Goal: Communication & Community: Share content

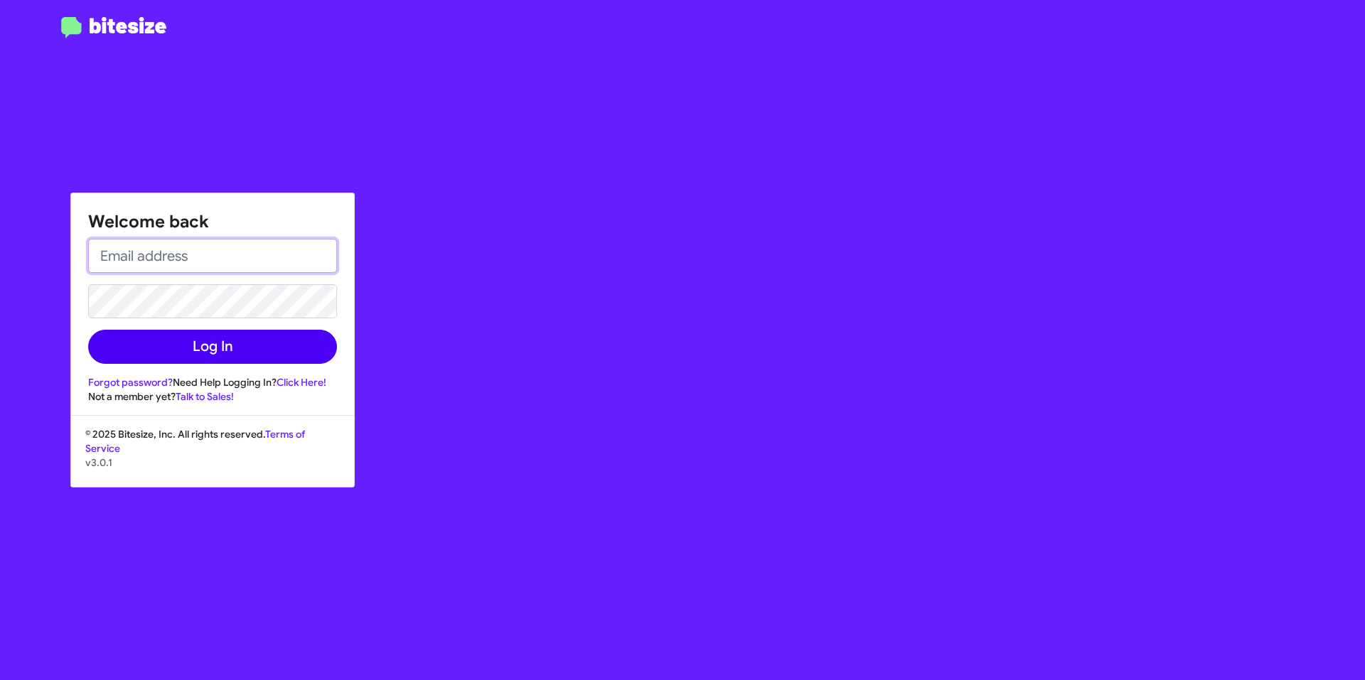
type input "[EMAIL_ADDRESS][DOMAIN_NAME]"
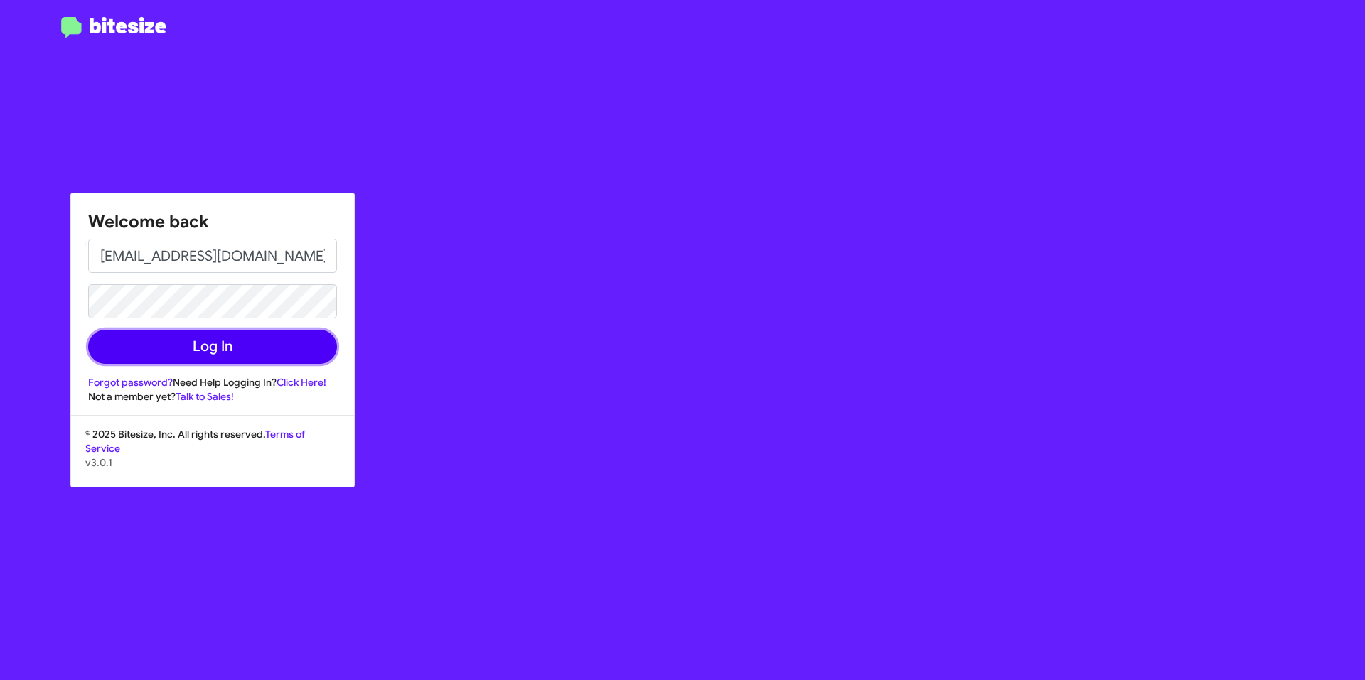
click at [225, 354] on button "Log In" at bounding box center [212, 347] width 249 height 34
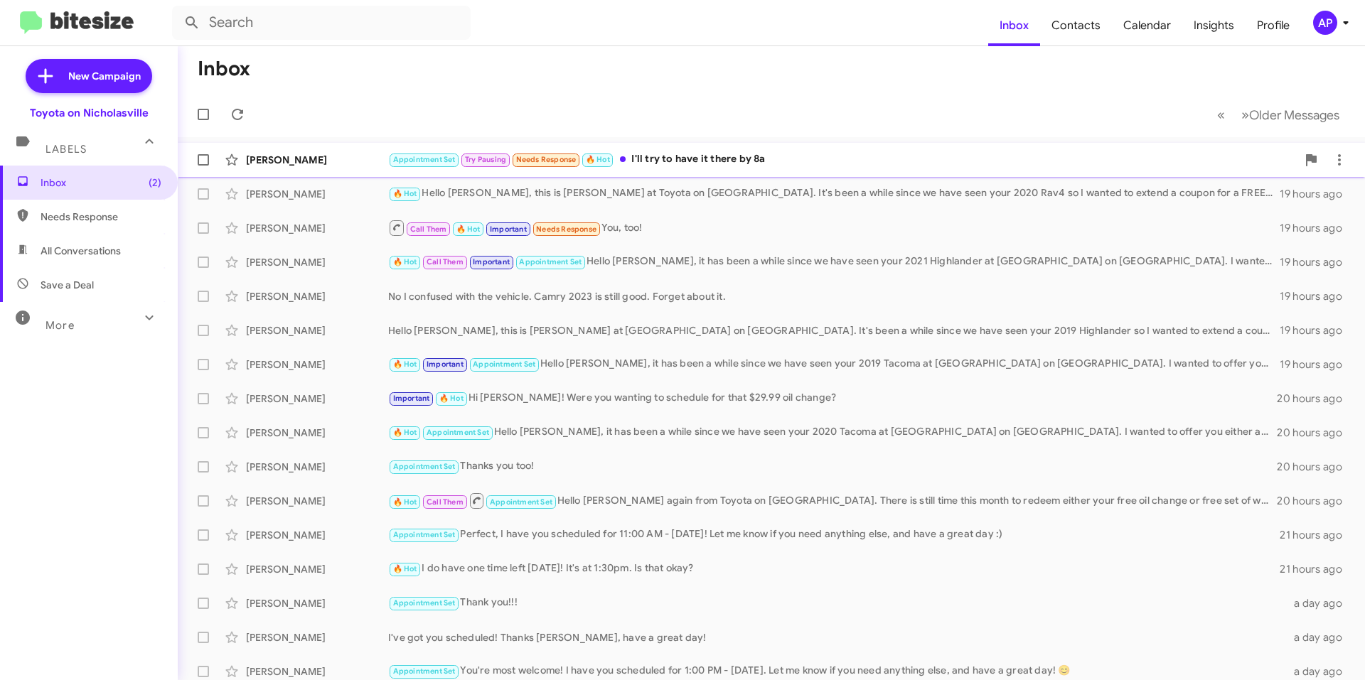
click at [773, 161] on div "Appointment Set Try Pausing Needs Response 🔥 Hot I'll try to have it there by 8a" at bounding box center [842, 159] width 908 height 16
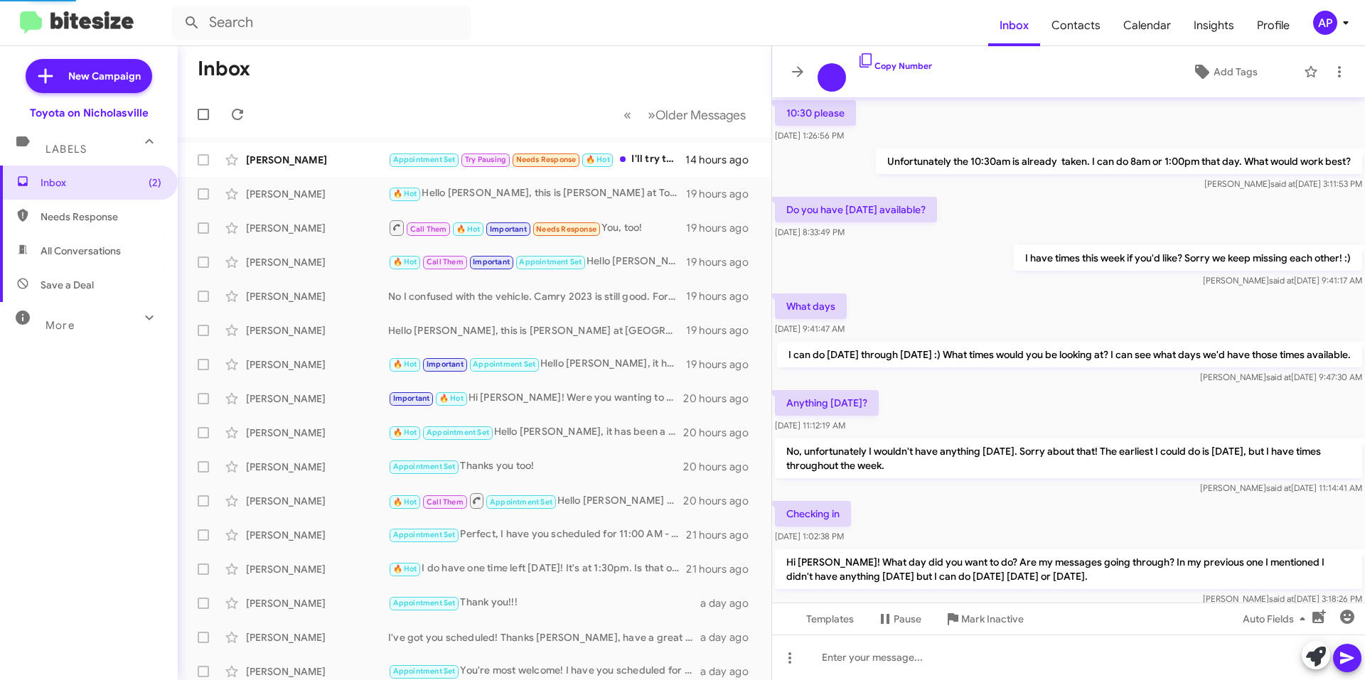
scroll to position [501, 0]
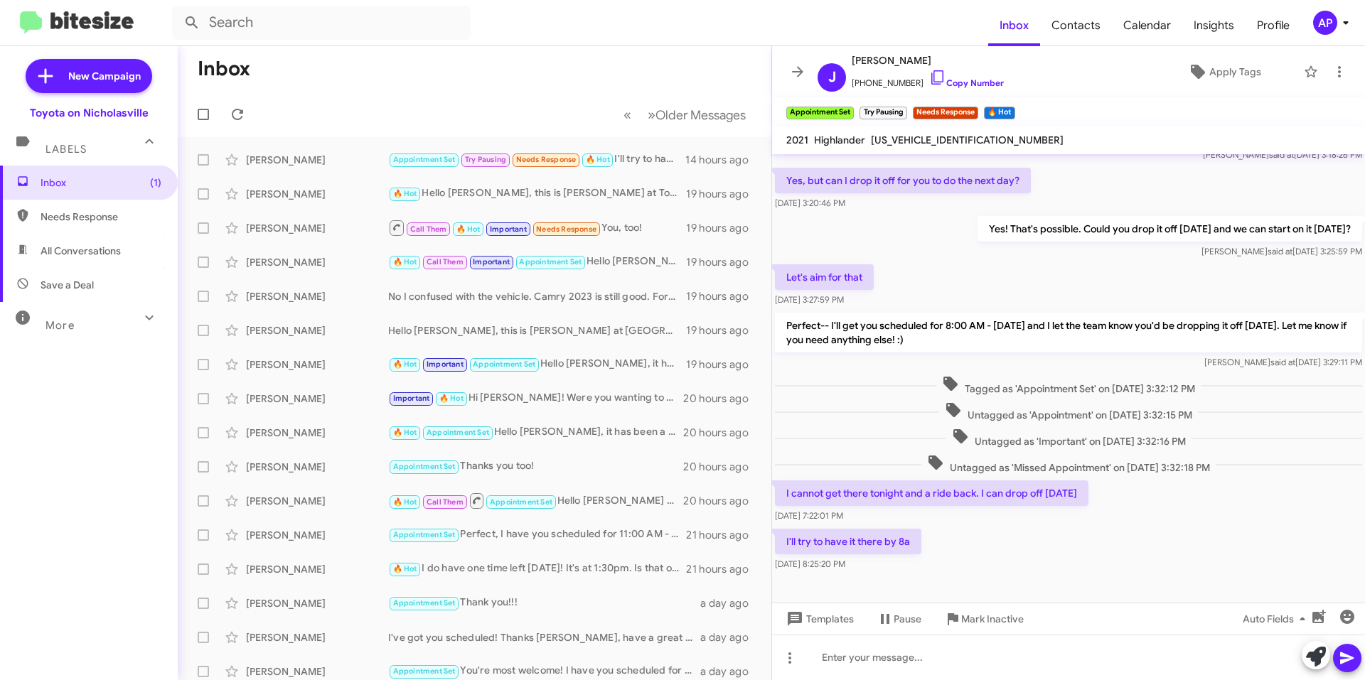
click at [913, 134] on span "[US_VEHICLE_IDENTIFICATION_NUMBER]" at bounding box center [967, 140] width 193 height 13
copy span "[US_VEHICLE_IDENTIFICATION_NUMBER]"
click at [81, 252] on span "All Conversations" at bounding box center [81, 251] width 80 height 14
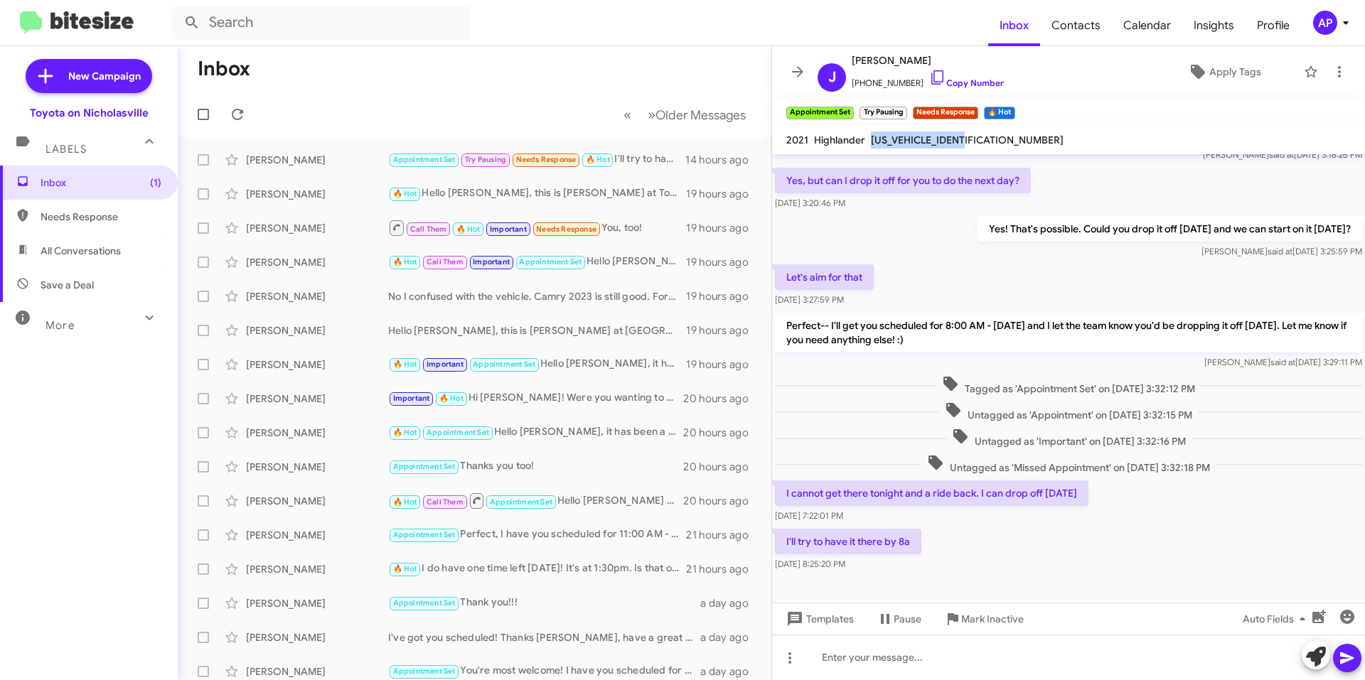
type input "in:all-conversations"
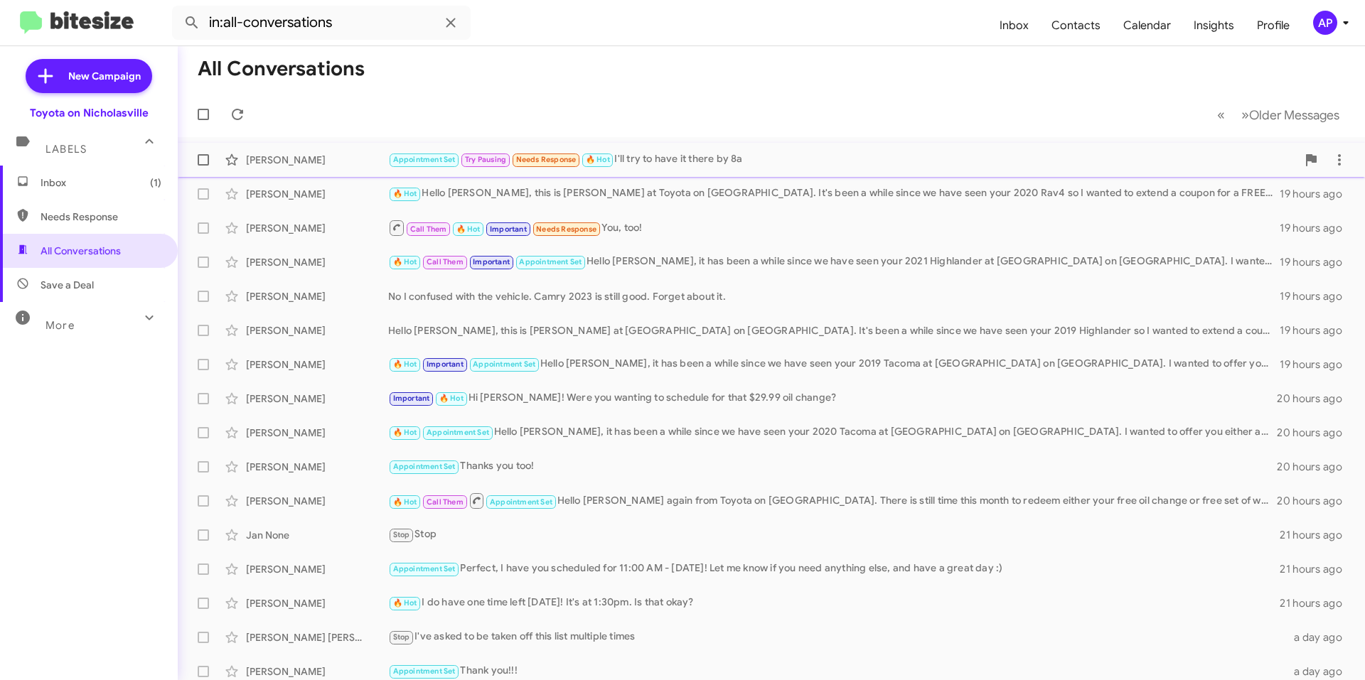
click at [733, 149] on div "[PERSON_NAME] Appointment Set Try Pausing Needs Response 🔥 Hot I'll try to have…" at bounding box center [771, 160] width 1164 height 28
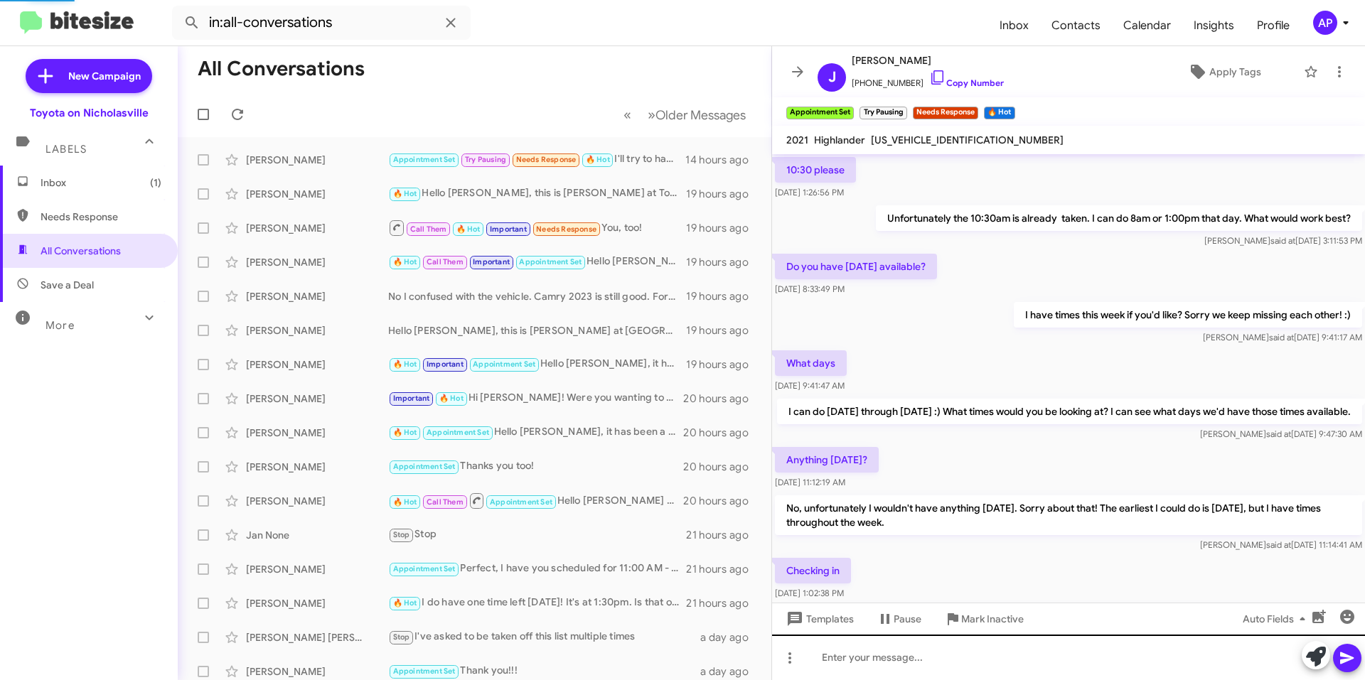
scroll to position [529, 0]
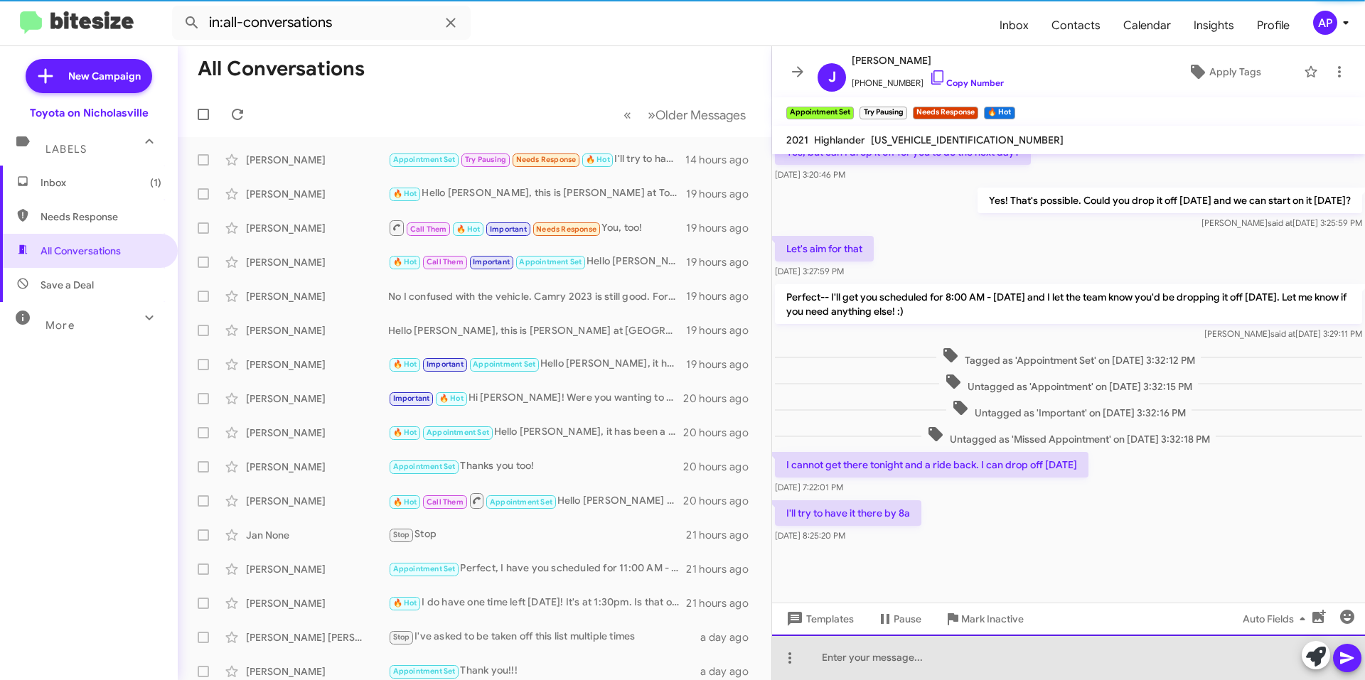
click at [896, 655] on div at bounding box center [1068, 657] width 593 height 45
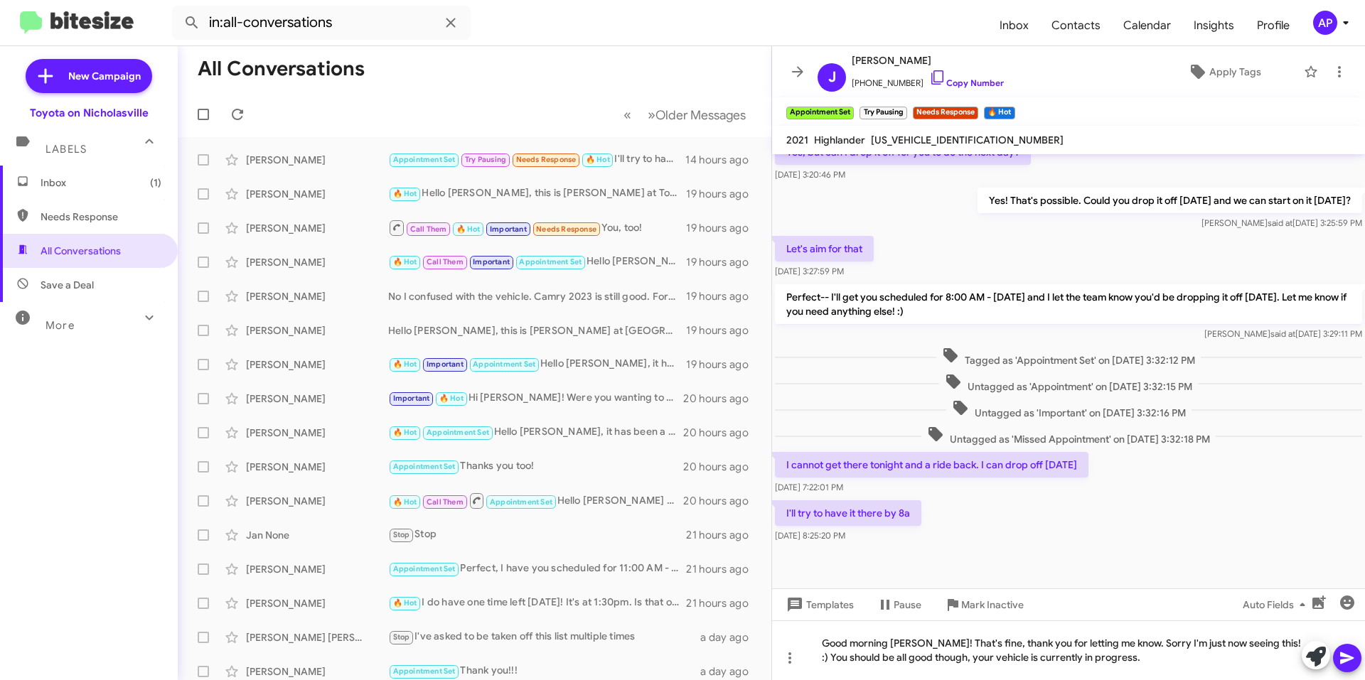
click at [1347, 654] on icon at bounding box center [1346, 658] width 17 height 17
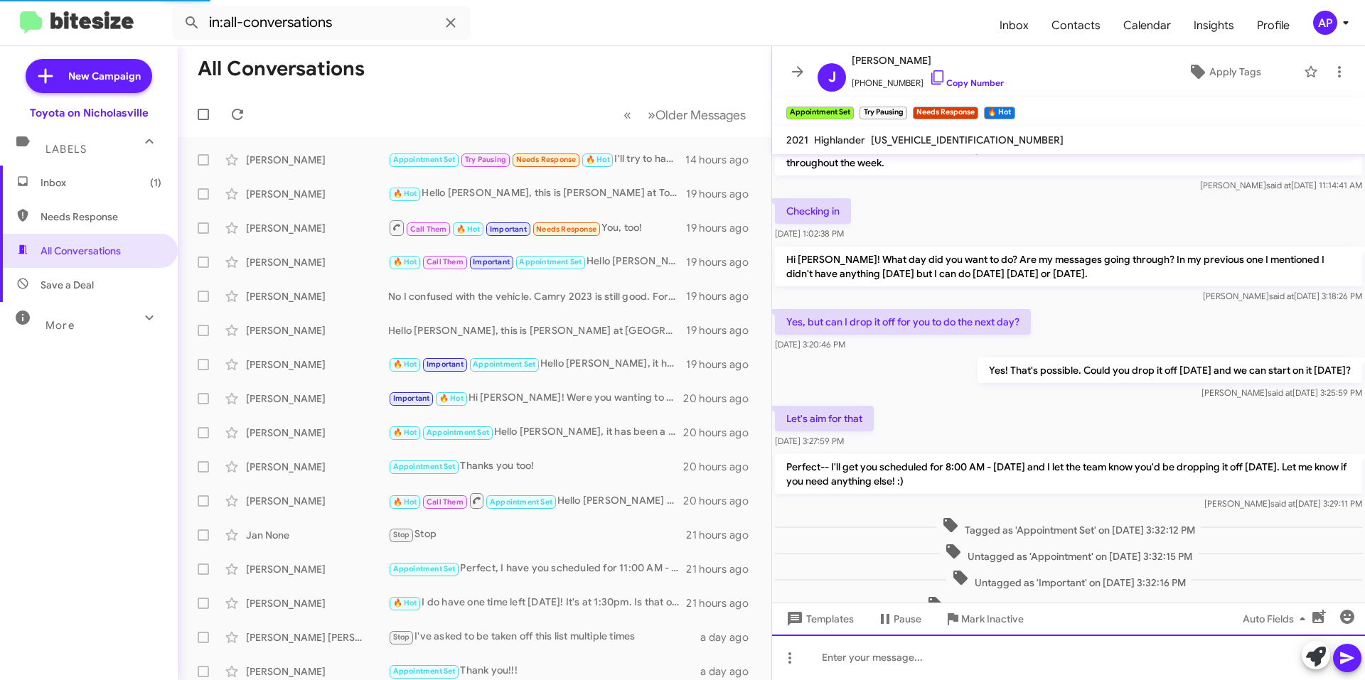
scroll to position [1601, 0]
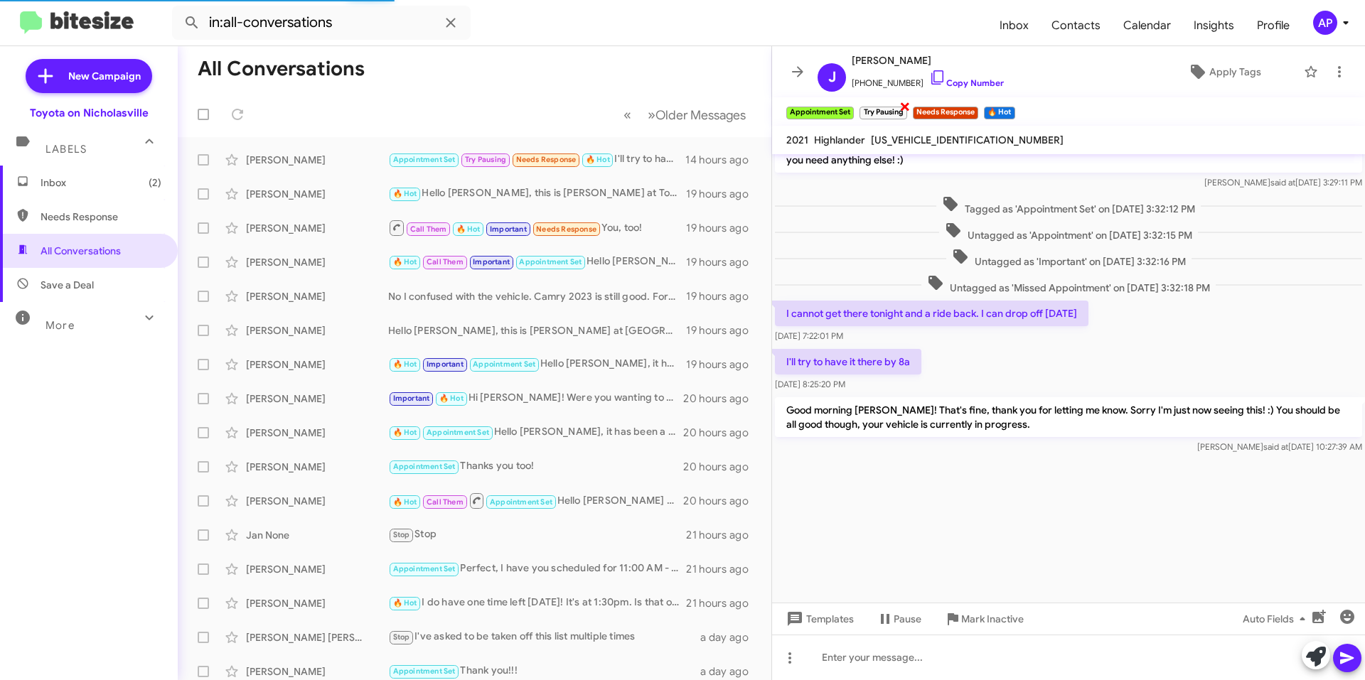
click at [907, 108] on span "×" at bounding box center [904, 105] width 11 height 17
click at [922, 102] on span "×" at bounding box center [923, 105] width 11 height 17
click at [893, 105] on span "×" at bounding box center [888, 105] width 11 height 17
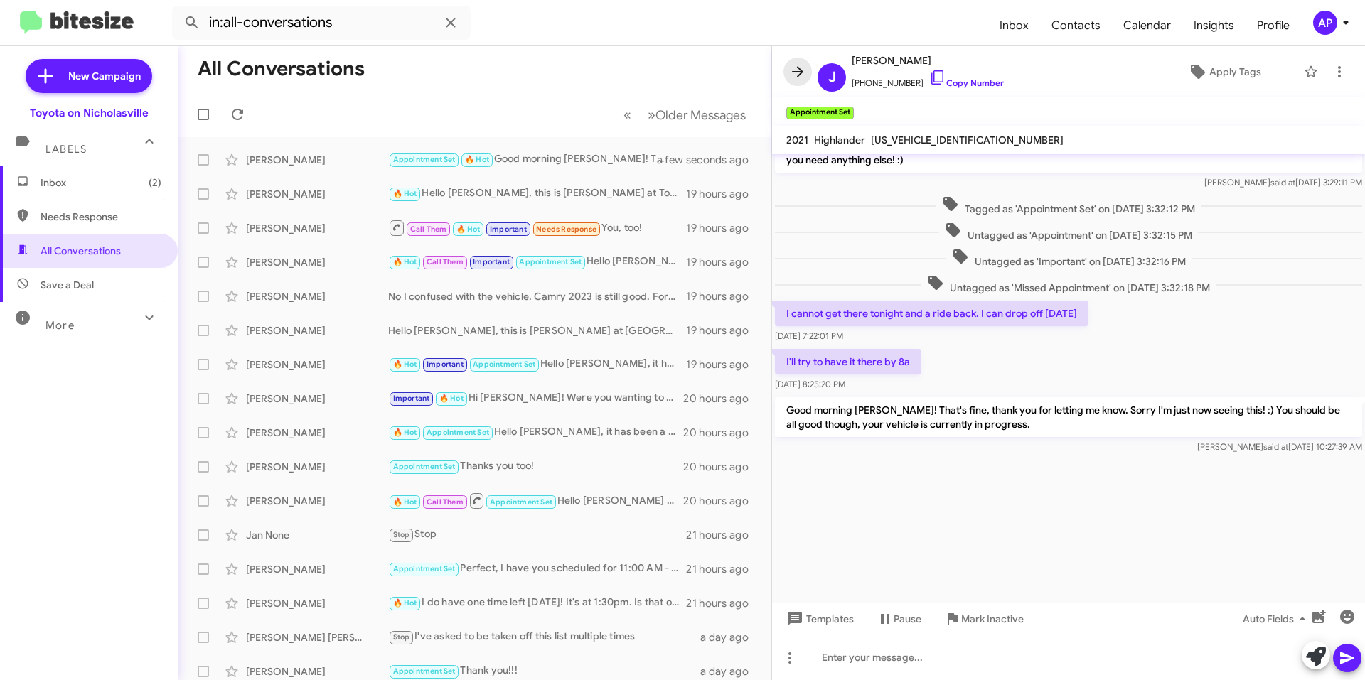
click at [798, 65] on icon at bounding box center [797, 71] width 17 height 17
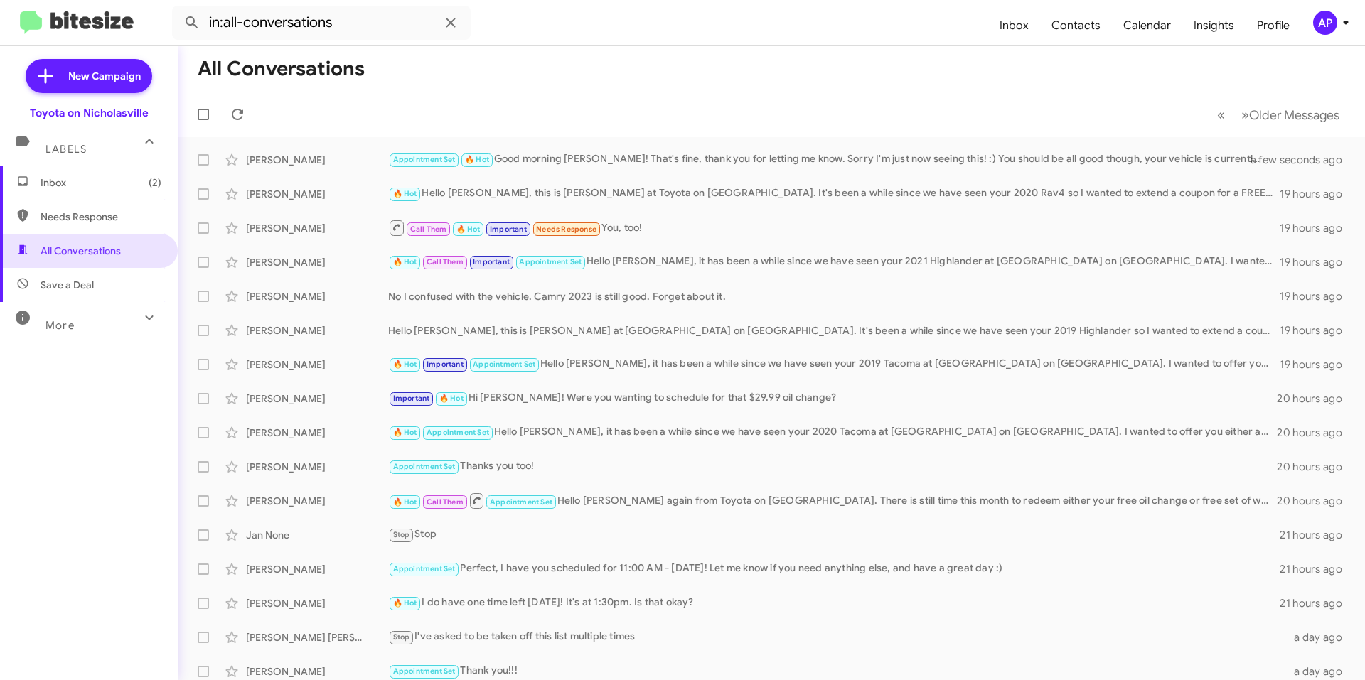
click at [112, 187] on span "Inbox (2)" at bounding box center [101, 183] width 121 height 14
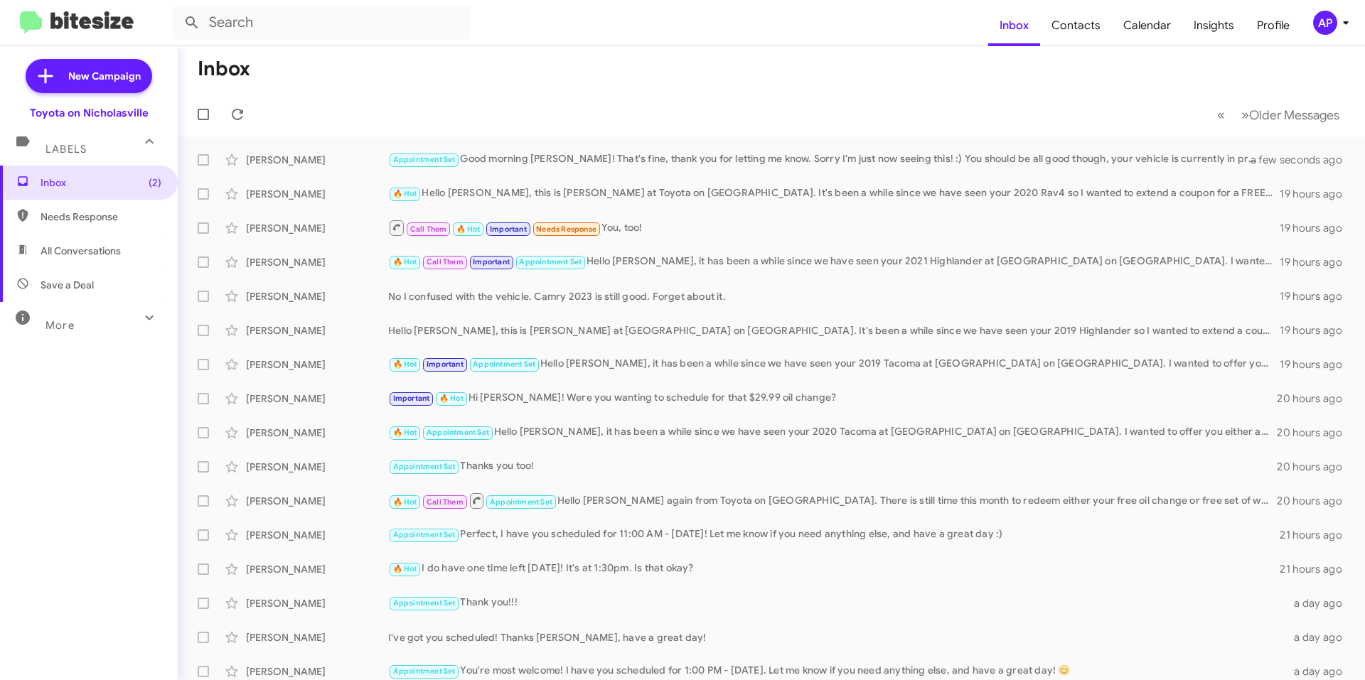
click at [96, 250] on span "All Conversations" at bounding box center [81, 251] width 80 height 14
type input "in:all-conversations"
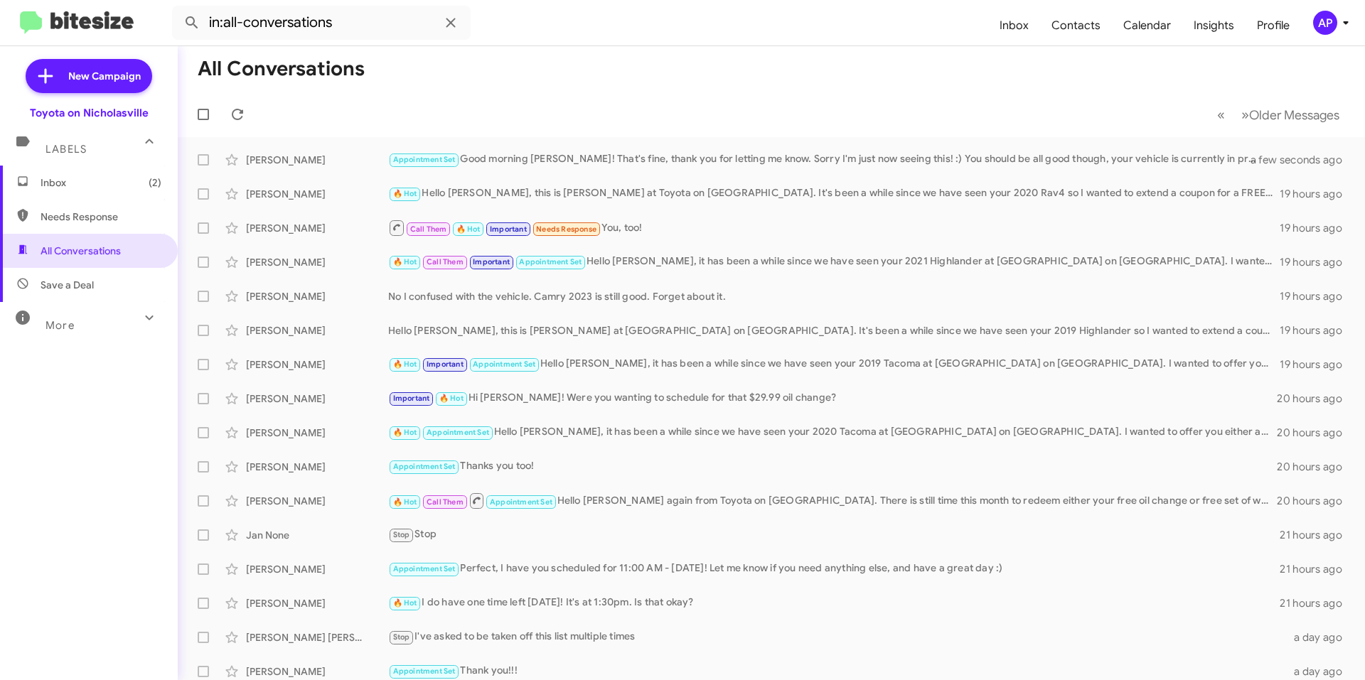
click at [105, 186] on span "Inbox (2)" at bounding box center [101, 183] width 121 height 14
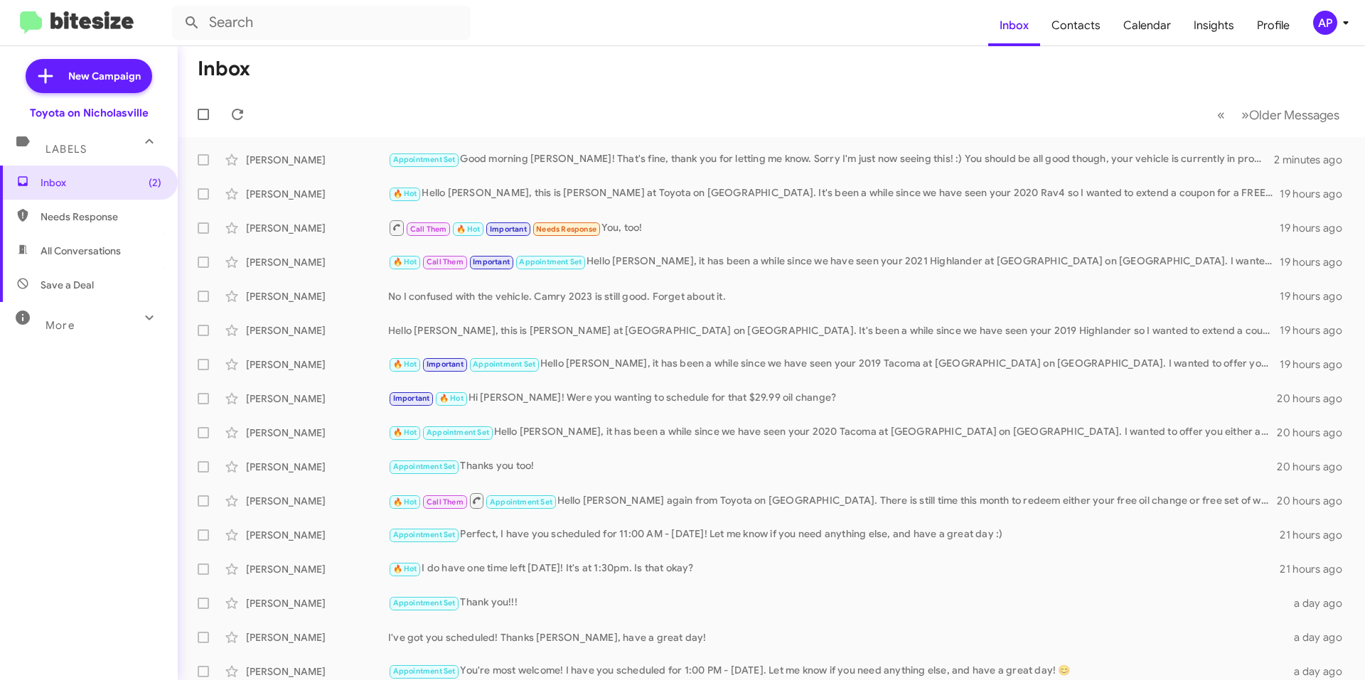
click at [95, 259] on span "All Conversations" at bounding box center [89, 251] width 178 height 34
type input "in:all-conversations"
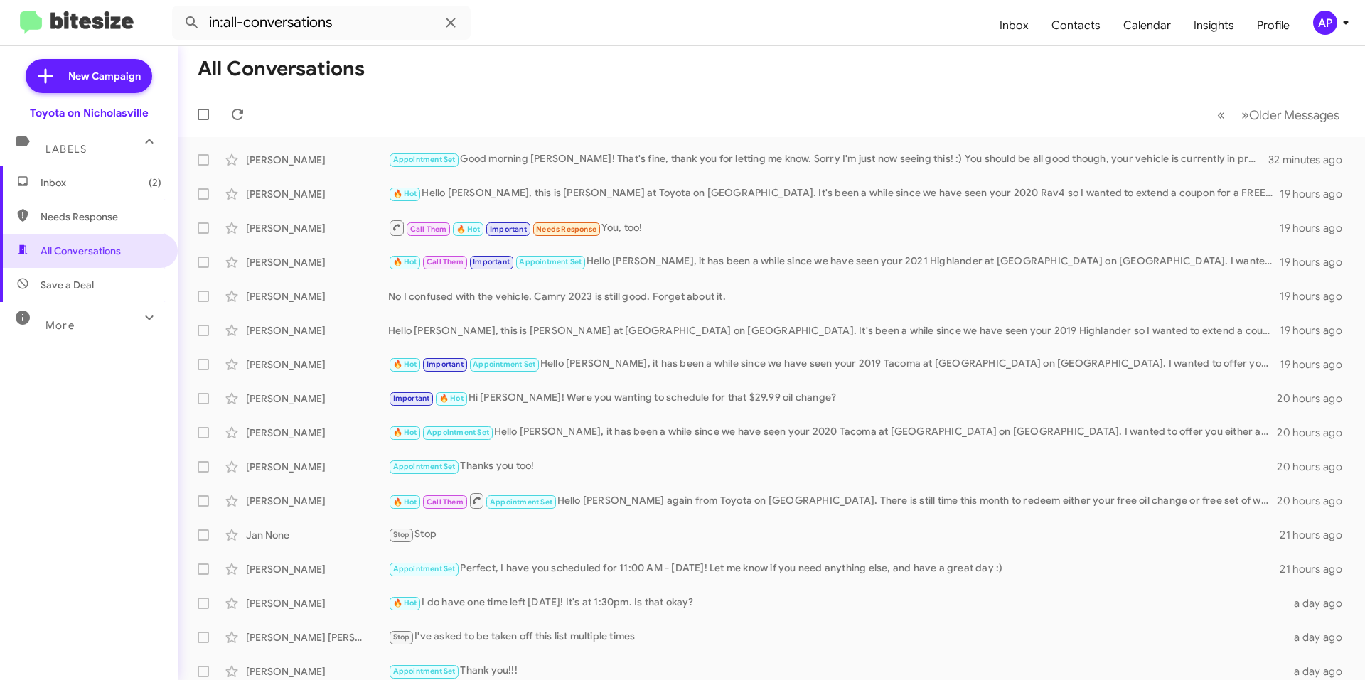
click at [114, 180] on span "Inbox (2)" at bounding box center [101, 183] width 121 height 14
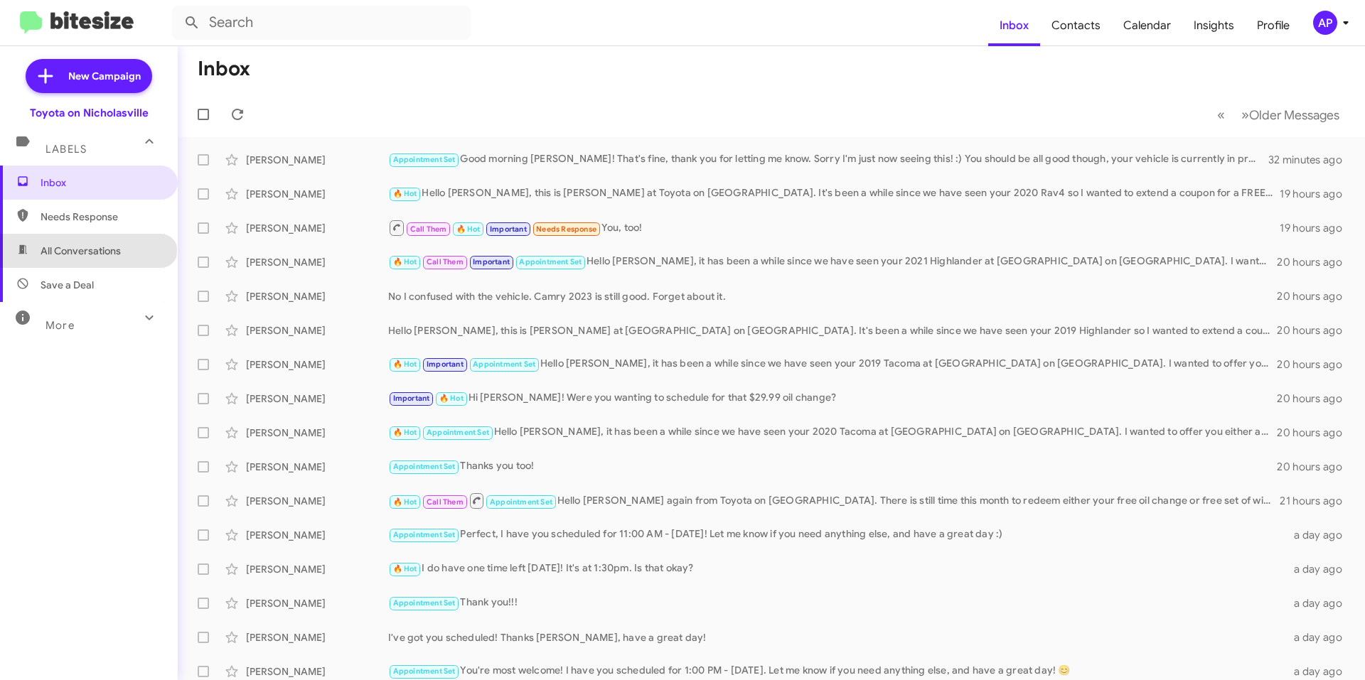
click at [87, 249] on span "All Conversations" at bounding box center [81, 251] width 80 height 14
type input "in:all-conversations"
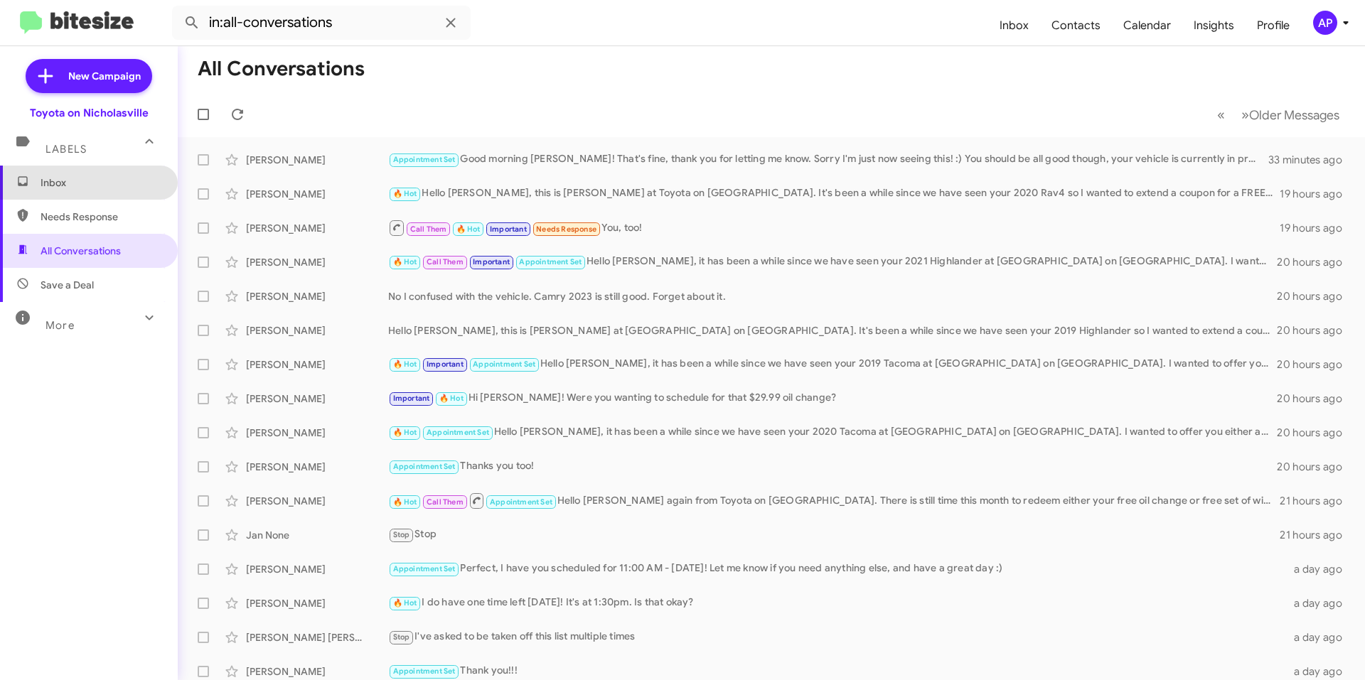
click at [107, 178] on span "Inbox" at bounding box center [101, 183] width 121 height 14
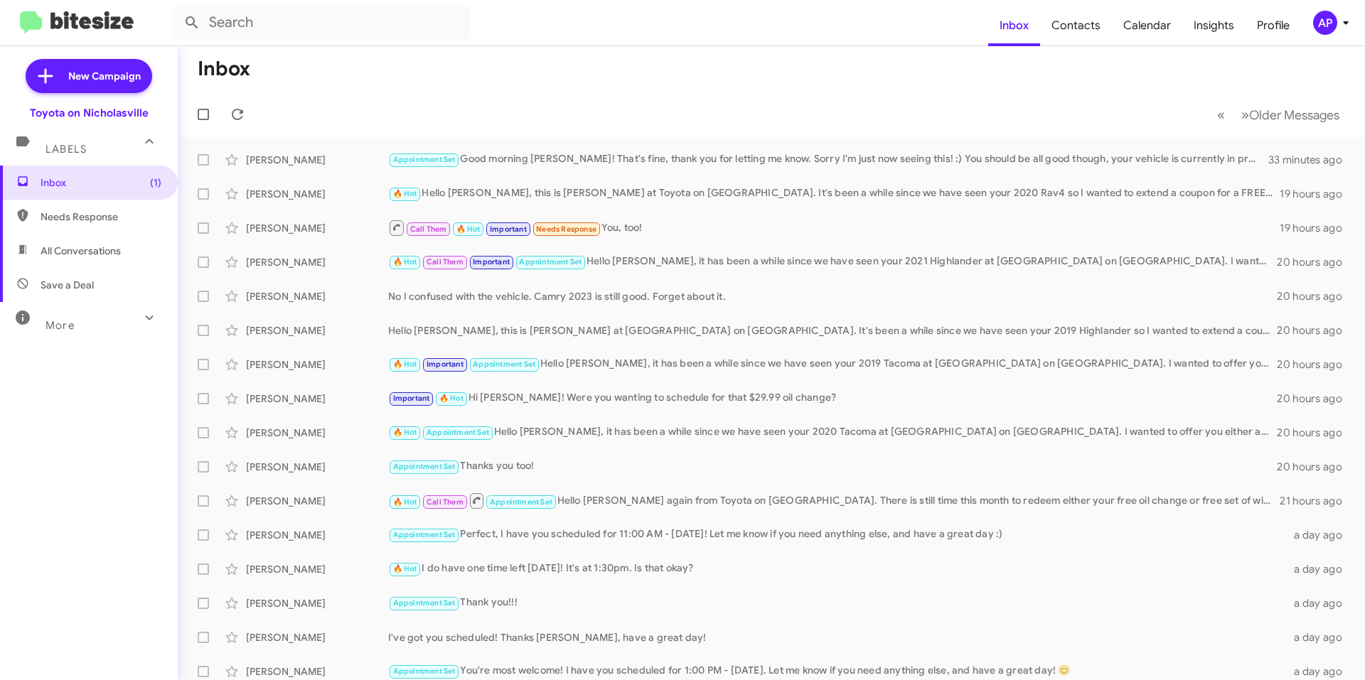
click at [82, 254] on span "All Conversations" at bounding box center [81, 251] width 80 height 14
type input "in:all-conversations"
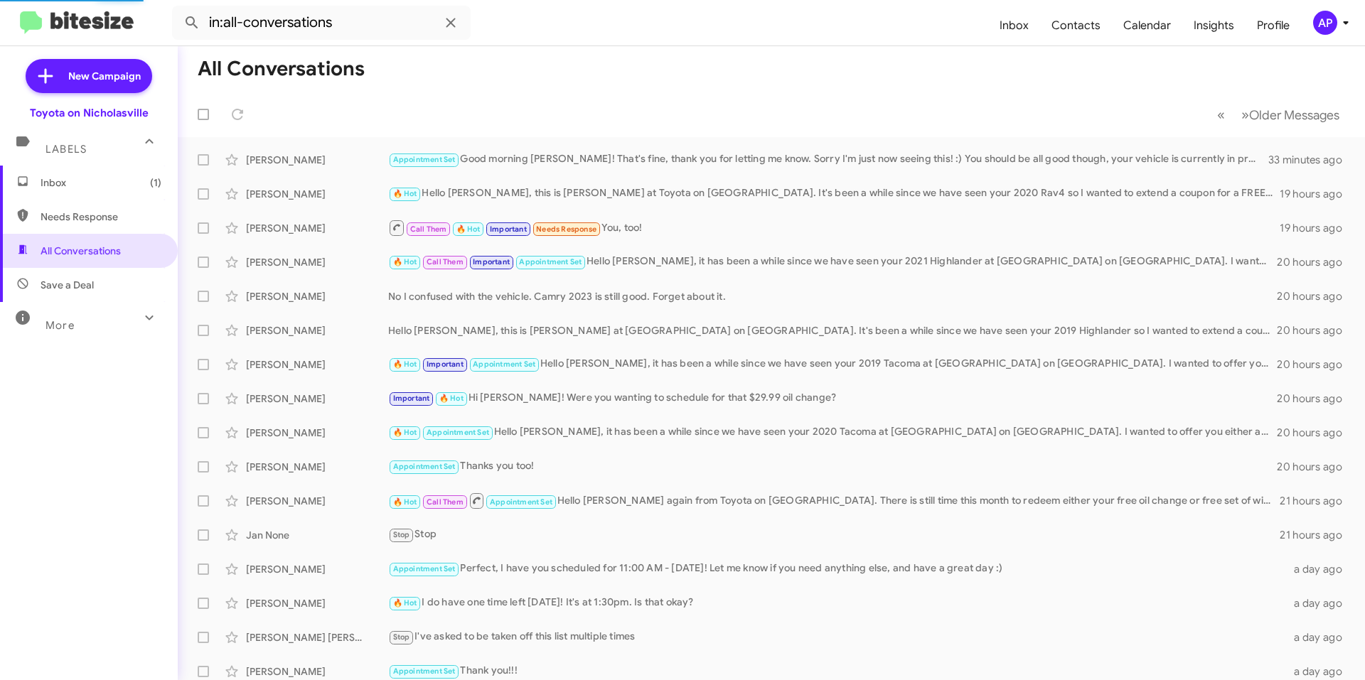
click at [99, 178] on span "Inbox (1)" at bounding box center [101, 183] width 121 height 14
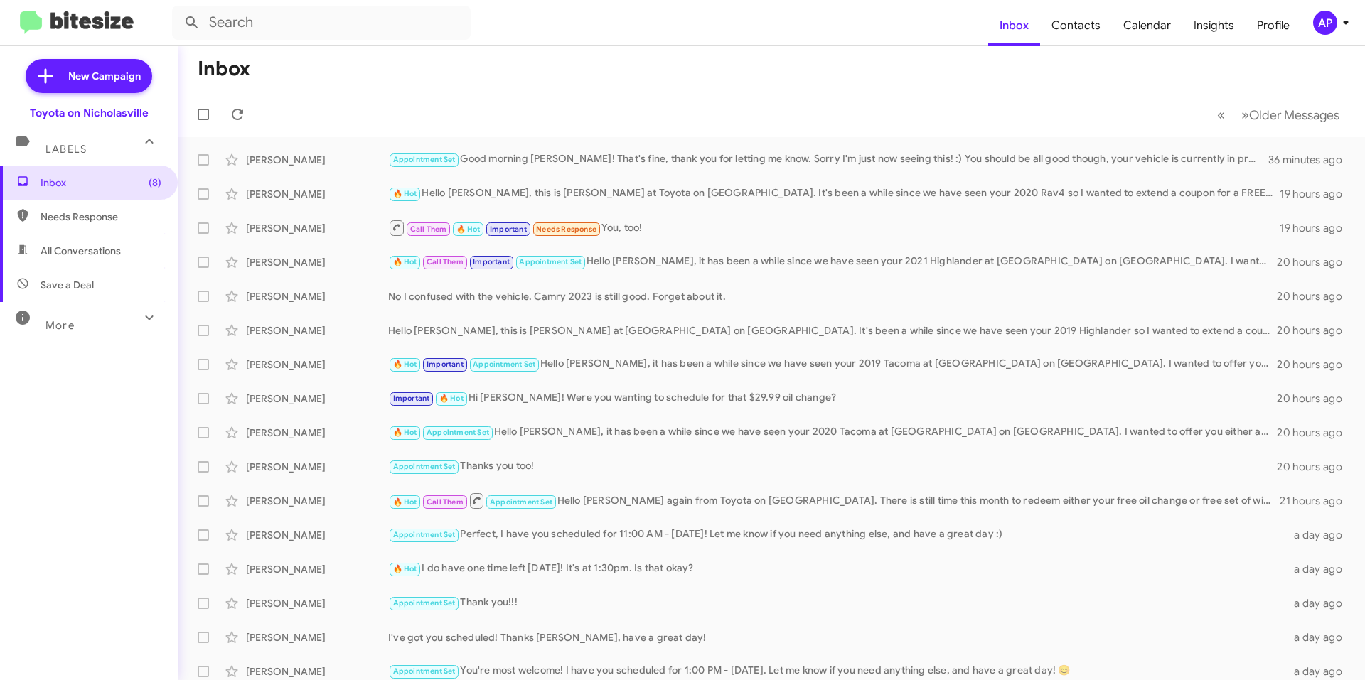
click at [131, 254] on span "All Conversations" at bounding box center [89, 251] width 178 height 34
type input "in:all-conversations"
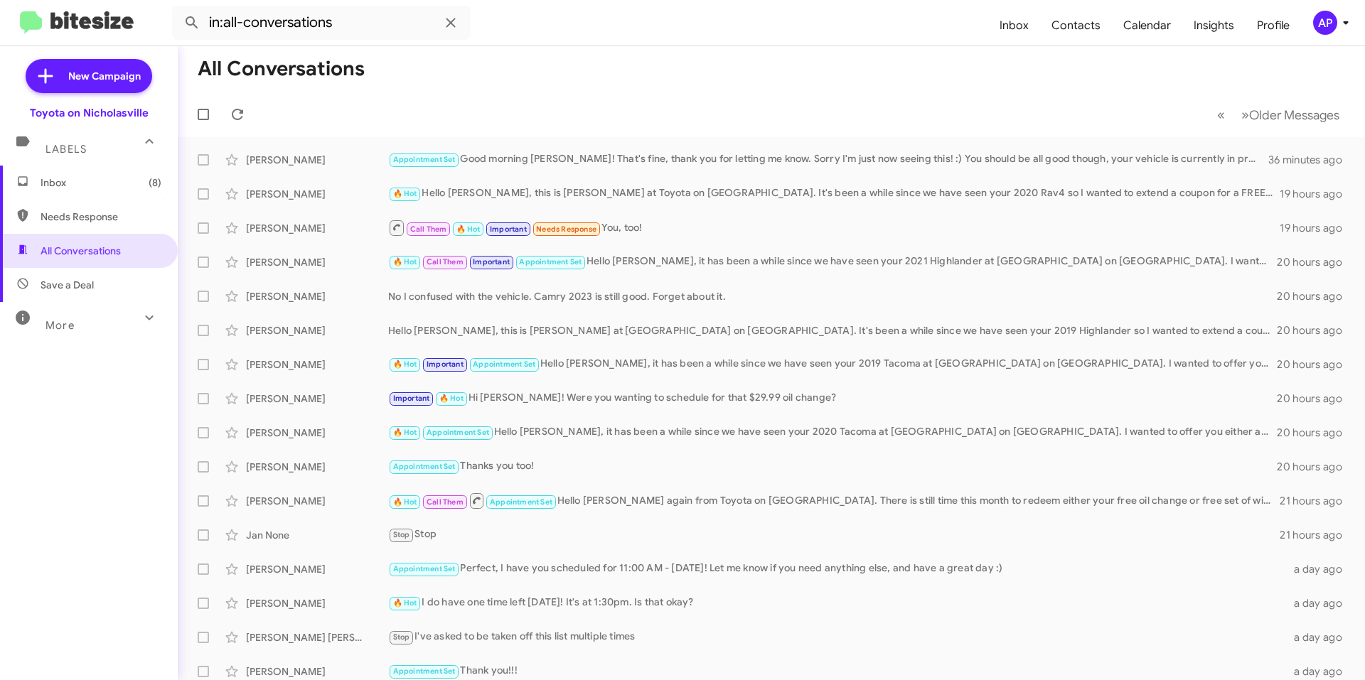
click at [97, 176] on span "Inbox (8)" at bounding box center [101, 183] width 121 height 14
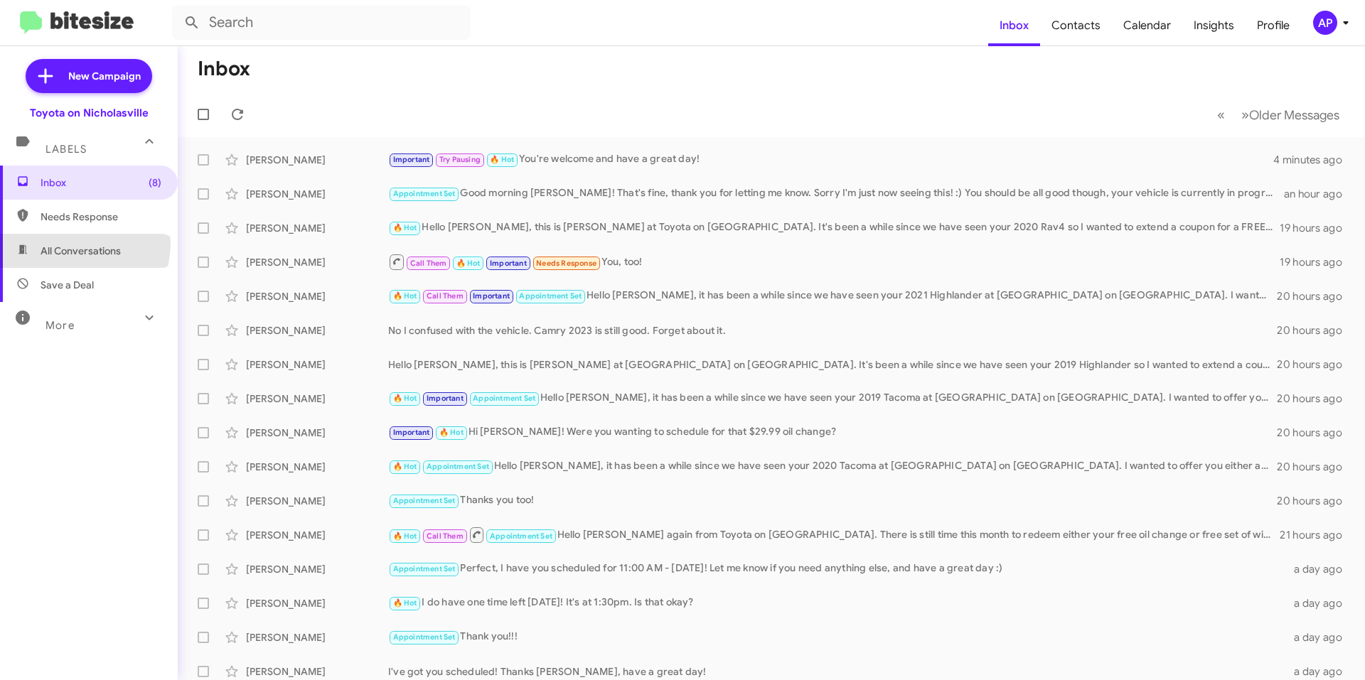
click at [77, 244] on span "All Conversations" at bounding box center [81, 251] width 80 height 14
type input "in:all-conversations"
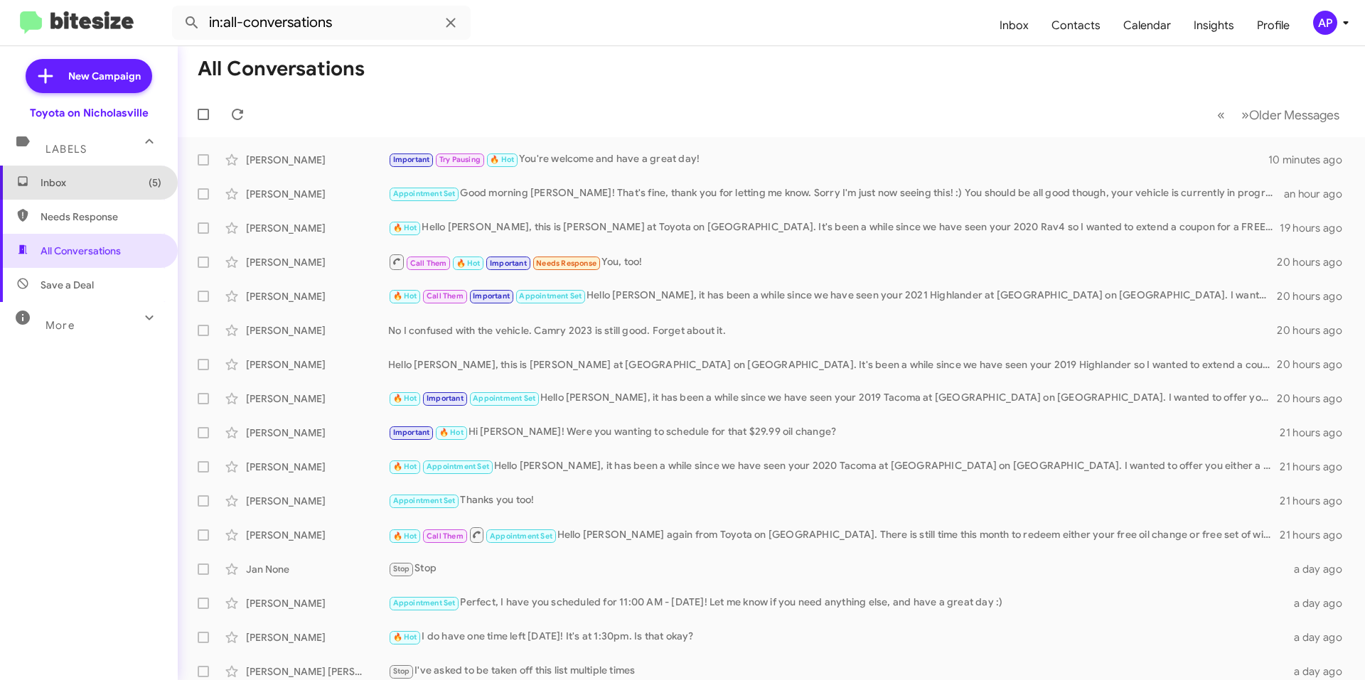
click at [102, 186] on span "Inbox (5)" at bounding box center [101, 183] width 121 height 14
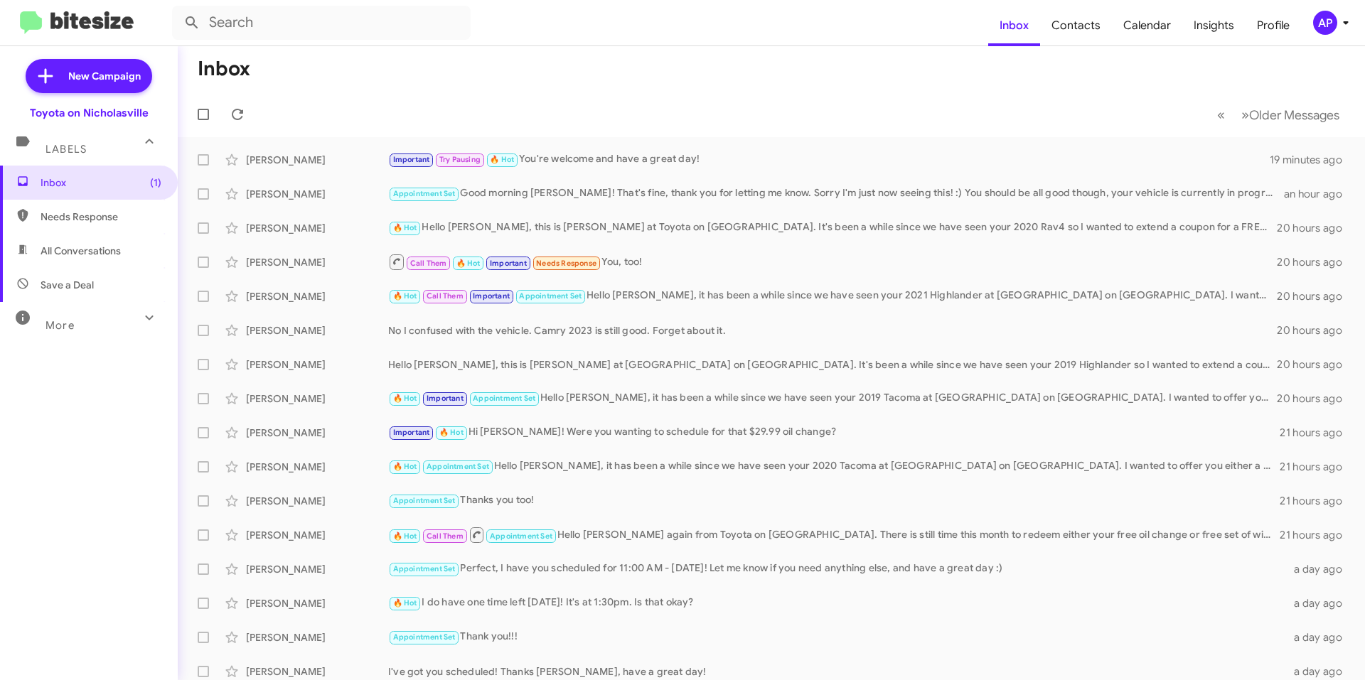
click at [162, 258] on span "All Conversations" at bounding box center [89, 251] width 178 height 34
type input "in:all-conversations"
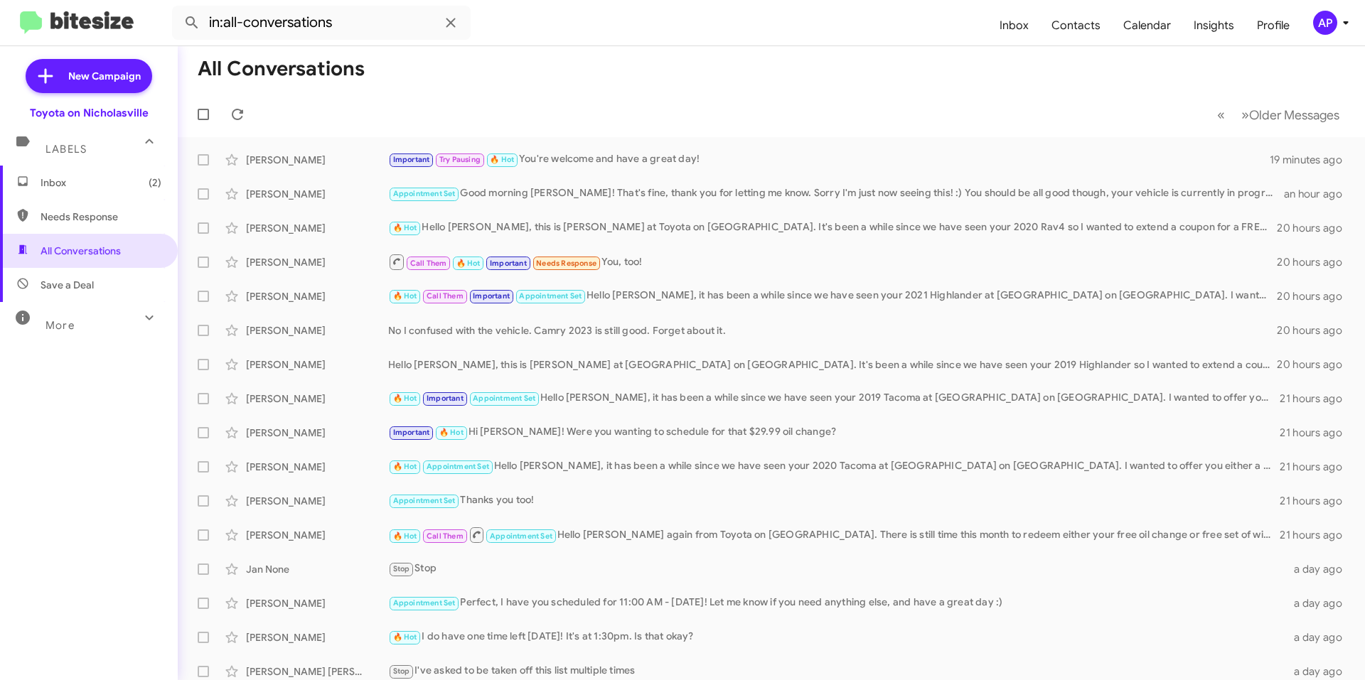
click at [77, 178] on span "Inbox (2)" at bounding box center [101, 183] width 121 height 14
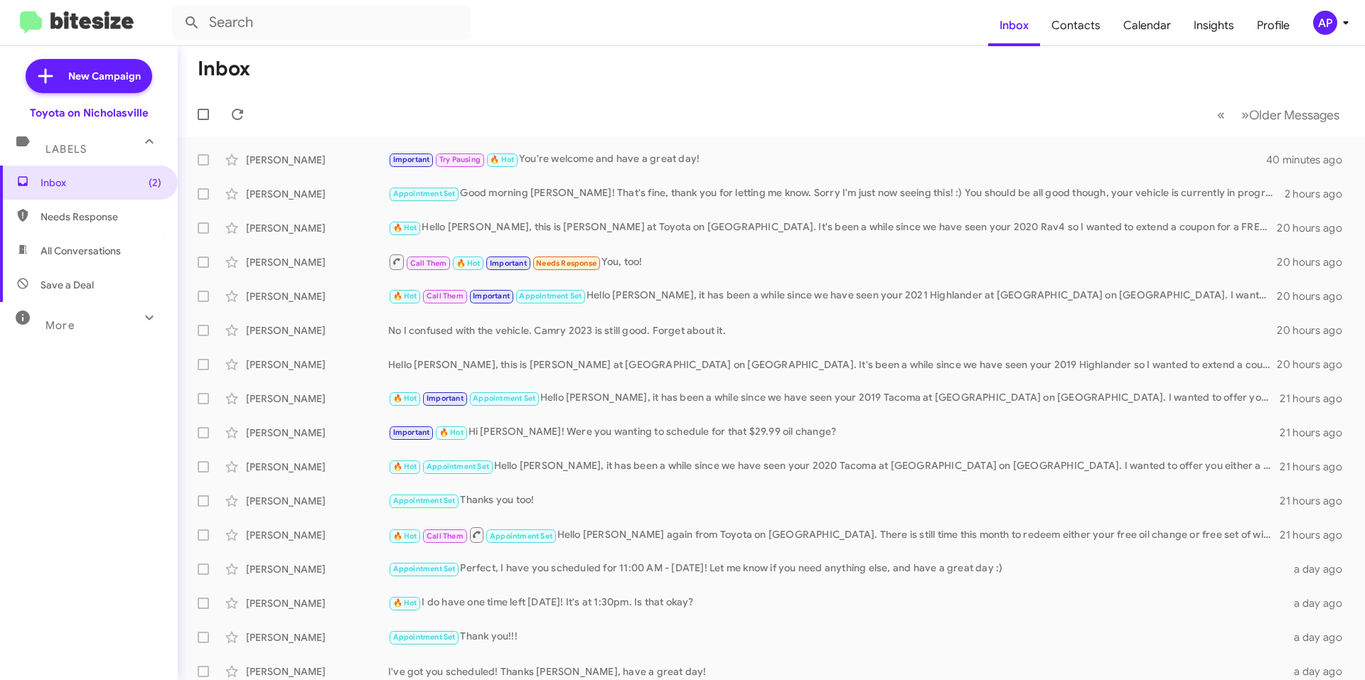
click at [104, 244] on span "All Conversations" at bounding box center [81, 251] width 80 height 14
type input "in:all-conversations"
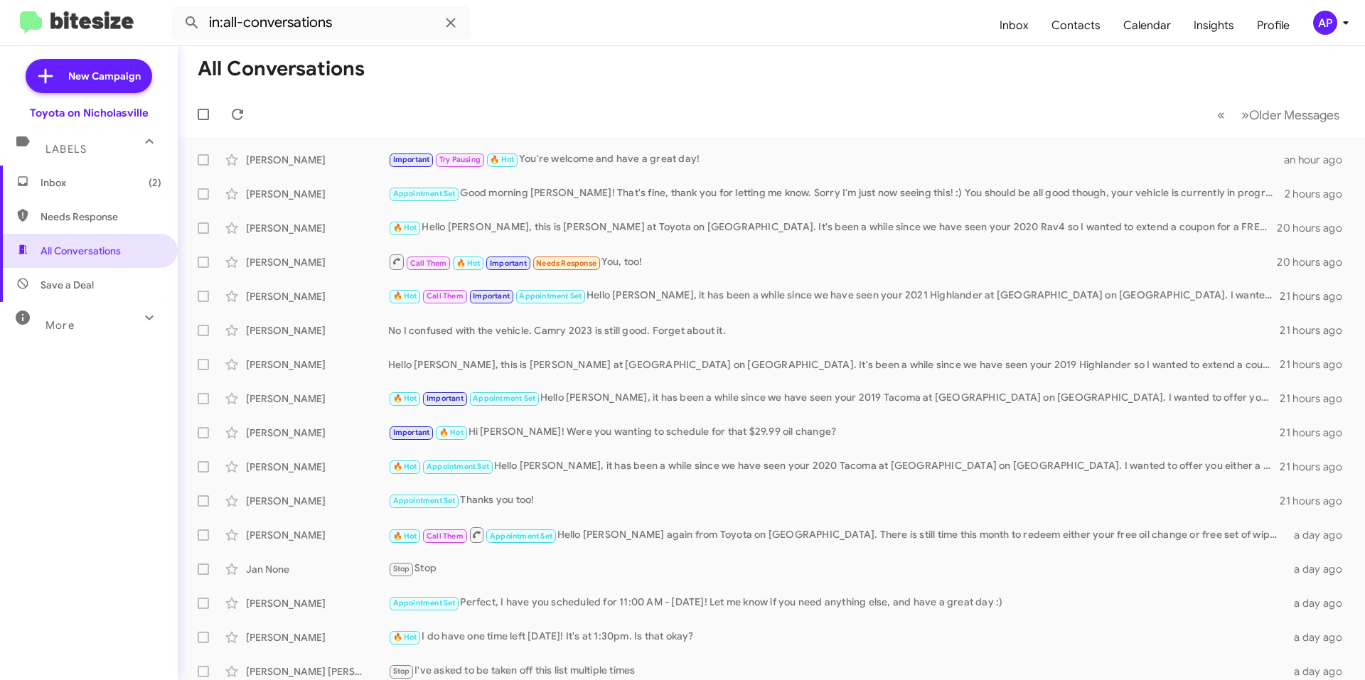
click at [87, 187] on span "Inbox (2)" at bounding box center [101, 183] width 121 height 14
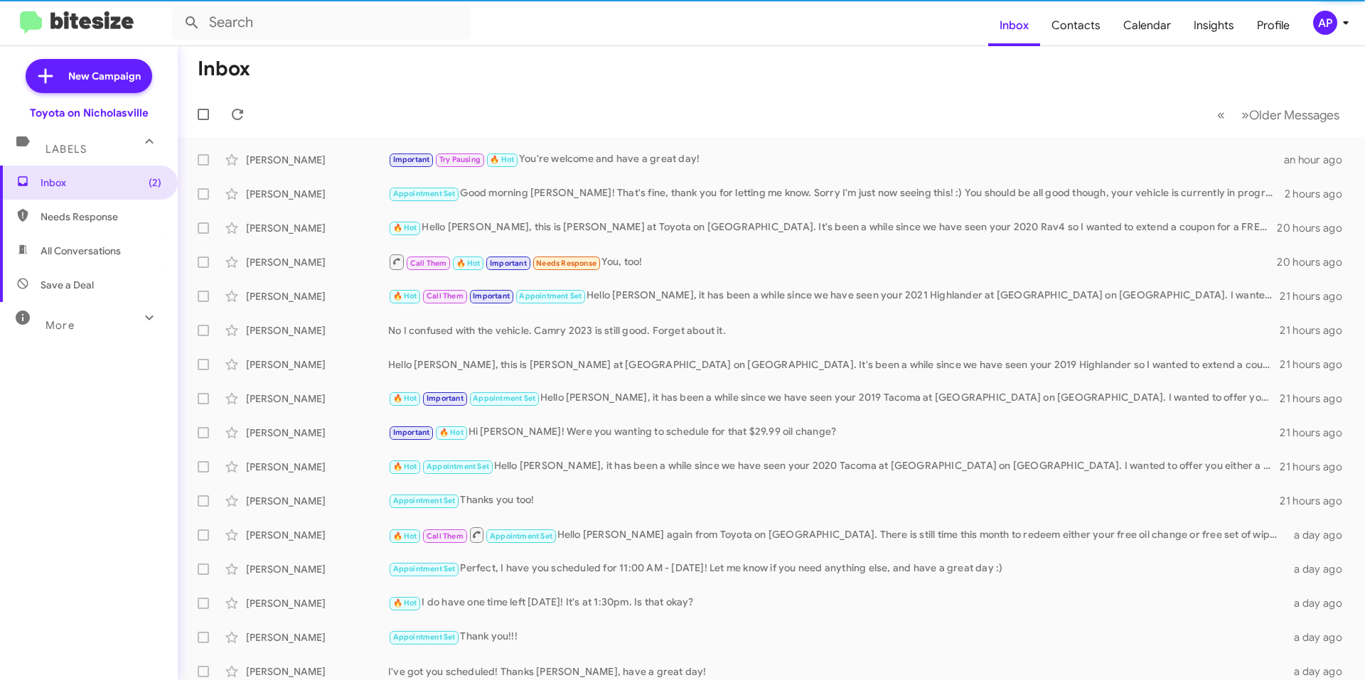
click at [83, 250] on span "All Conversations" at bounding box center [81, 251] width 80 height 14
type input "in:all-conversations"
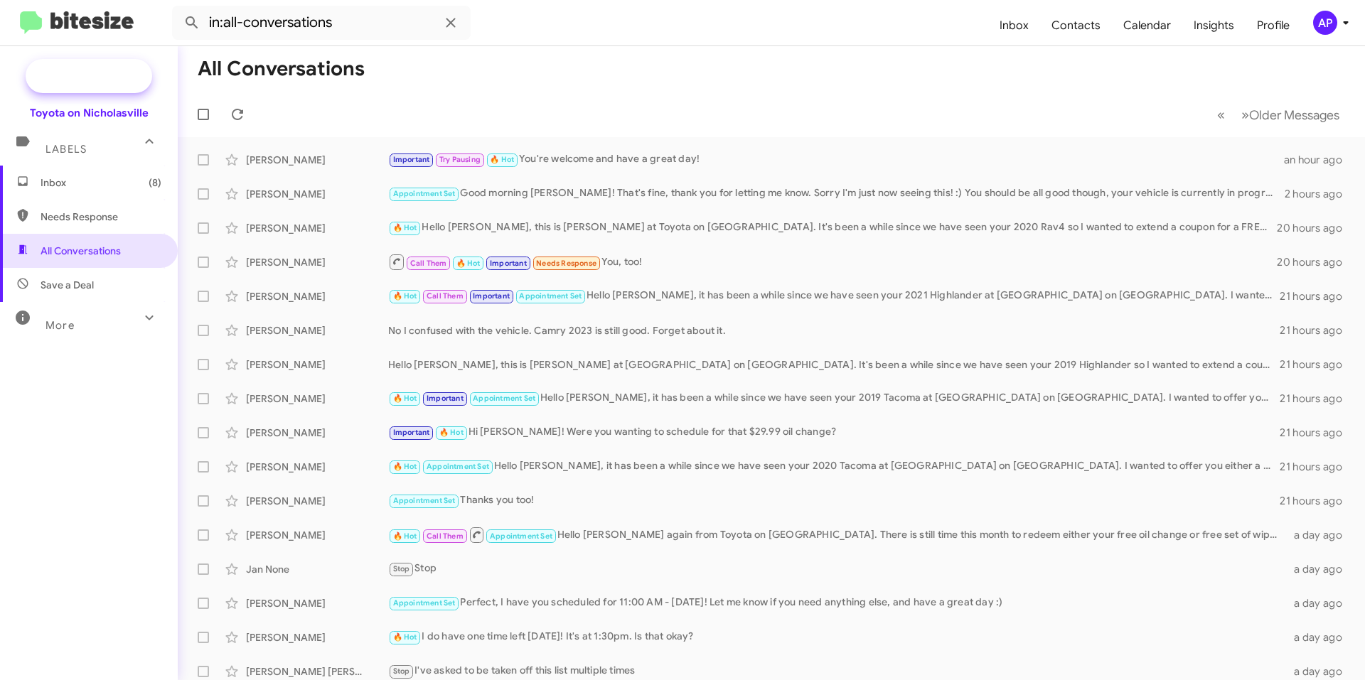
click at [86, 79] on span "New Campaign" at bounding box center [104, 76] width 72 height 14
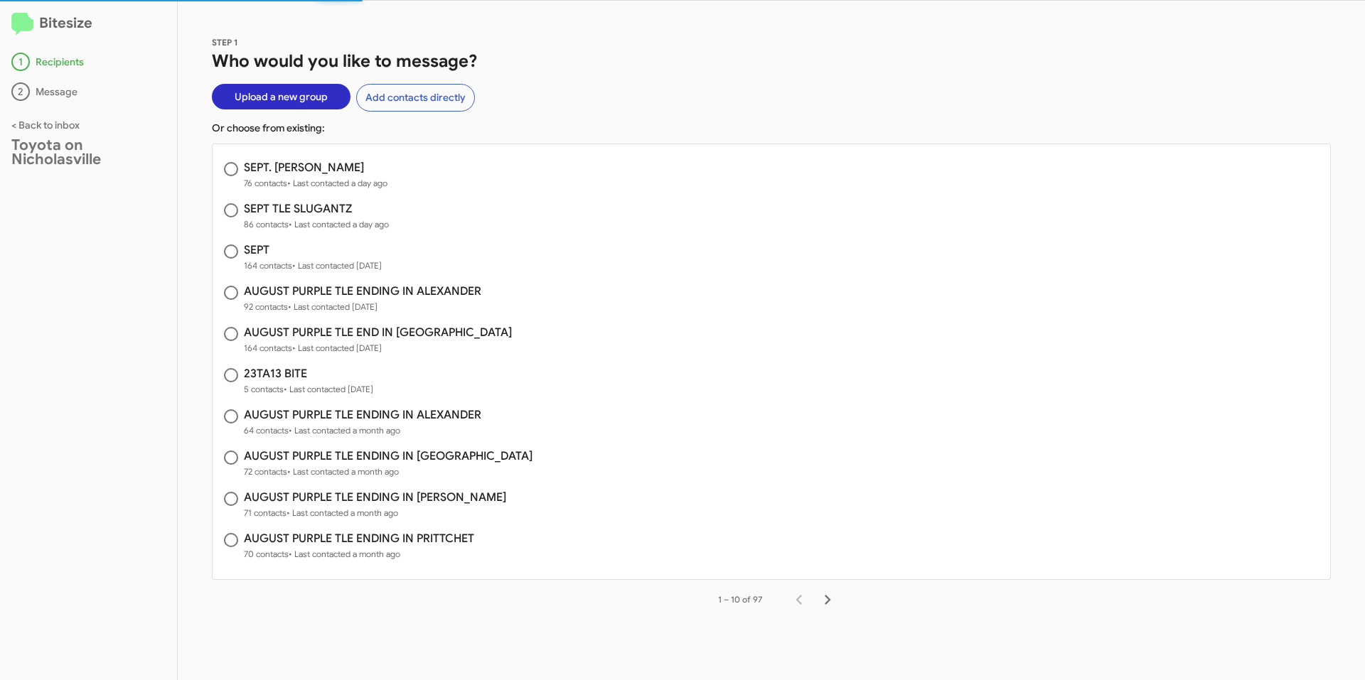
click at [294, 92] on span "Upload a new group" at bounding box center [281, 97] width 93 height 26
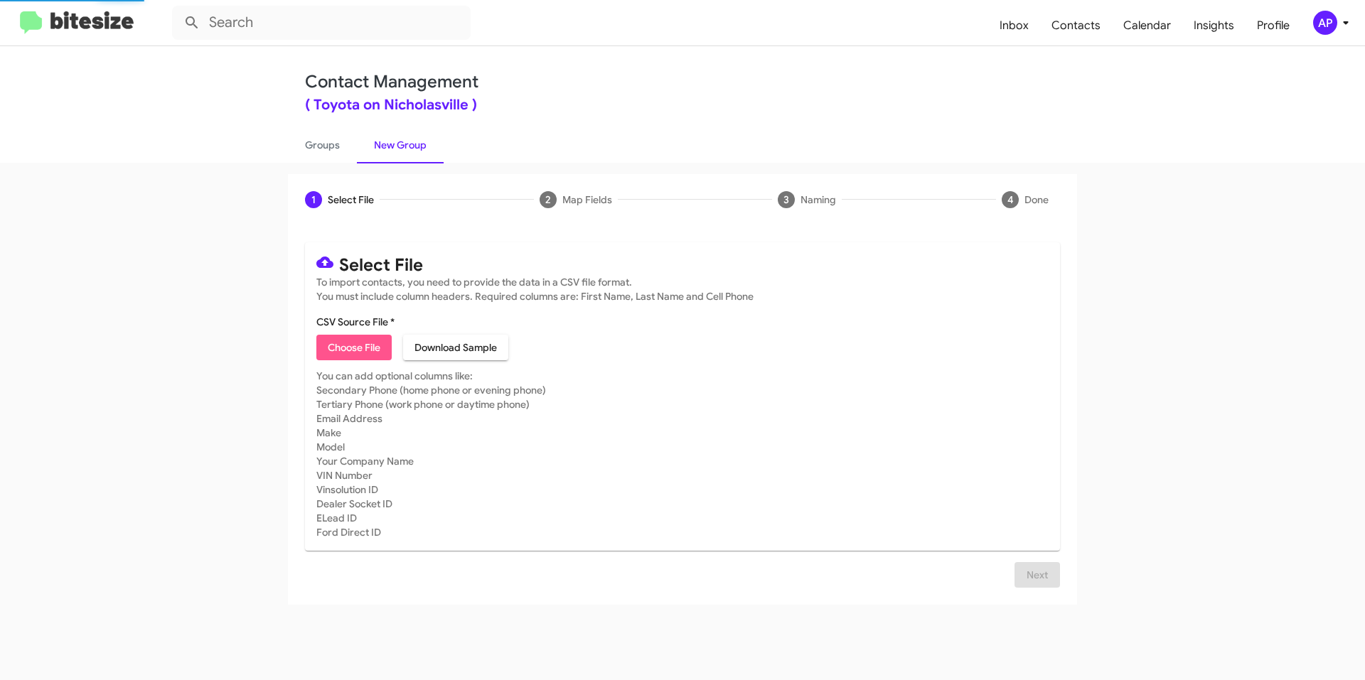
click at [358, 335] on span "Choose File" at bounding box center [354, 348] width 53 height 26
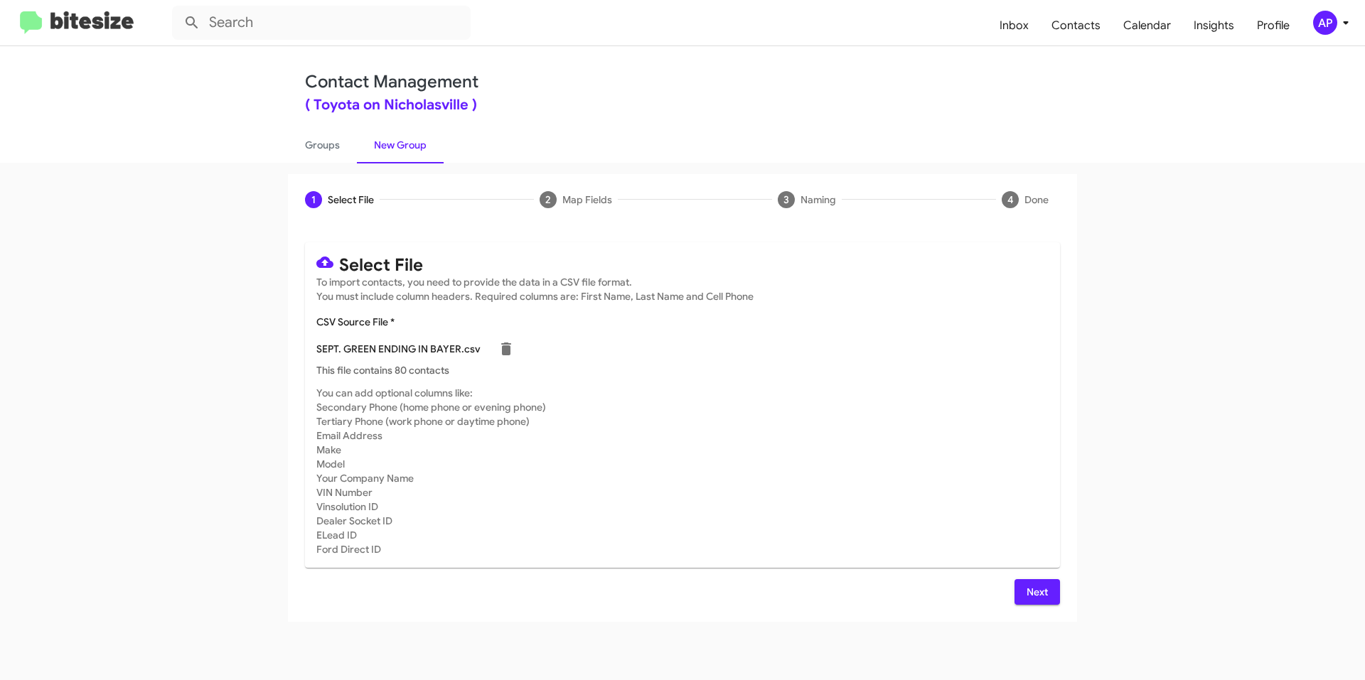
click at [1045, 593] on span "Next" at bounding box center [1037, 592] width 23 height 26
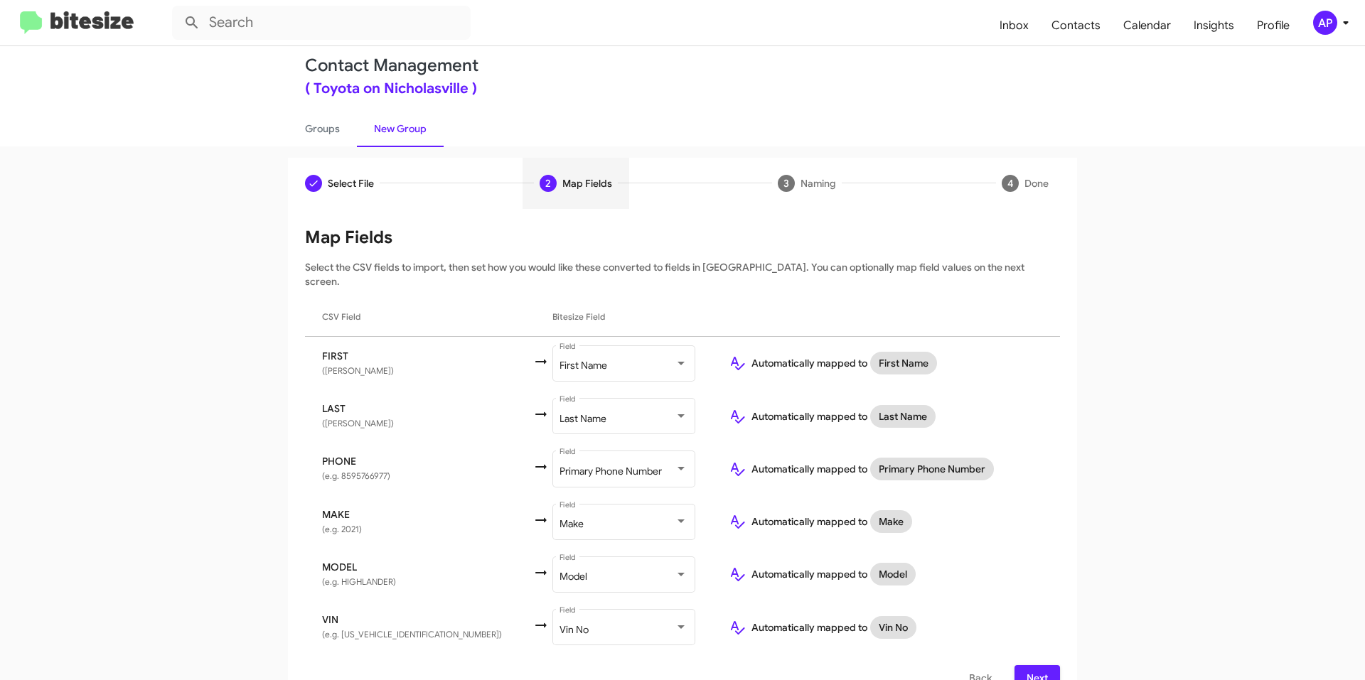
scroll to position [30, 0]
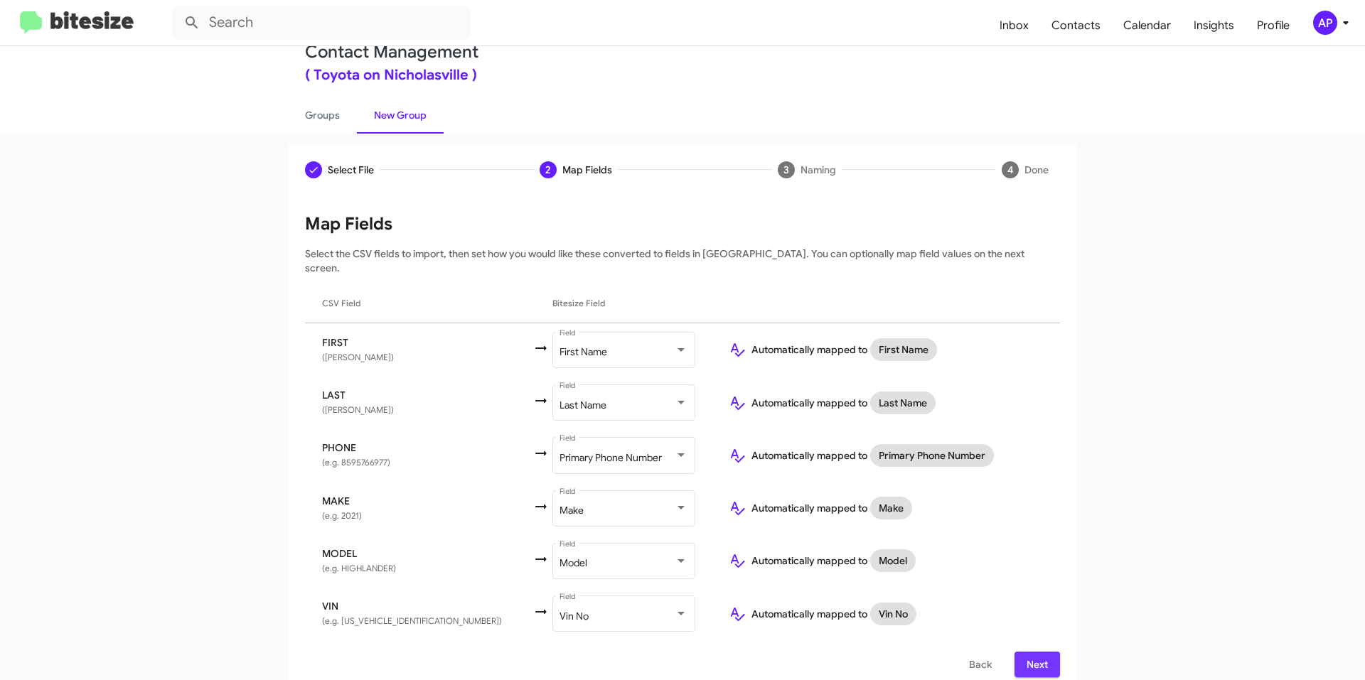
click at [1040, 655] on span "Next" at bounding box center [1037, 665] width 23 height 26
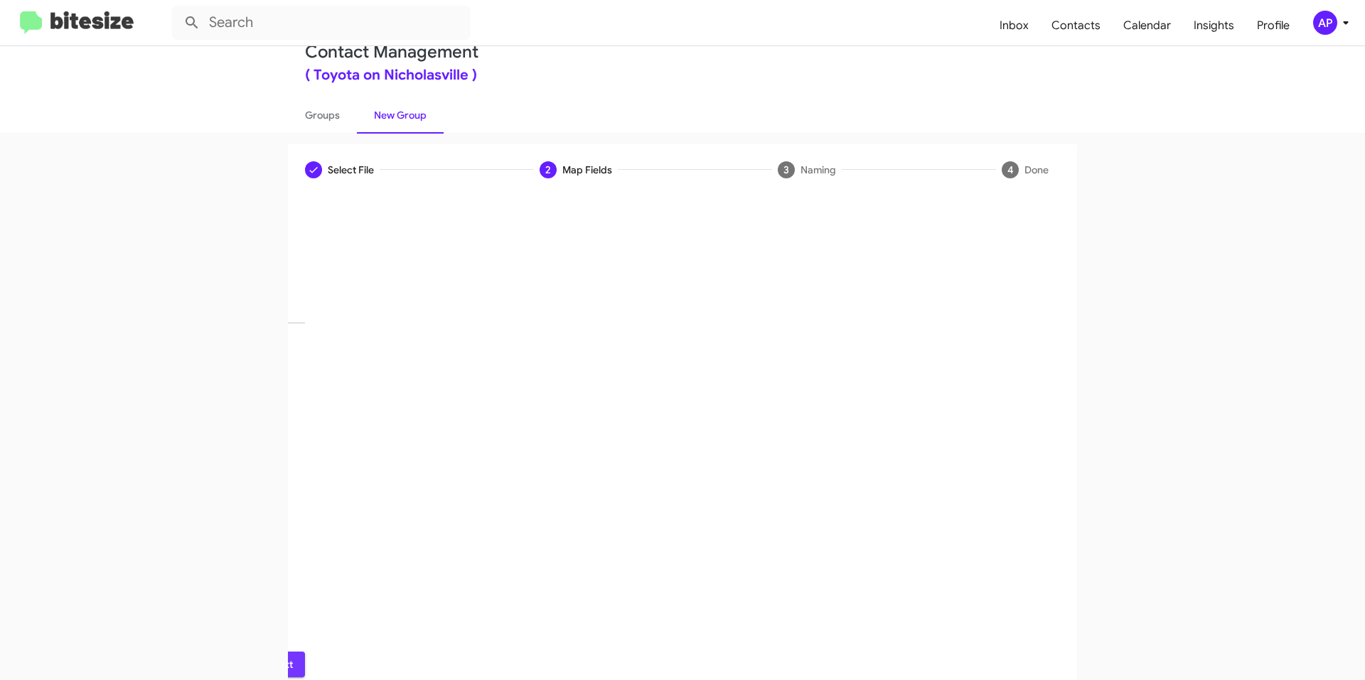
scroll to position [0, 0]
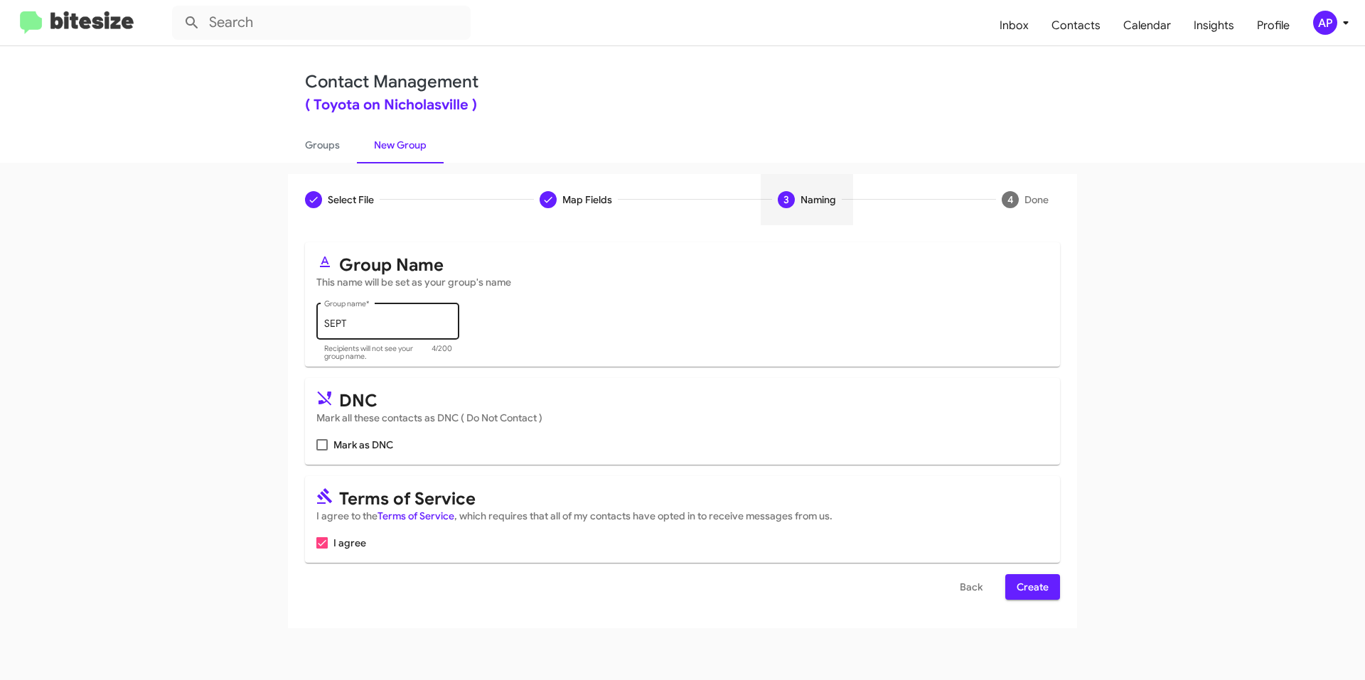
click at [442, 323] on input "SEPT" at bounding box center [388, 323] width 128 height 11
type input "SEPT. GREEN BAYER"
click at [1027, 580] on span "Create" at bounding box center [1032, 587] width 32 height 26
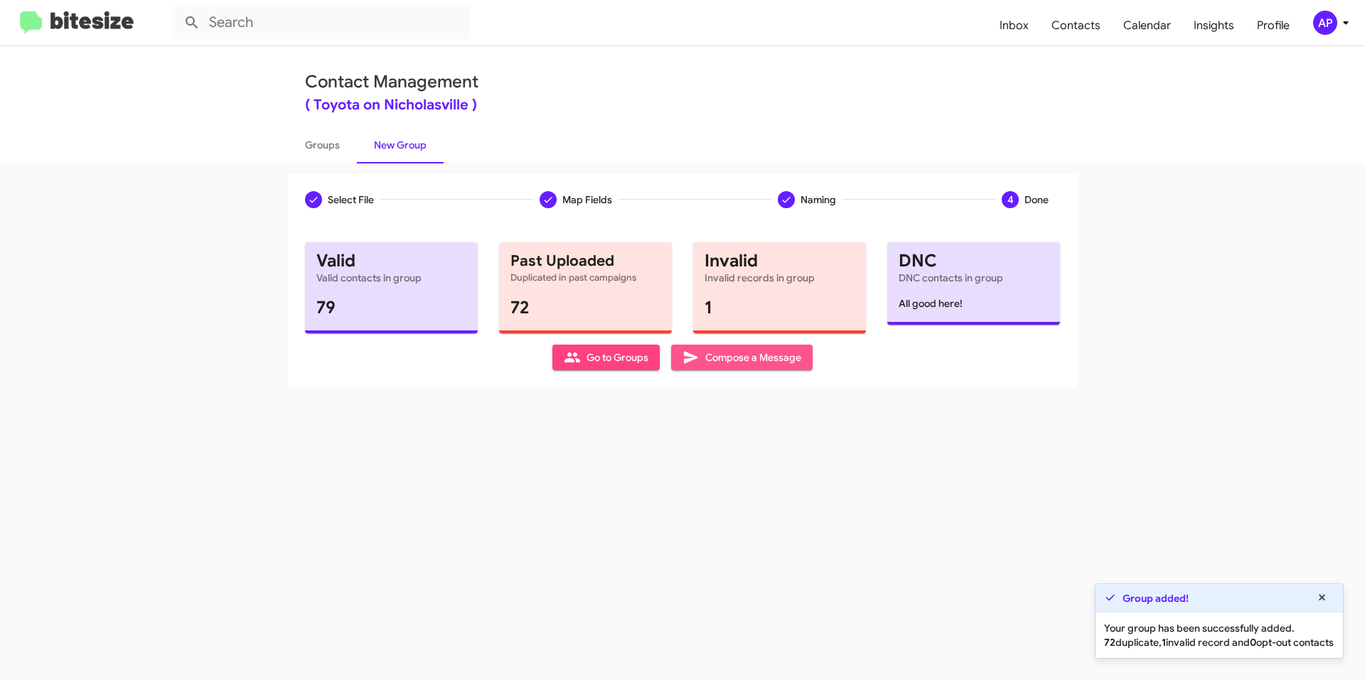
click at [754, 357] on span "Compose a Message" at bounding box center [741, 358] width 119 height 26
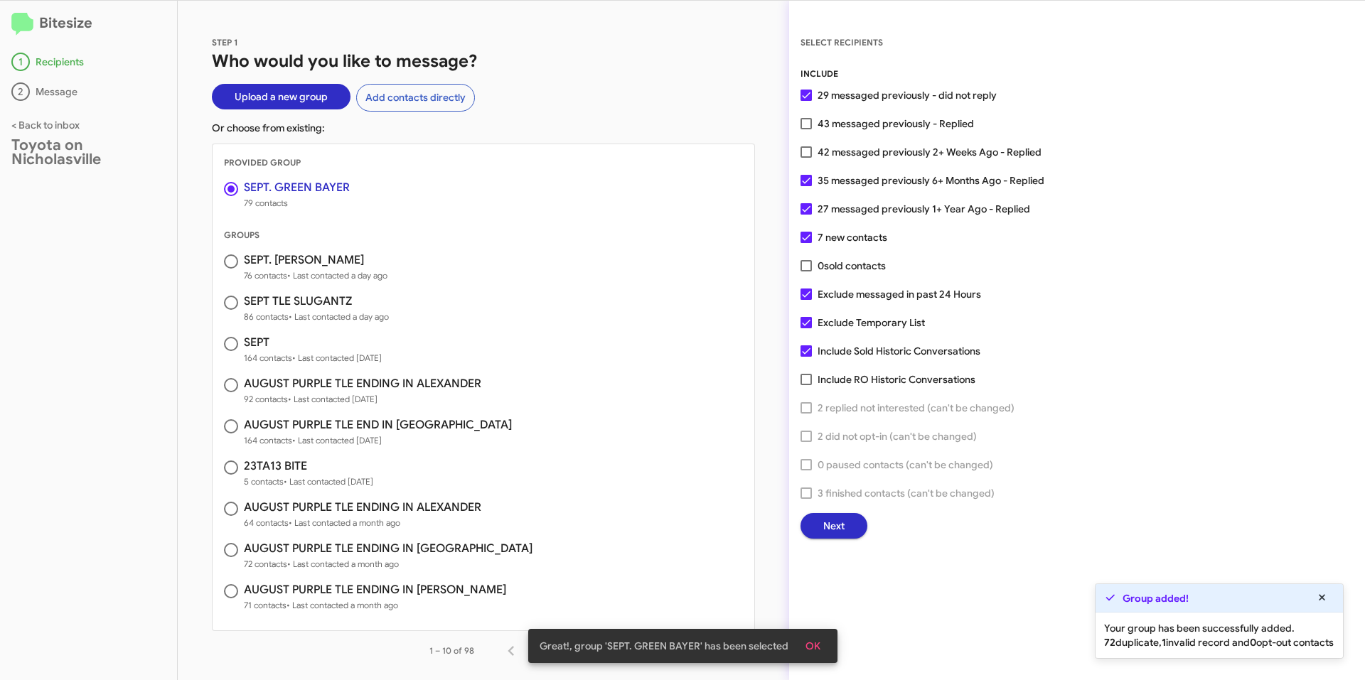
click at [802, 379] on span at bounding box center [805, 379] width 11 height 11
click at [805, 385] on input "Include RO Historic Conversations" at bounding box center [805, 385] width 1 height 1
checkbox input "true"
click at [811, 266] on span at bounding box center [805, 265] width 11 height 11
click at [806, 271] on input "0 sold contacts" at bounding box center [805, 271] width 1 height 1
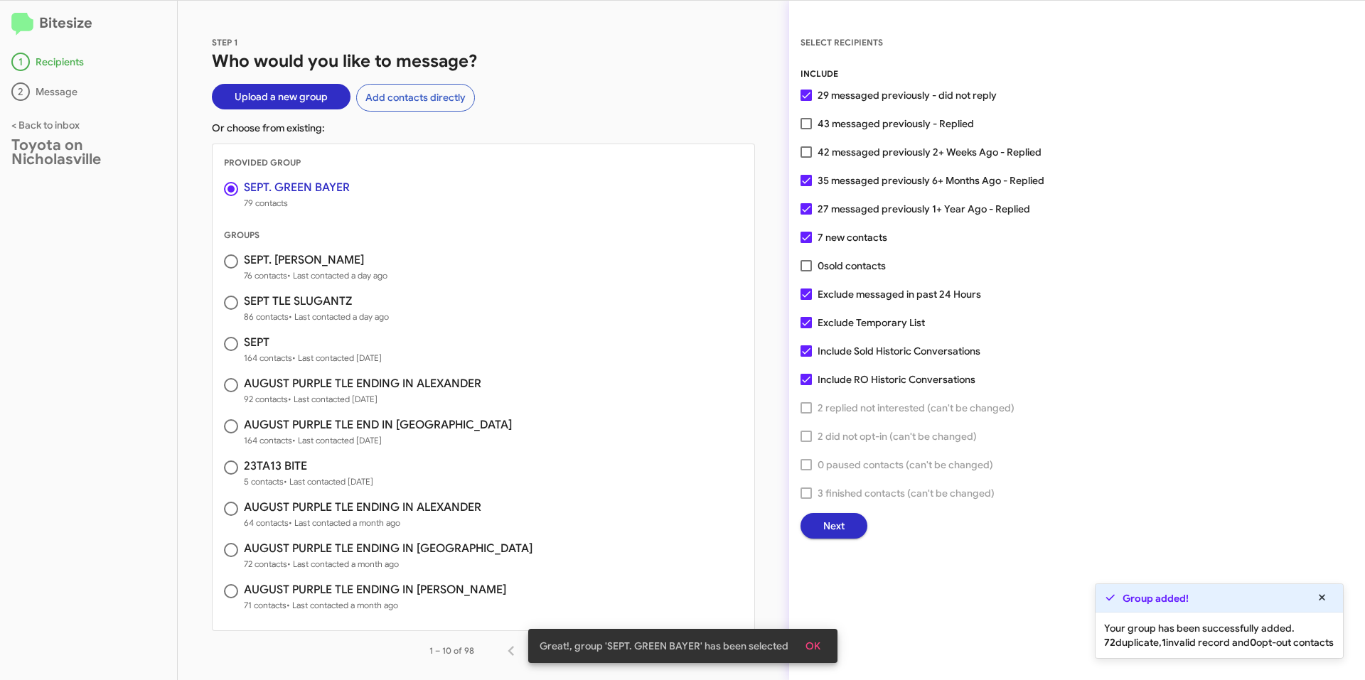
checkbox input "true"
click at [805, 149] on span at bounding box center [805, 151] width 11 height 11
click at [805, 158] on input "42 messaged previously 2+ Weeks Ago - Replied" at bounding box center [805, 158] width 1 height 1
checkbox input "true"
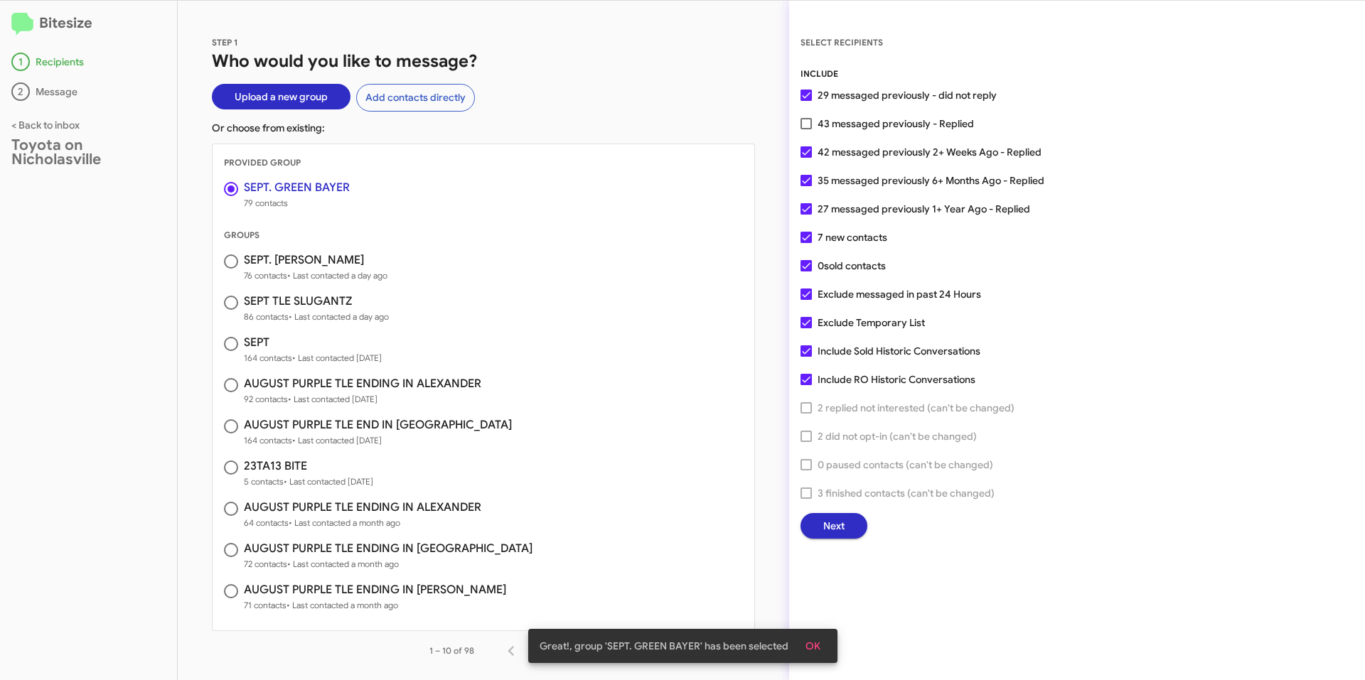
click at [803, 119] on span at bounding box center [805, 123] width 11 height 11
click at [805, 129] on input "43 messaged previously - Replied" at bounding box center [805, 129] width 1 height 1
checkbox input "true"
click at [811, 320] on label "Exclude Temporary List" at bounding box center [862, 322] width 124 height 17
click at [806, 328] on input "Exclude Temporary List" at bounding box center [805, 328] width 1 height 1
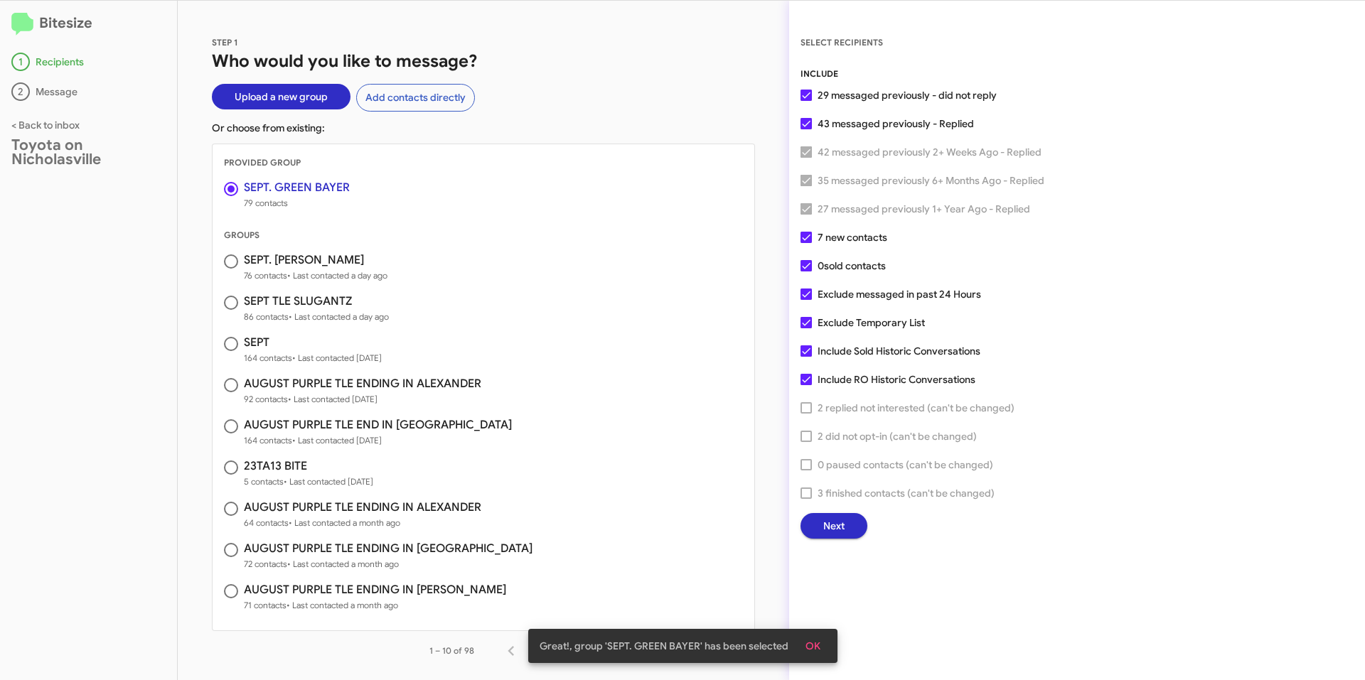
checkbox input "false"
click at [807, 302] on label "Exclude messaged in past 24 Hours" at bounding box center [890, 294] width 181 height 17
click at [806, 301] on input "Exclude messaged in past 24 Hours" at bounding box center [805, 300] width 1 height 1
checkbox input "false"
click at [827, 525] on span "Next" at bounding box center [833, 526] width 21 height 26
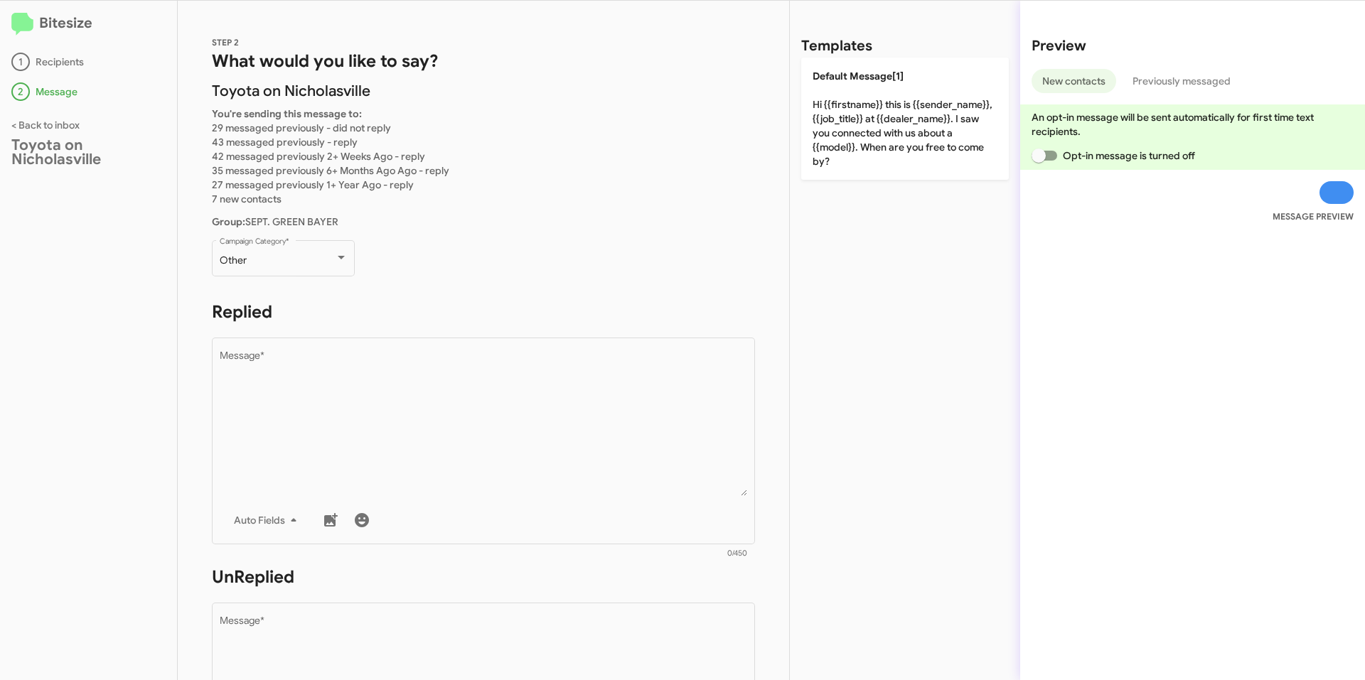
click at [87, 385] on div "Bitesize 1 Recipients 2 Message < Back to inbox Toyota on Nicholasville" at bounding box center [89, 340] width 178 height 679
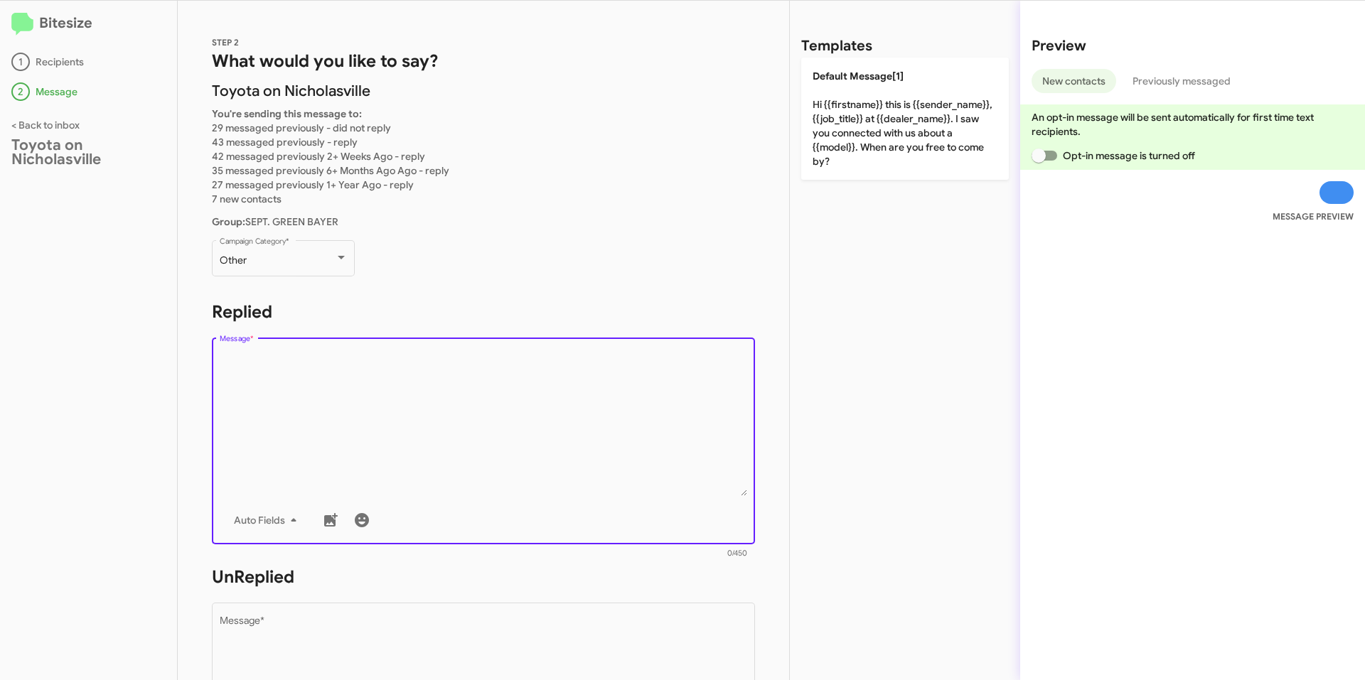
click at [376, 379] on textarea "Message *" at bounding box center [484, 423] width 528 height 145
paste textarea "Good {TIME}! This is [PERSON_NAME] with Toyota on Nicholasville. We have a spec…"
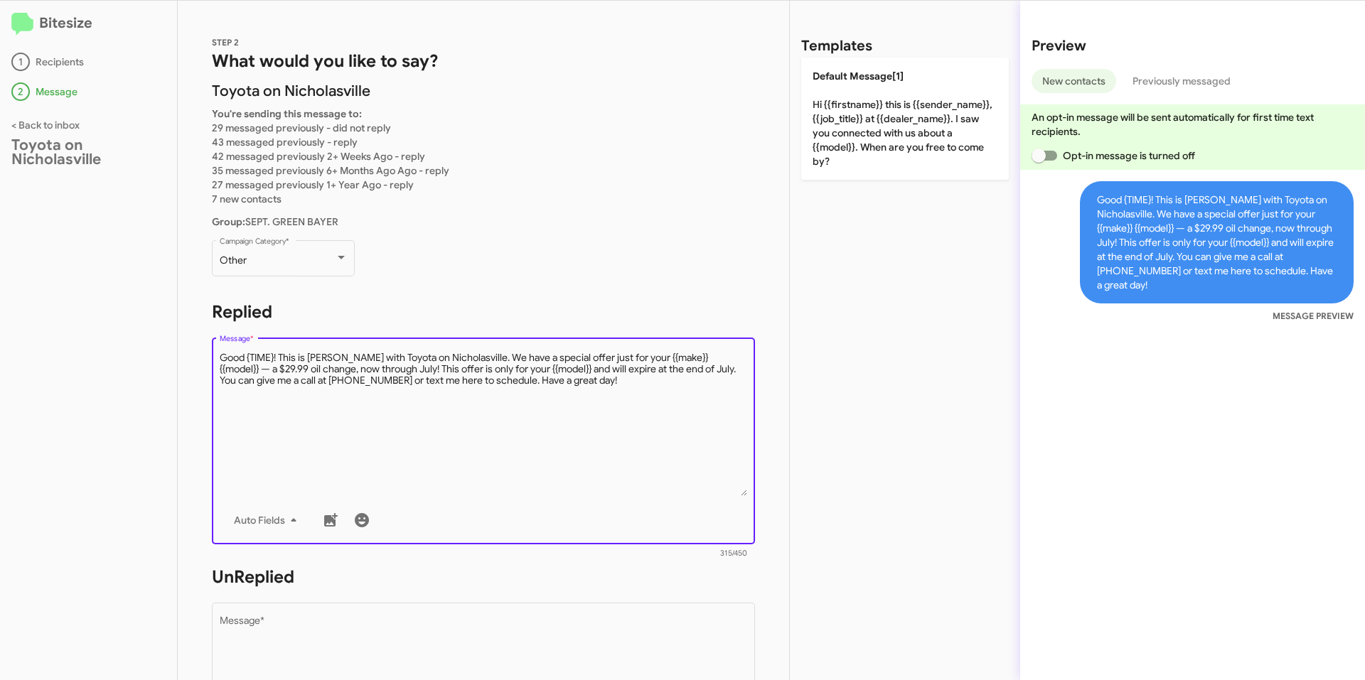
click at [276, 355] on textarea "Message *" at bounding box center [484, 423] width 528 height 145
drag, startPoint x: 394, startPoint y: 367, endPoint x: 430, endPoint y: 366, distance: 35.5
click at [394, 367] on textarea "Message *" at bounding box center [484, 423] width 528 height 145
click at [502, 384] on textarea "Message *" at bounding box center [484, 423] width 528 height 145
click at [533, 384] on textarea "Message *" at bounding box center [484, 423] width 528 height 145
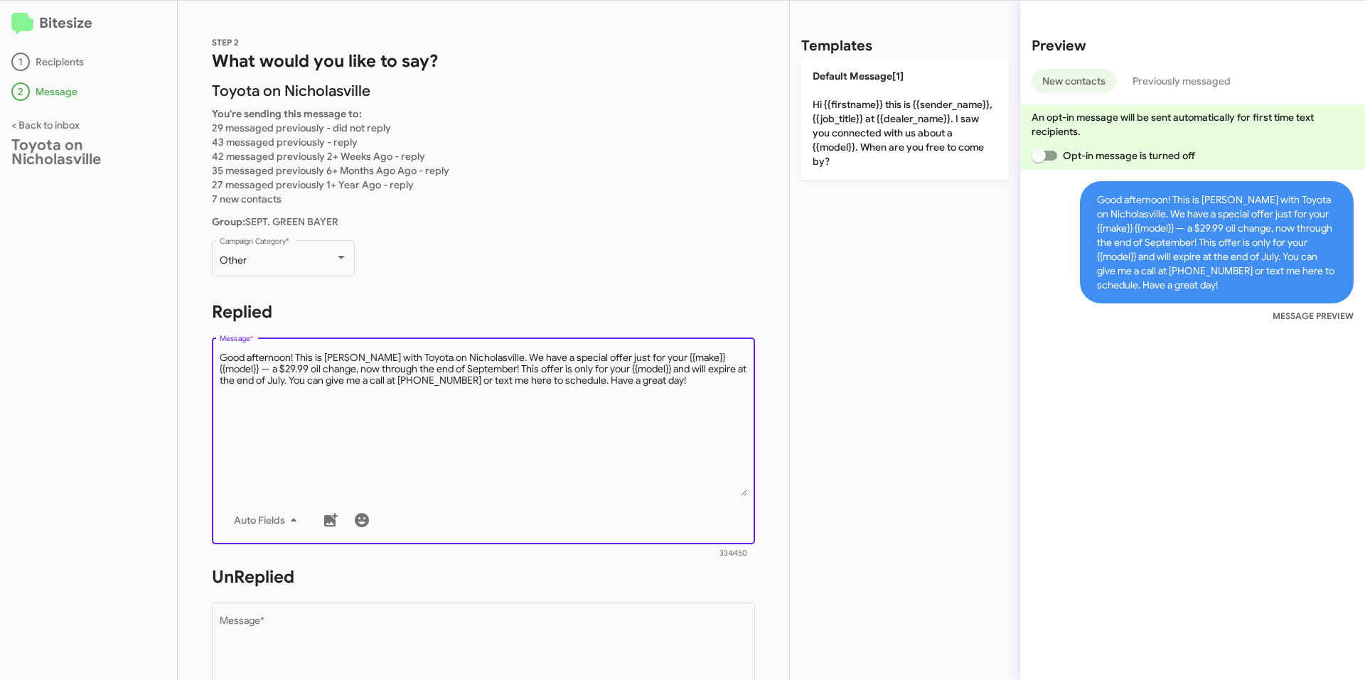
click at [572, 377] on textarea "Message *" at bounding box center [484, 423] width 528 height 145
click at [448, 367] on textarea "Message *" at bounding box center [484, 423] width 528 height 145
click at [414, 369] on textarea "Message *" at bounding box center [484, 423] width 528 height 145
click at [426, 367] on textarea "Message *" at bounding box center [484, 423] width 528 height 145
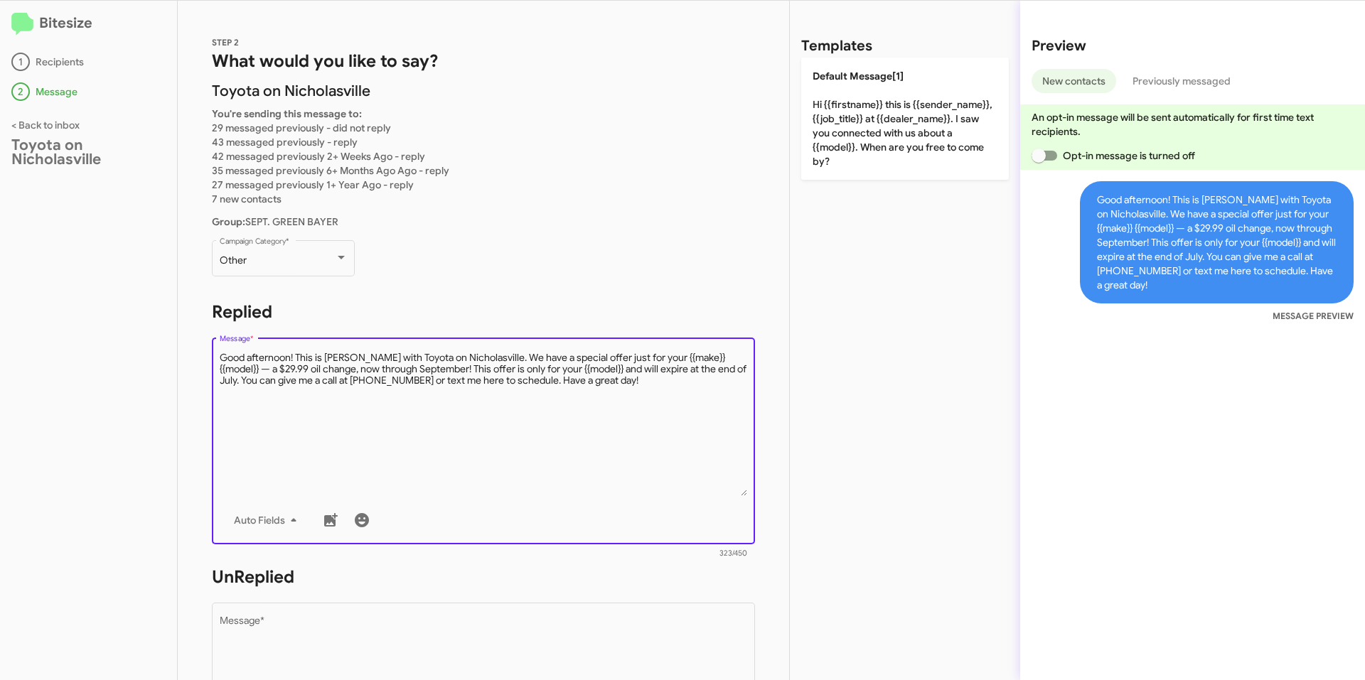
click at [404, 367] on textarea "Message *" at bounding box center [484, 423] width 528 height 145
click at [711, 371] on textarea "Message *" at bounding box center [484, 423] width 528 height 145
click at [720, 370] on textarea "Message *" at bounding box center [484, 423] width 528 height 145
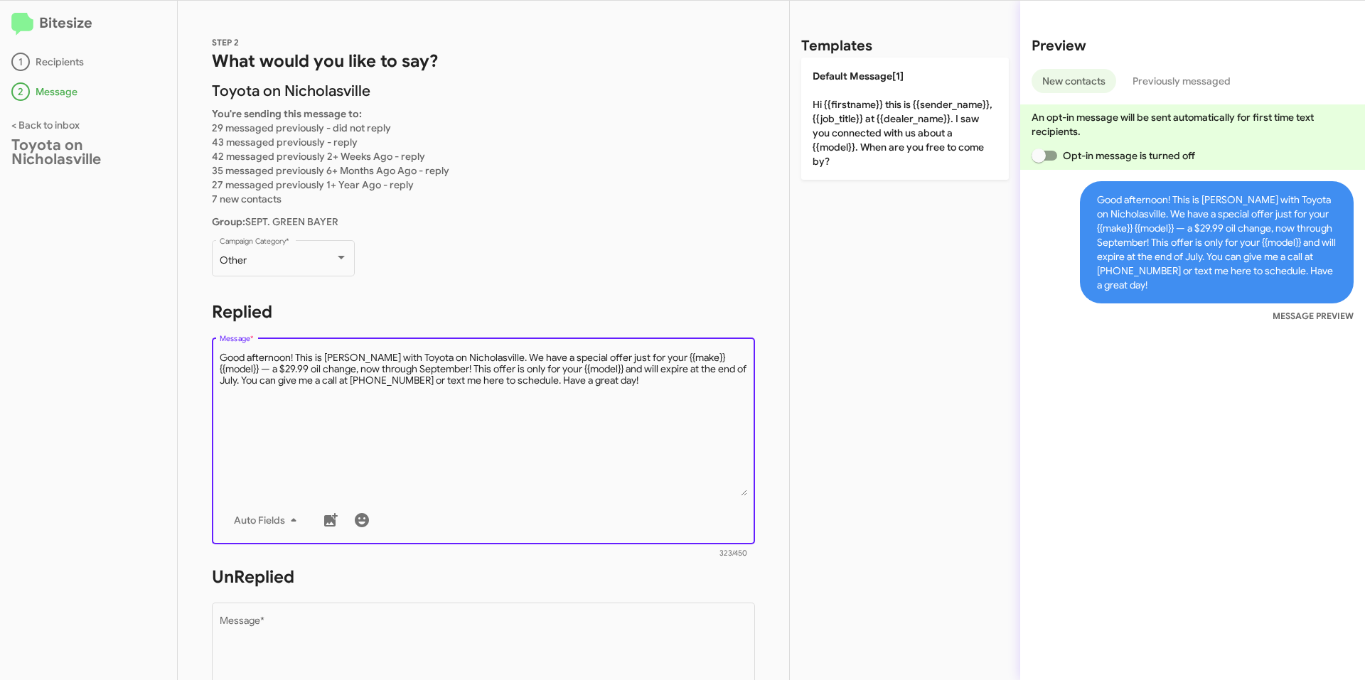
paste textarea "September"
click at [566, 404] on textarea "Message *" at bounding box center [484, 423] width 528 height 145
click at [691, 386] on textarea "Message *" at bounding box center [484, 423] width 528 height 145
drag, startPoint x: 620, startPoint y: 388, endPoint x: 187, endPoint y: 328, distance: 437.6
click at [187, 328] on div "STEP 2 What would you like to say? [PERSON_NAME] on Nicholasville You're sendin…" at bounding box center [483, 340] width 611 height 679
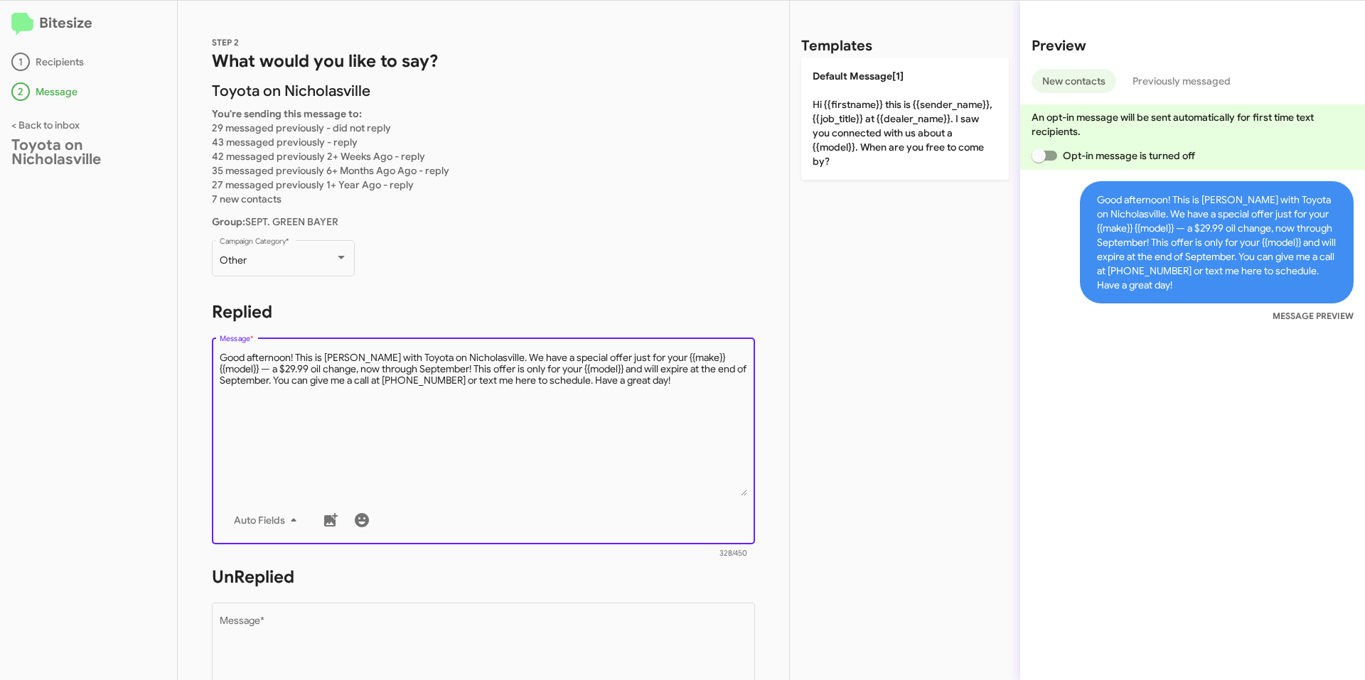
click at [482, 402] on textarea "Message *" at bounding box center [484, 423] width 528 height 145
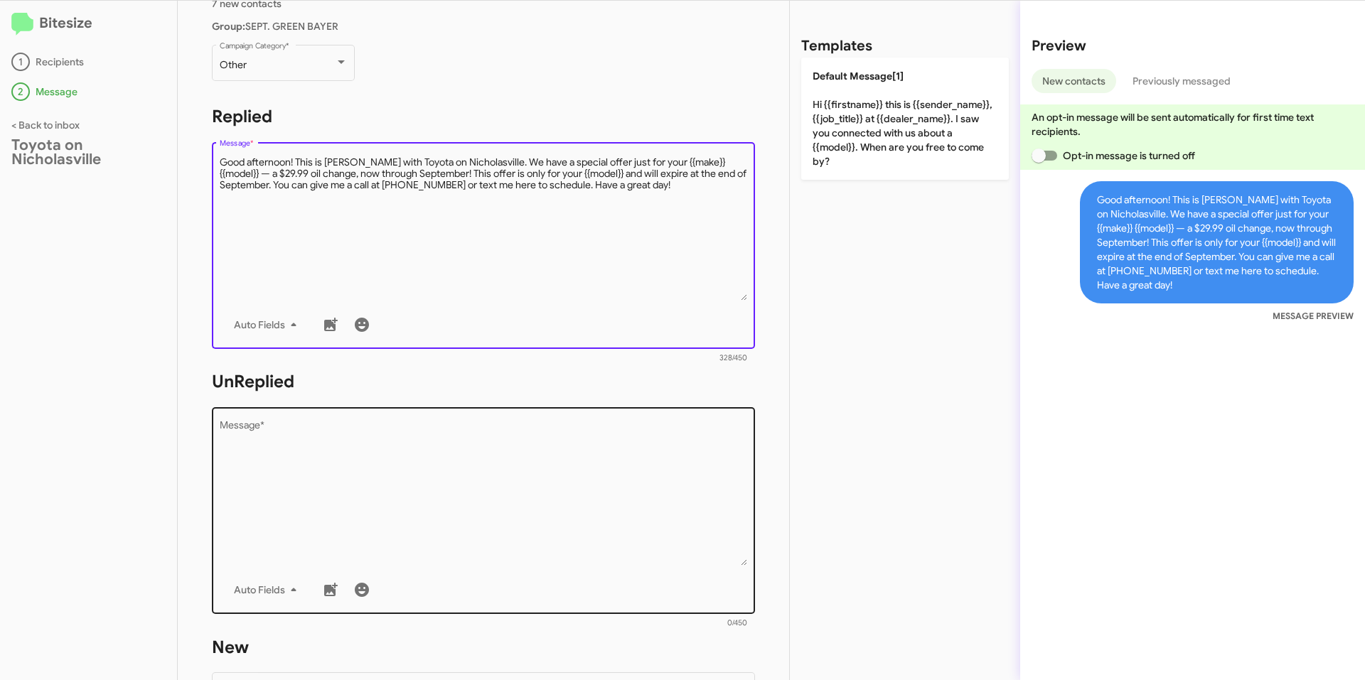
scroll to position [213, 0]
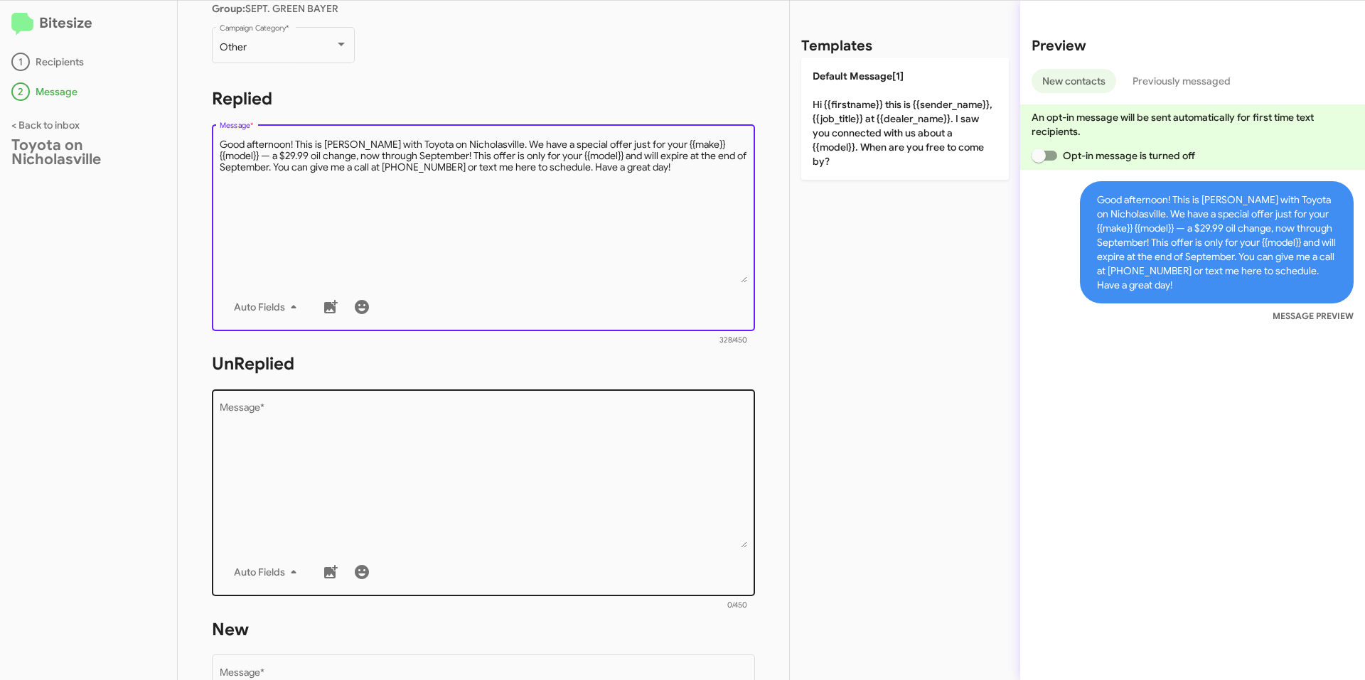
type textarea "Good afternoon! This is [PERSON_NAME] with Toyota on Nicholasville. We have a s…"
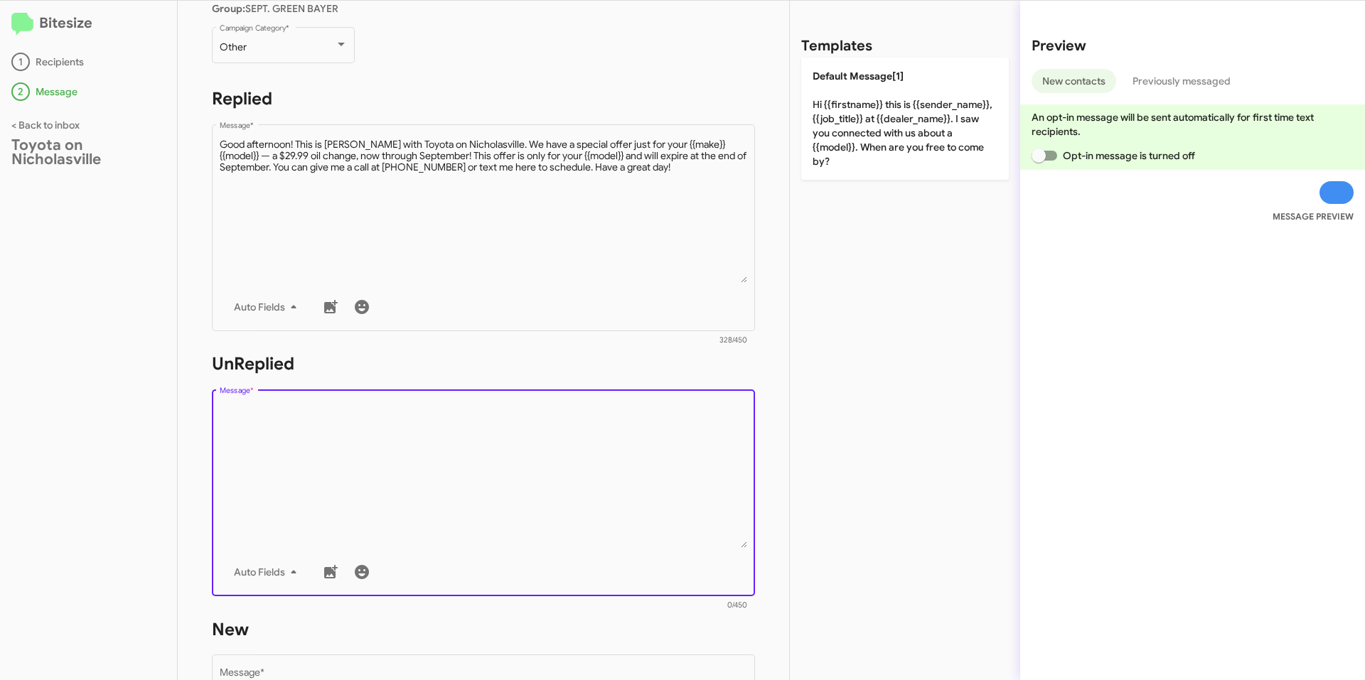
click at [447, 448] on textarea "Message *" at bounding box center [484, 475] width 528 height 145
paste textarea "Good afternoon! This is [PERSON_NAME] with Toyota on Nicholasville. We have a s…"
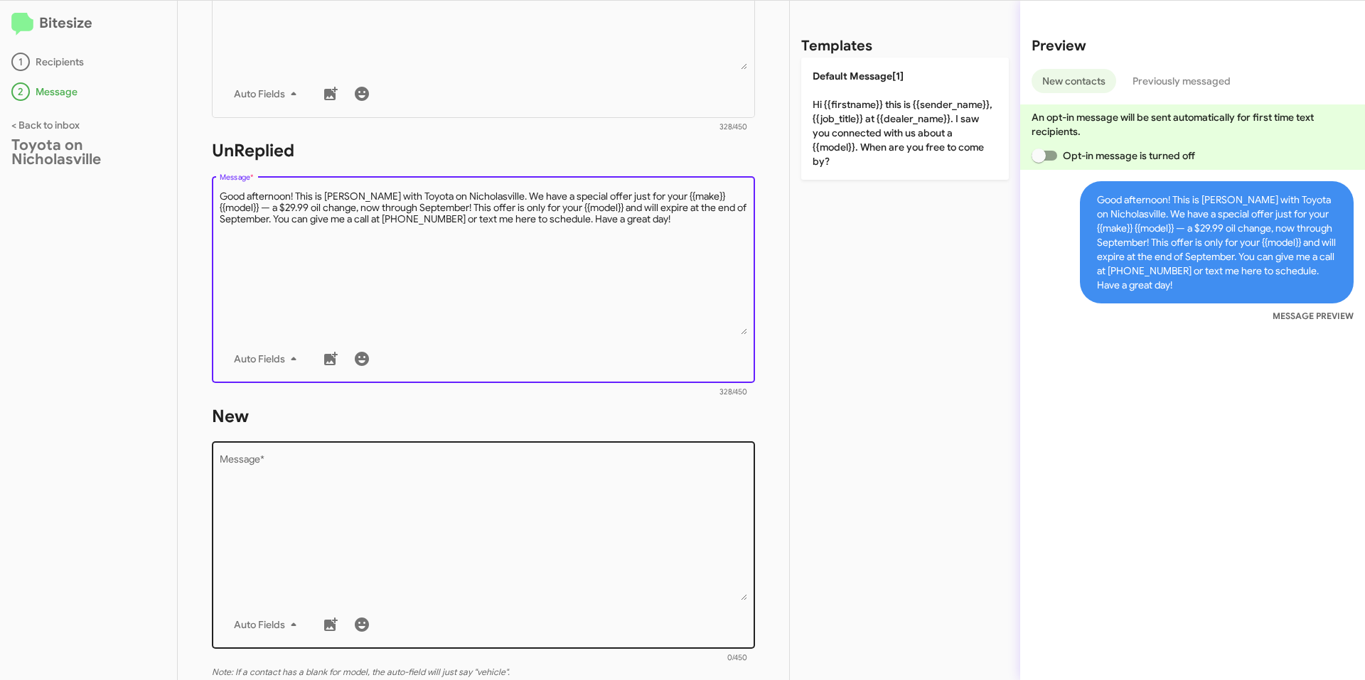
type textarea "Good afternoon! This is [PERSON_NAME] with Toyota on Nicholasville. We have a s…"
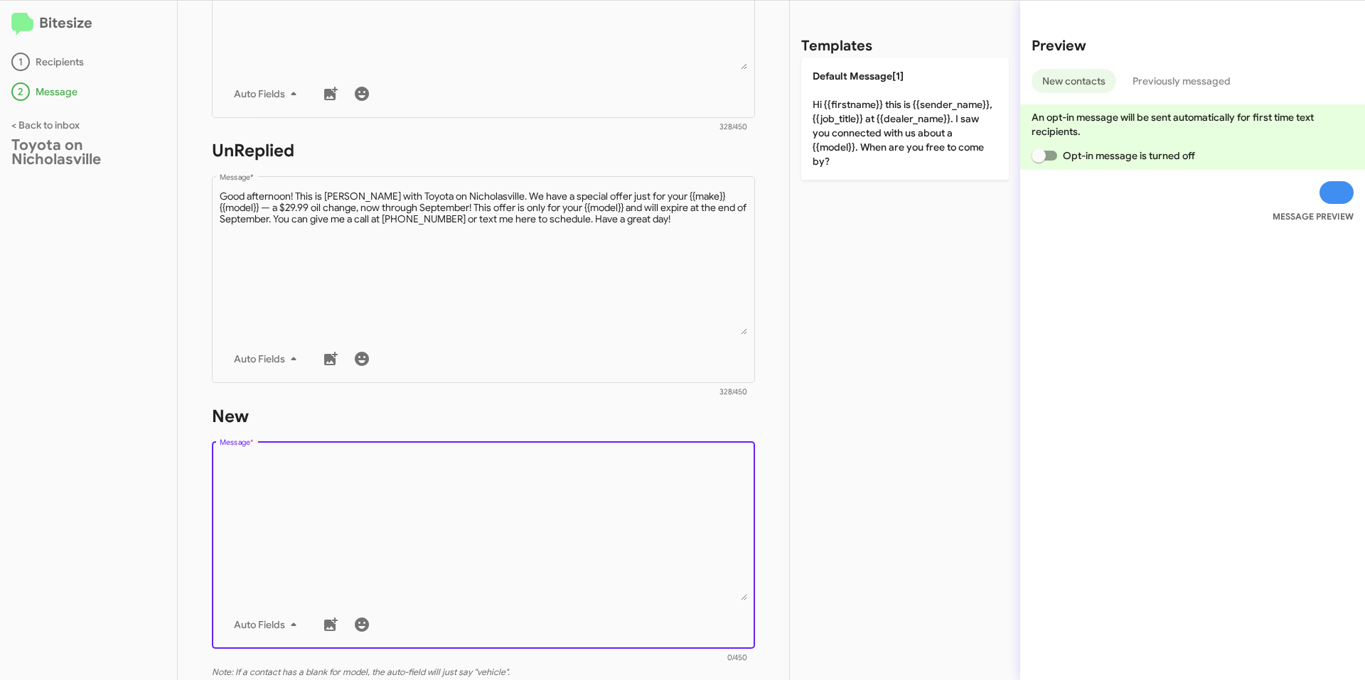
click at [386, 496] on textarea "Message *" at bounding box center [484, 528] width 528 height 145
paste textarea "Good afternoon! This is [PERSON_NAME] with Toyota on Nicholasville. We have a s…"
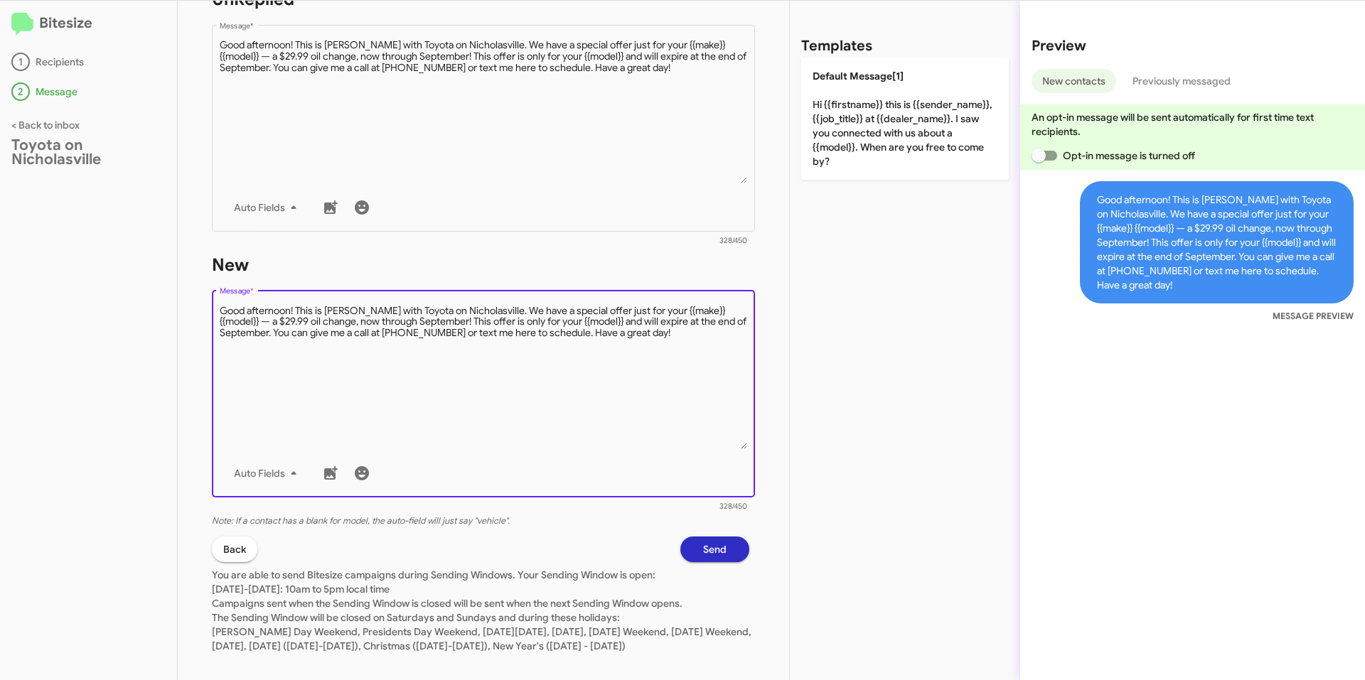
scroll to position [608, 0]
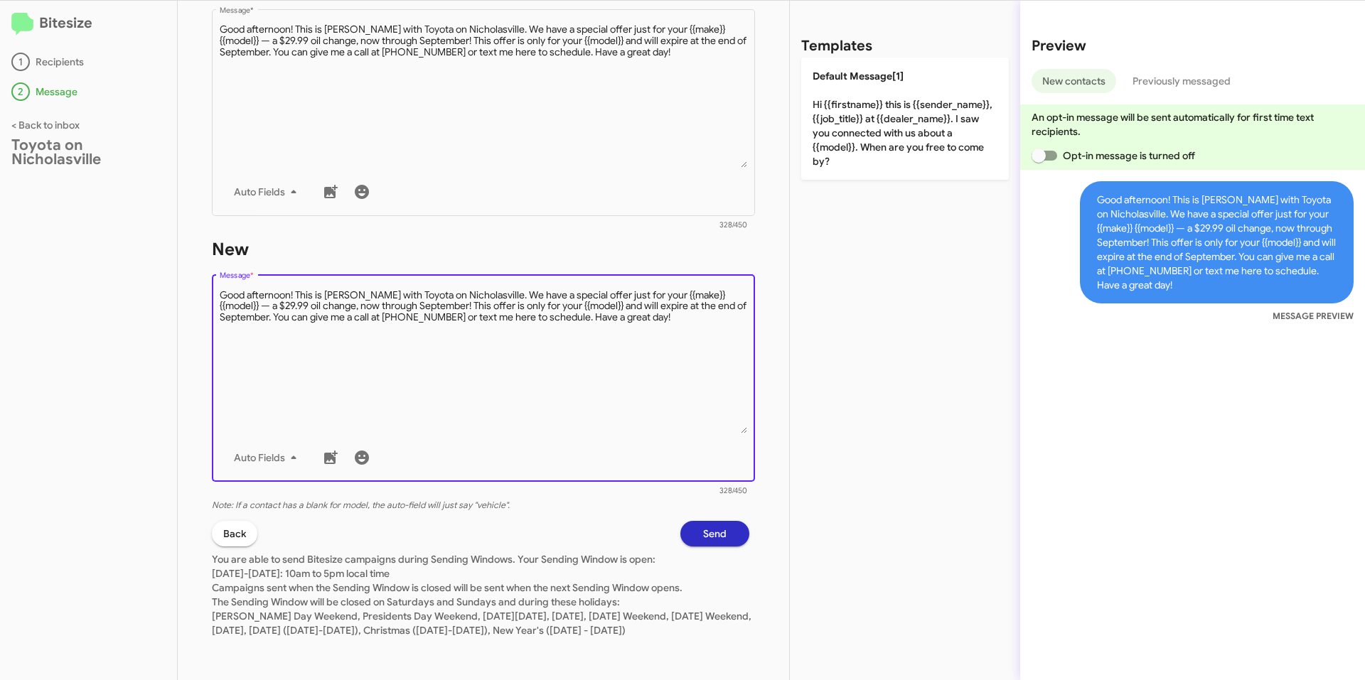
type textarea "Good afternoon! This is [PERSON_NAME] with Toyota on Nicholasville. We have a s…"
click at [703, 521] on span "Send" at bounding box center [714, 534] width 23 height 26
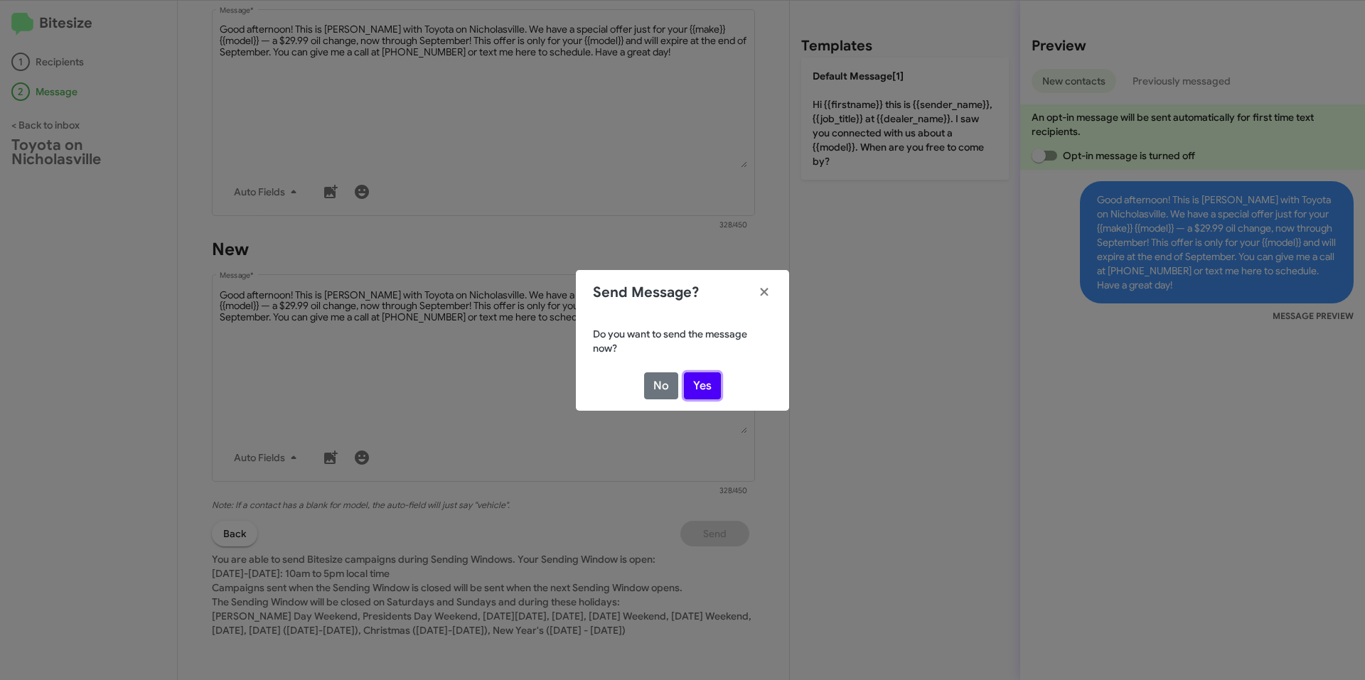
click at [697, 387] on button "Yes" at bounding box center [702, 385] width 37 height 27
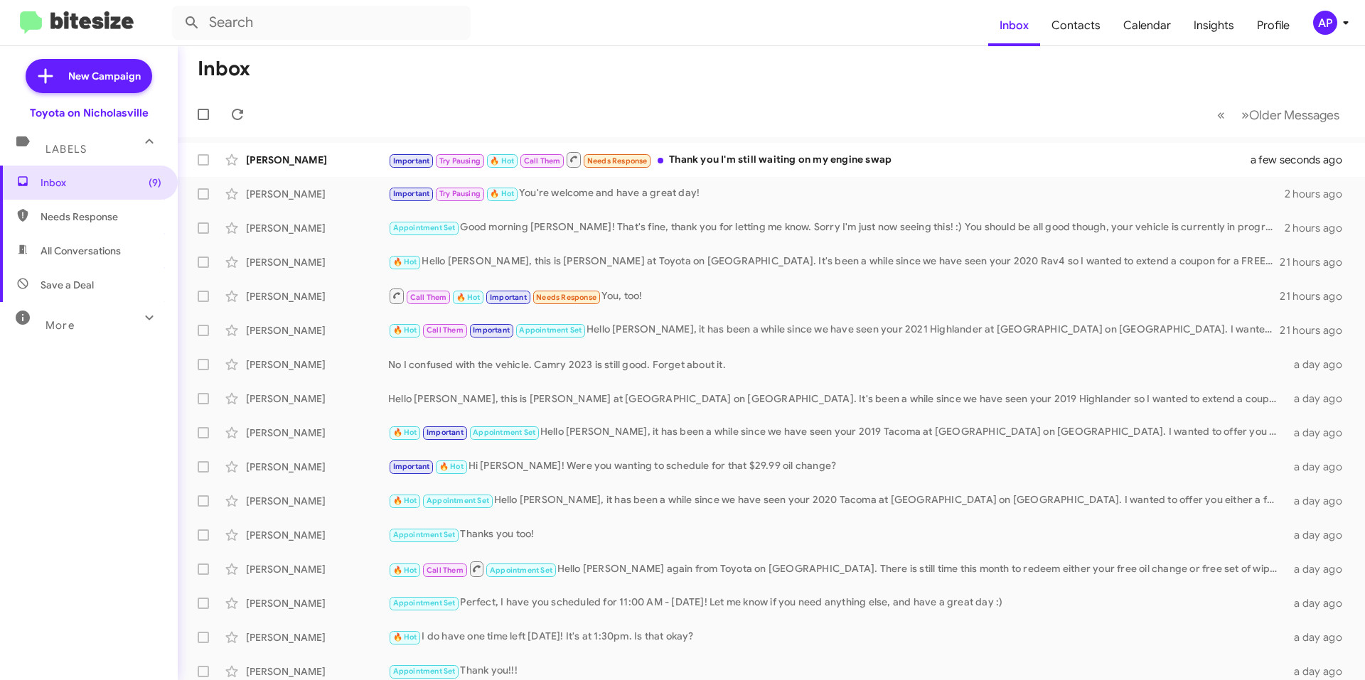
click at [98, 264] on span "All Conversations" at bounding box center [89, 251] width 178 height 34
type input "in:all-conversations"
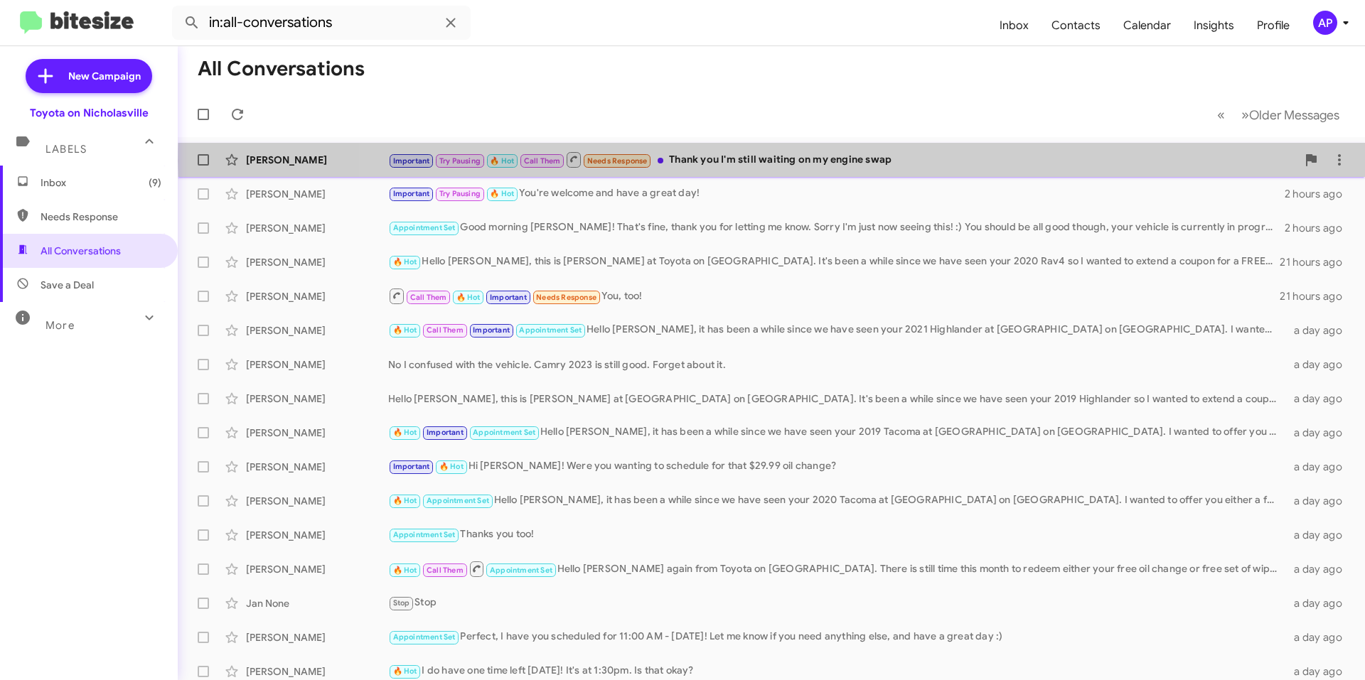
click at [847, 161] on div "Important Try Pausing 🔥 Hot Call Them Needs Response Thank you I'm still waitin…" at bounding box center [842, 160] width 908 height 18
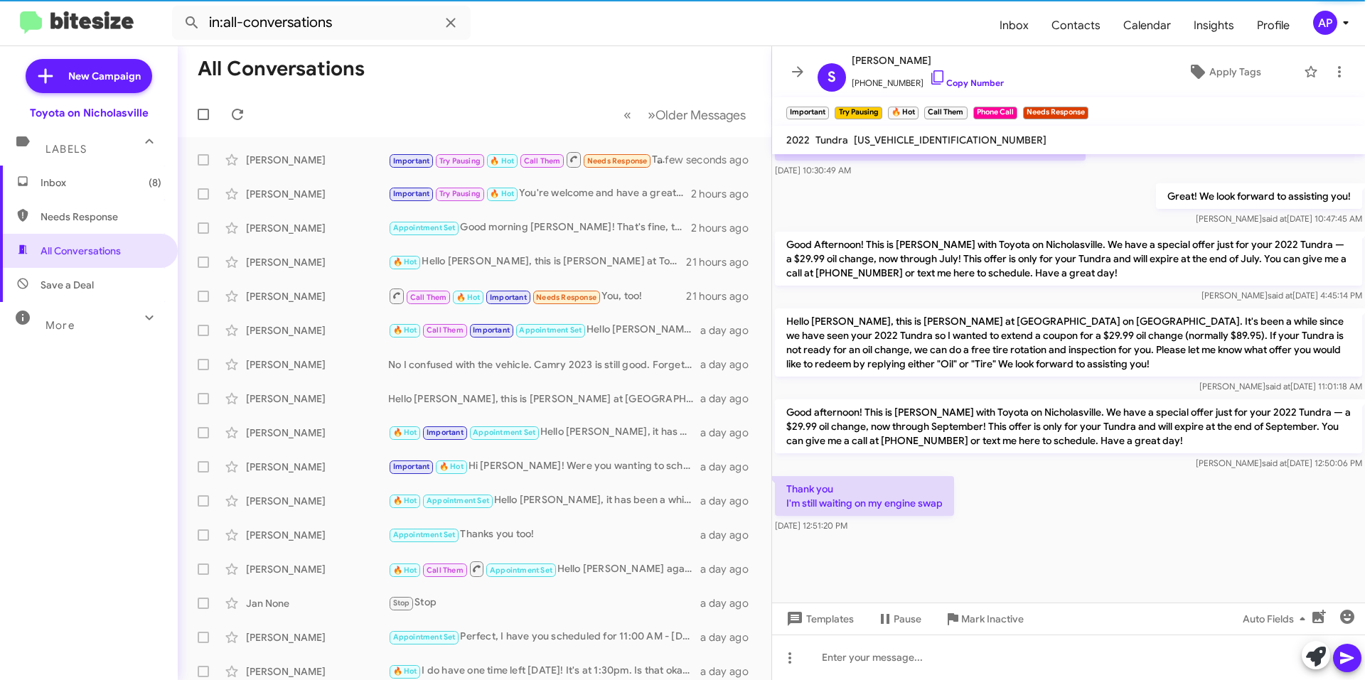
scroll to position [1064, 0]
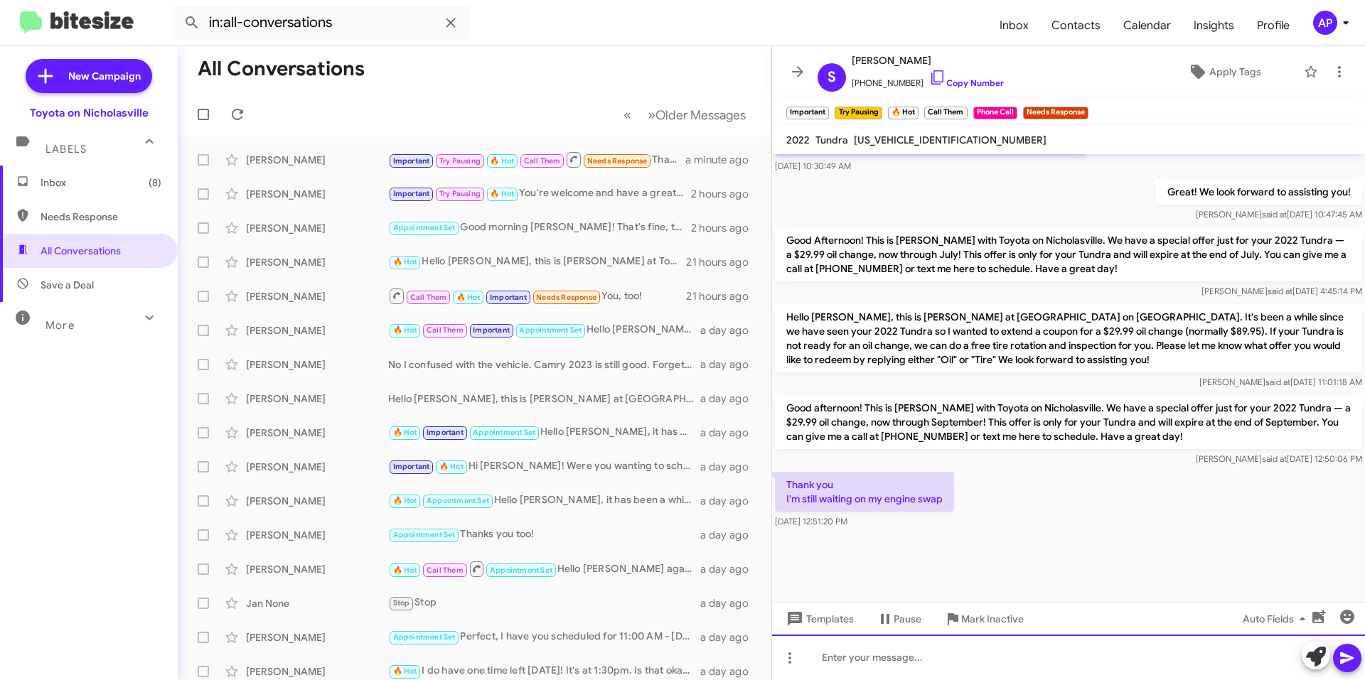
click at [944, 667] on div at bounding box center [1068, 657] width 593 height 45
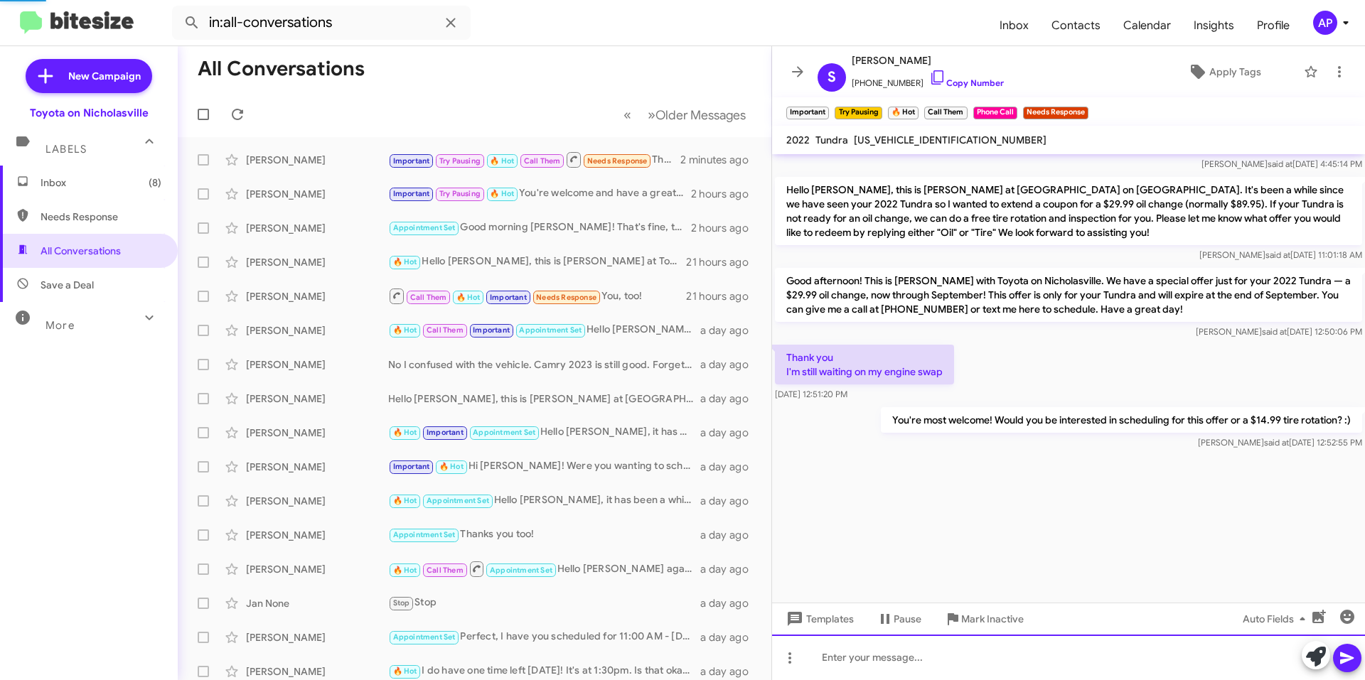
scroll to position [3195, 0]
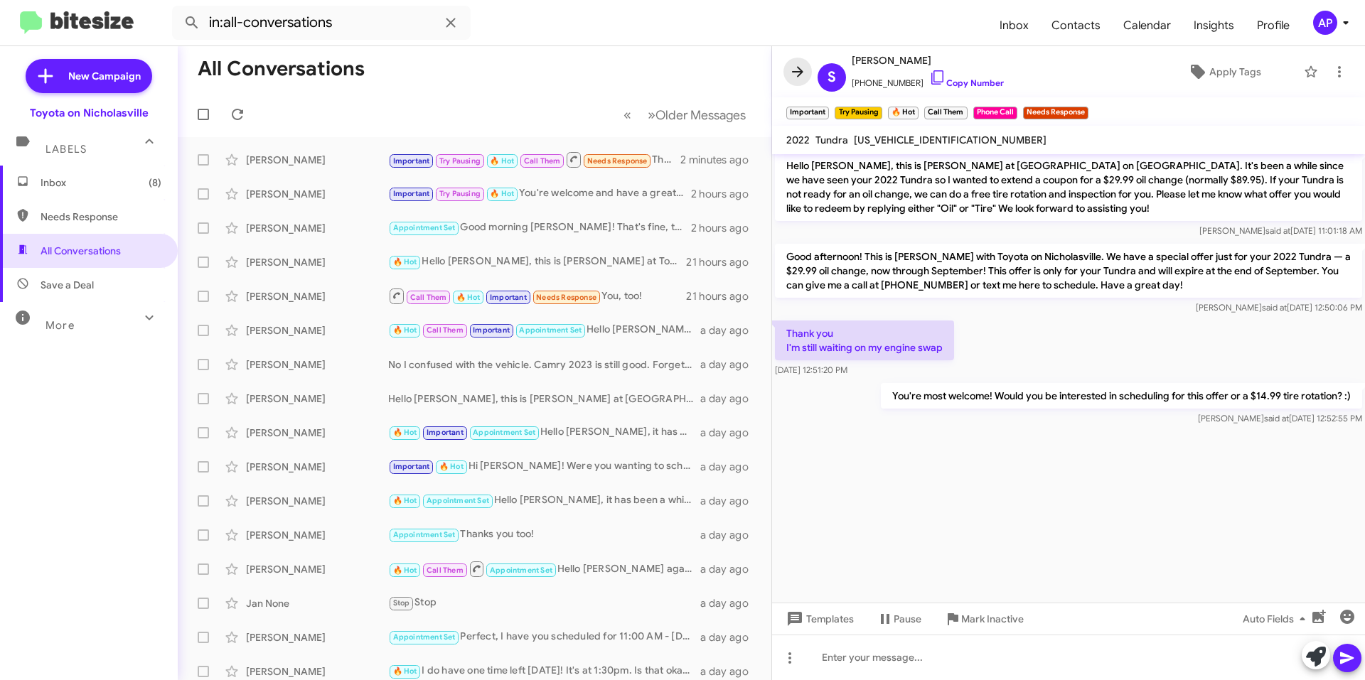
click at [787, 68] on span at bounding box center [797, 71] width 28 height 17
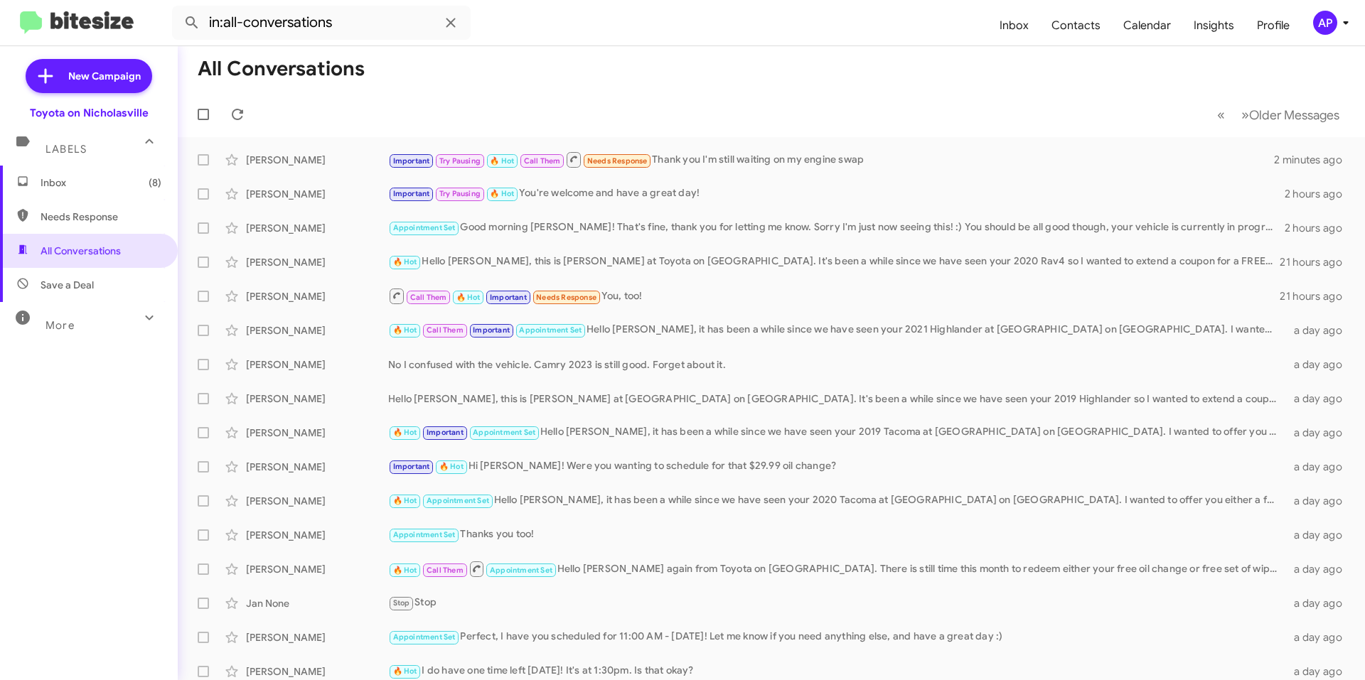
click at [119, 178] on span "Inbox (8)" at bounding box center [101, 183] width 121 height 14
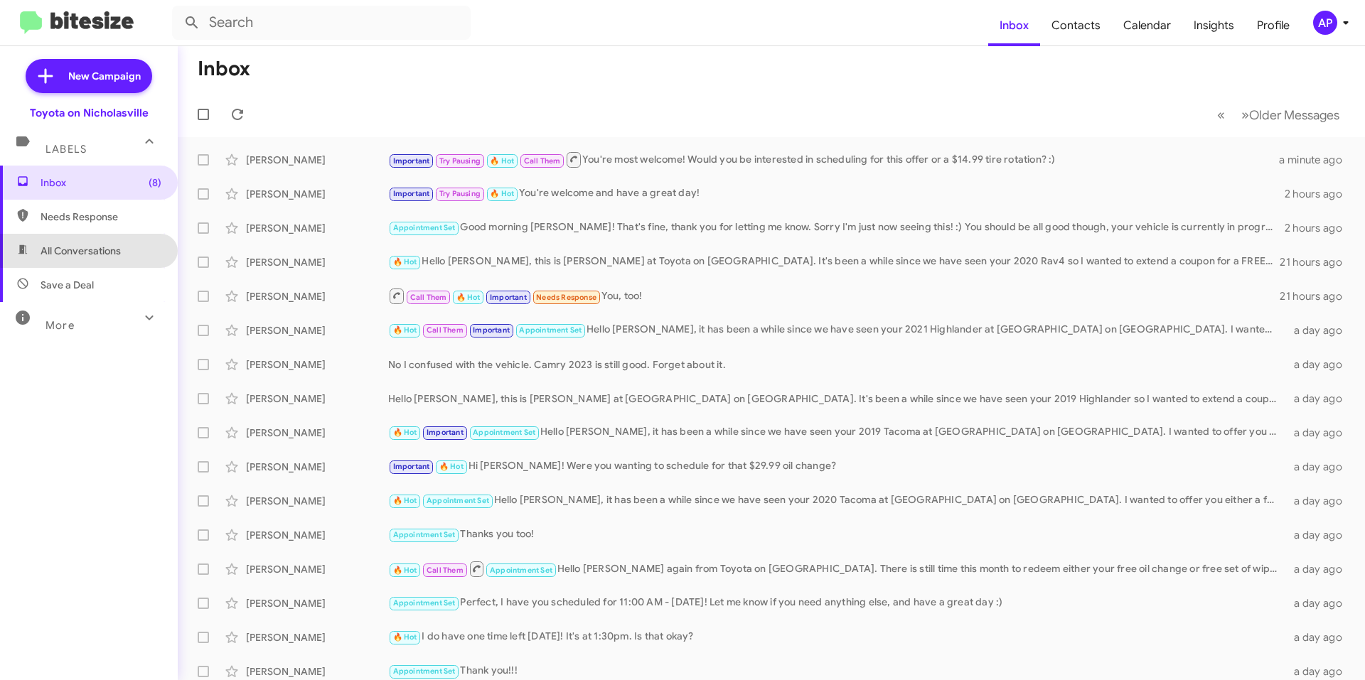
click at [109, 249] on span "All Conversations" at bounding box center [81, 251] width 80 height 14
type input "in:all-conversations"
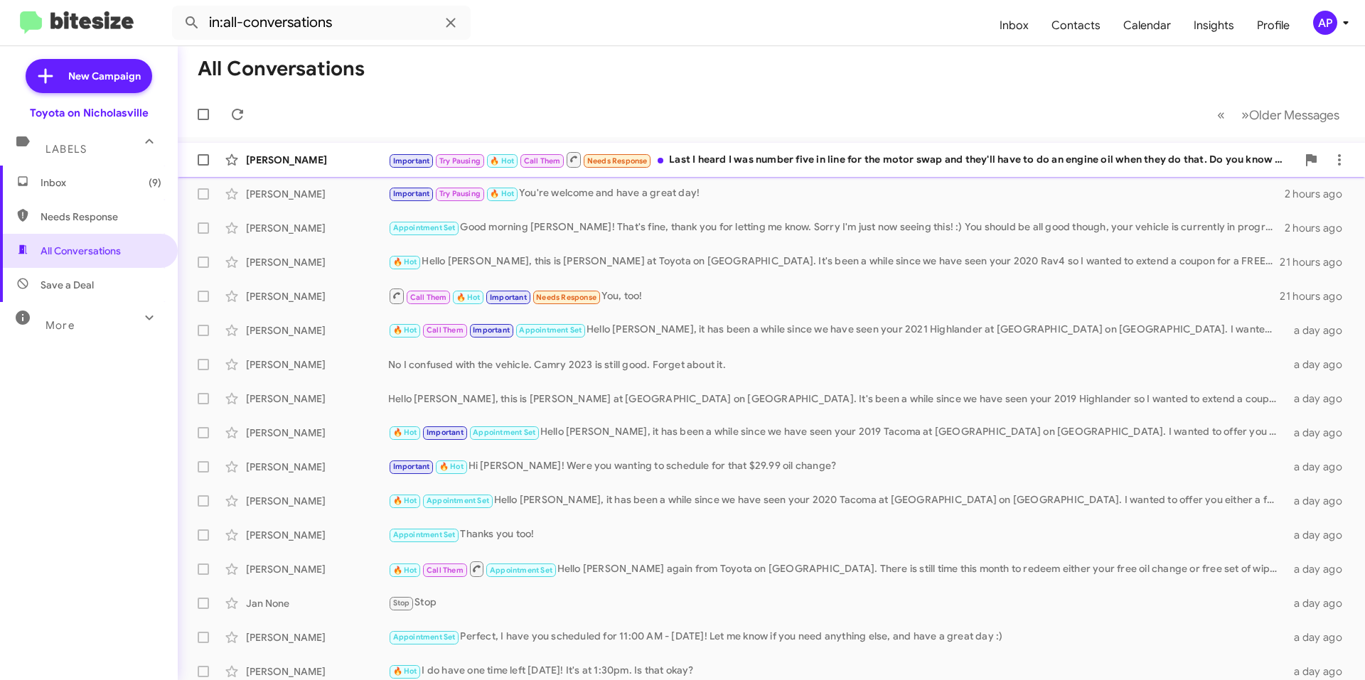
click at [790, 172] on div "[PERSON_NAME] Important Try Pausing 🔥 Hot Call Them Needs Response Last I heard…" at bounding box center [771, 160] width 1164 height 28
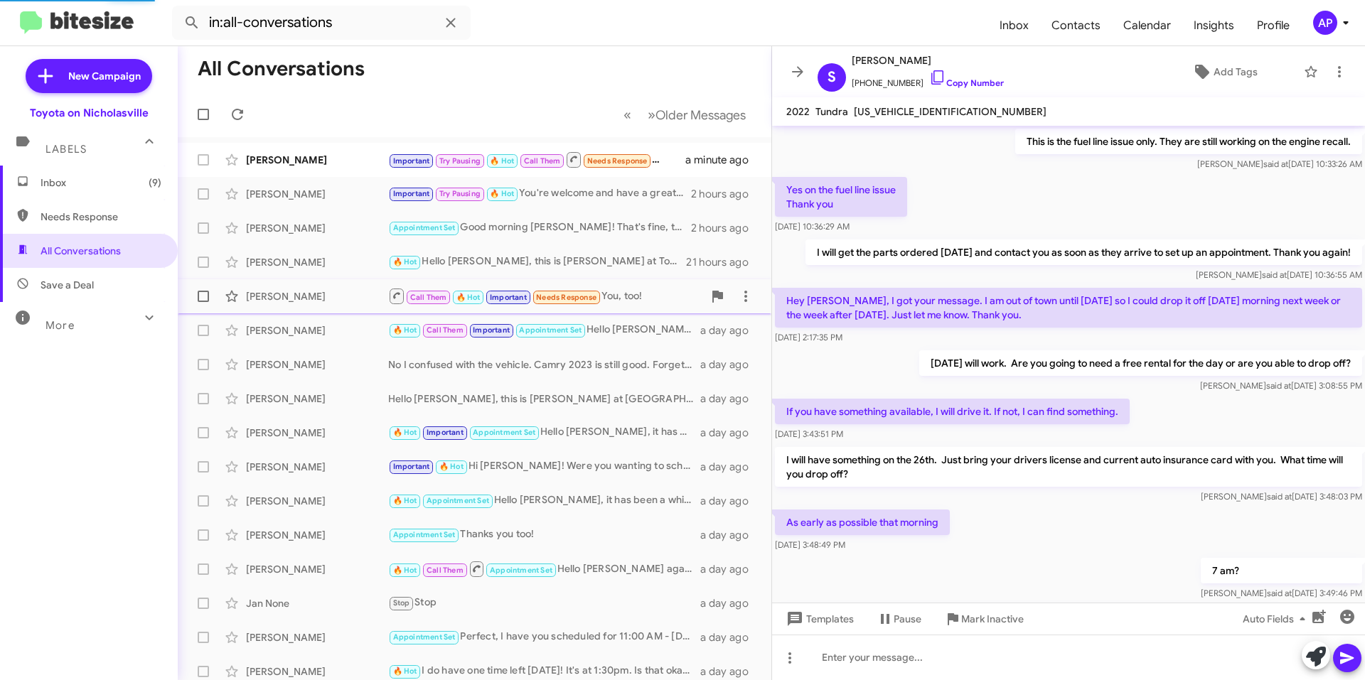
scroll to position [760, 0]
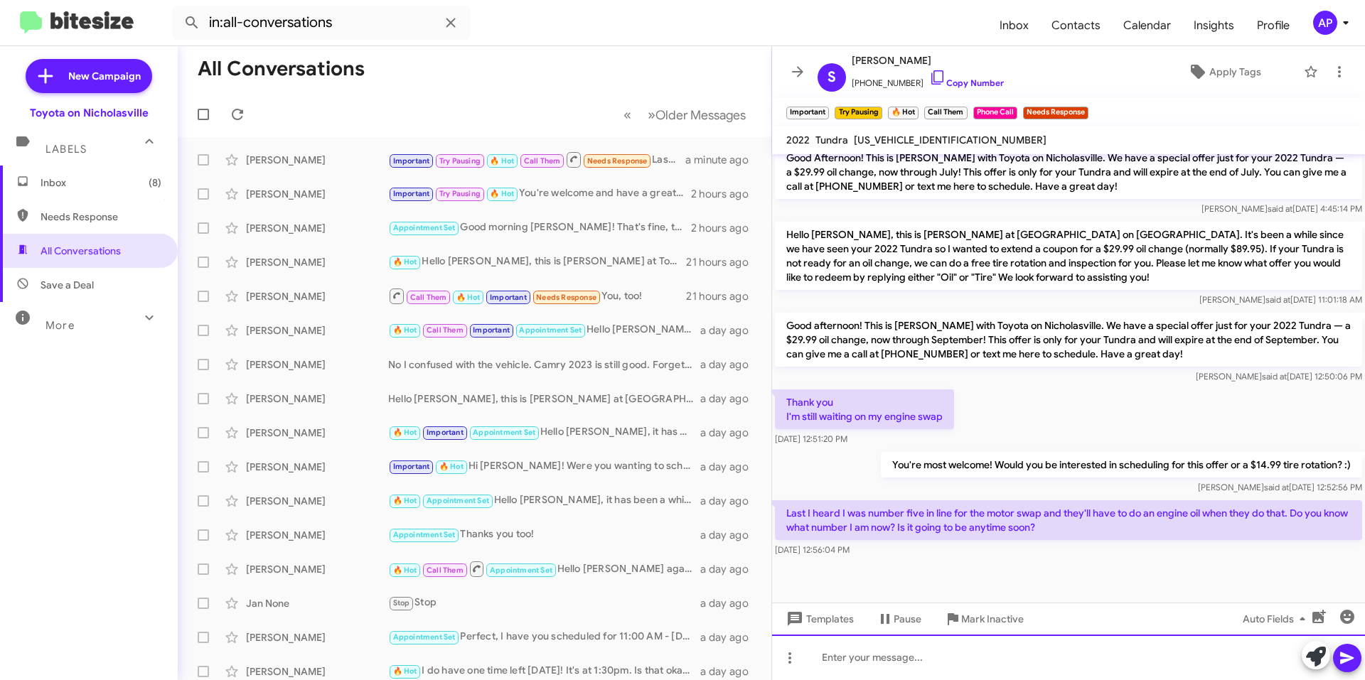
click at [910, 667] on div at bounding box center [1068, 657] width 593 height 45
click at [914, 136] on span "[US_VEHICLE_IDENTIFICATION_NUMBER]" at bounding box center [950, 140] width 193 height 13
click at [932, 137] on span "[US_VEHICLE_IDENTIFICATION_NUMBER]" at bounding box center [950, 140] width 193 height 13
click at [954, 141] on span "[US_VEHICLE_IDENTIFICATION_NUMBER]" at bounding box center [950, 140] width 193 height 13
click at [992, 520] on p "Last I heard I was number five in line for the motor swap and they'll have to d…" at bounding box center [1068, 520] width 587 height 40
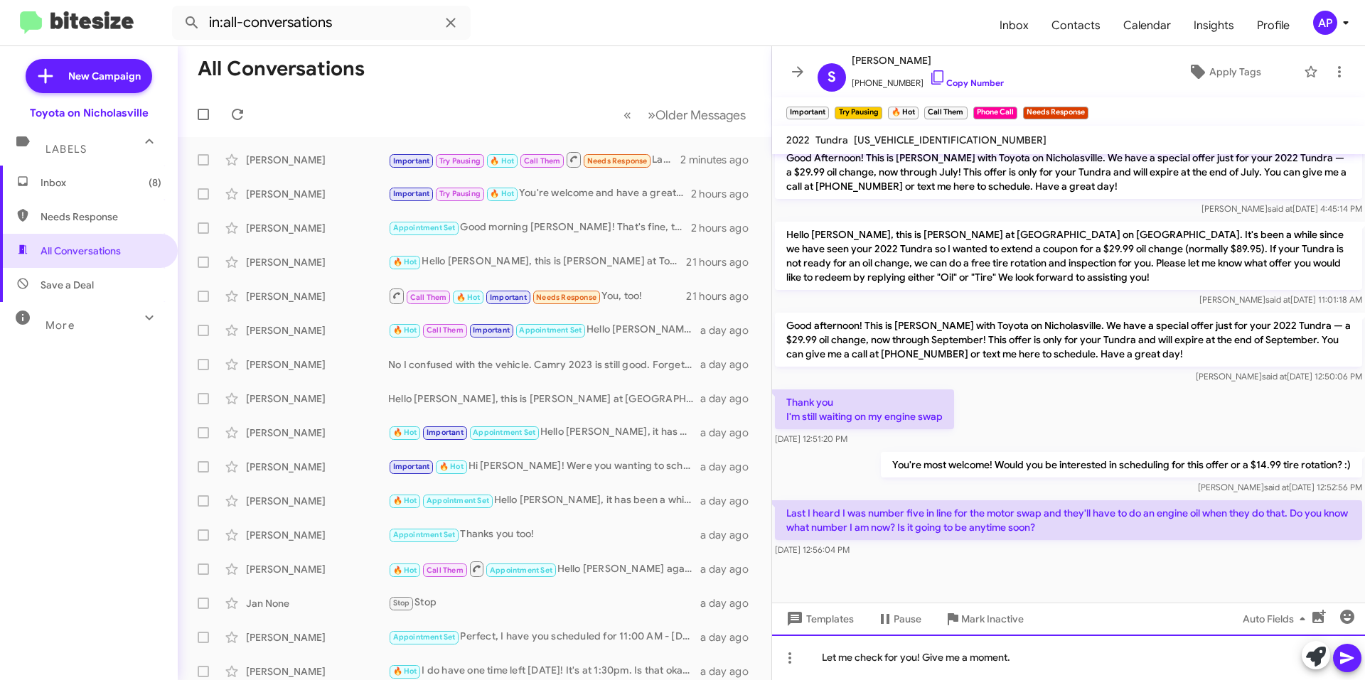
click at [1057, 669] on div "Let me check for you! Give me a moment." at bounding box center [1068, 657] width 593 height 45
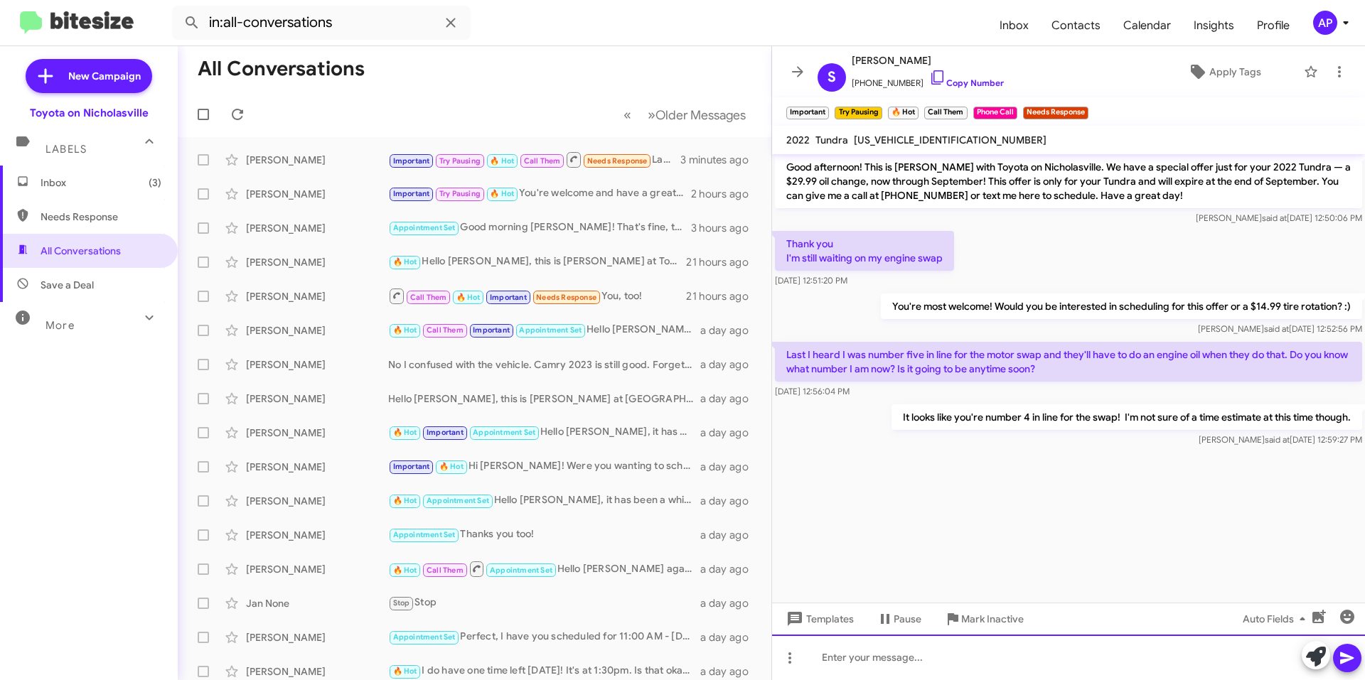
scroll to position [4243, 0]
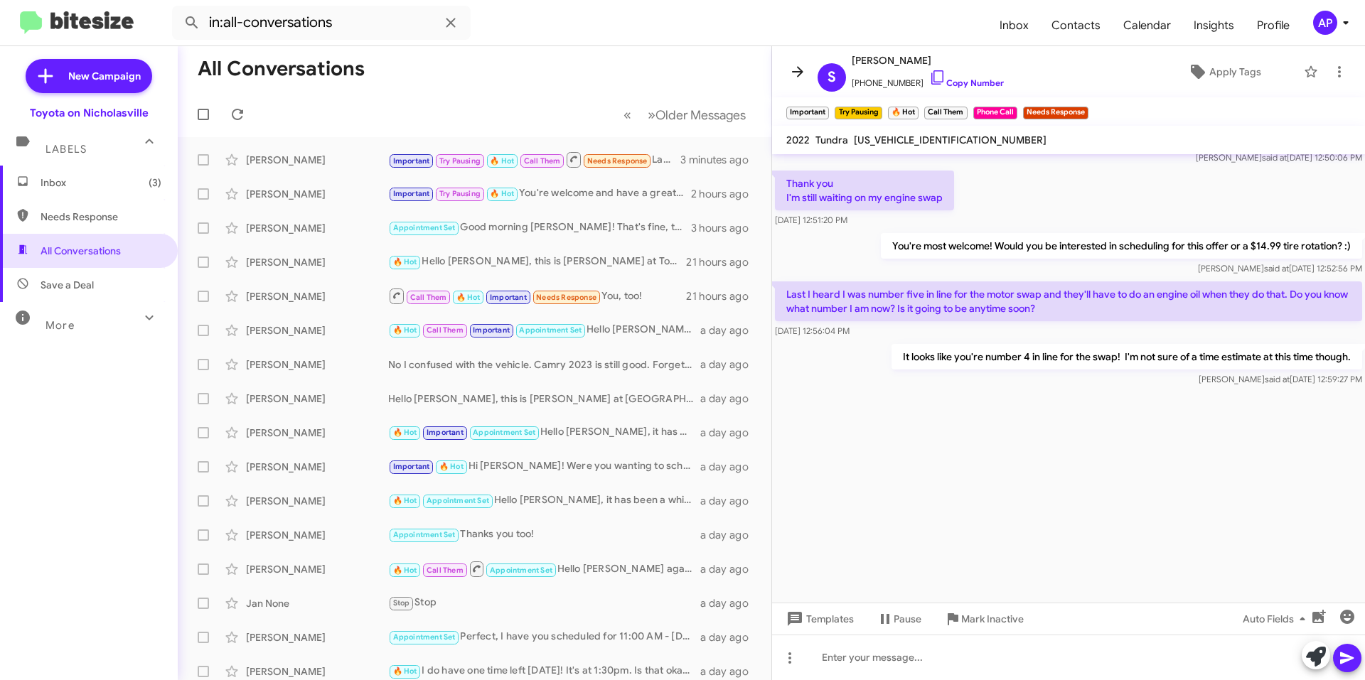
click at [799, 75] on icon at bounding box center [797, 71] width 11 height 11
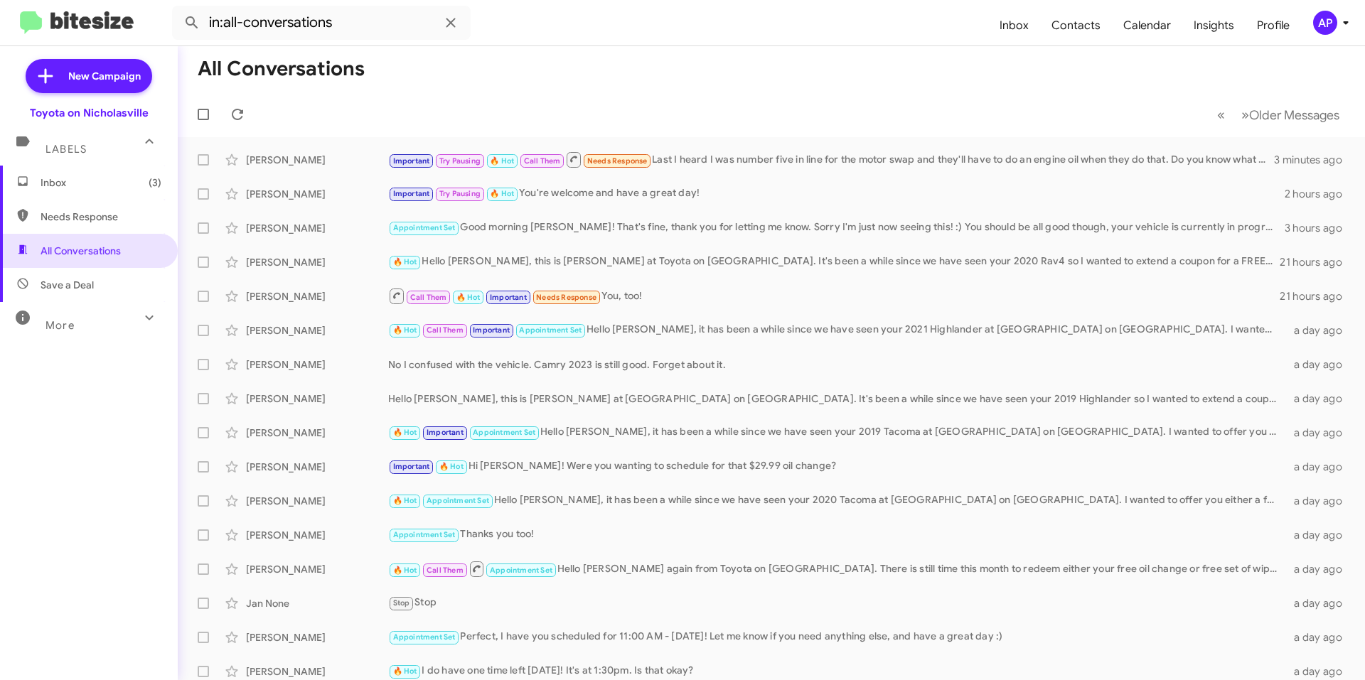
click at [726, 92] on mat-toolbar-row "« Previous » Next Older Messages" at bounding box center [771, 114] width 1187 height 45
click at [87, 178] on span "Inbox (3)" at bounding box center [101, 183] width 121 height 14
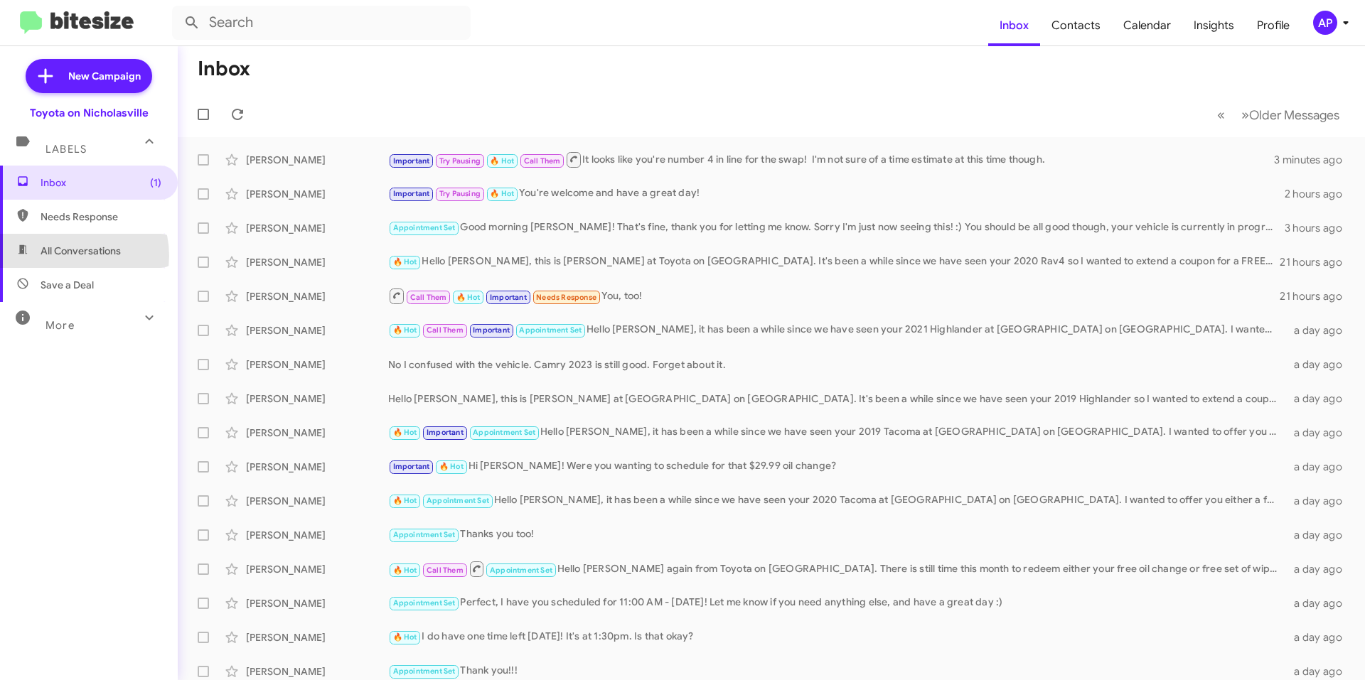
click at [70, 256] on span "All Conversations" at bounding box center [81, 251] width 80 height 14
type input "in:all-conversations"
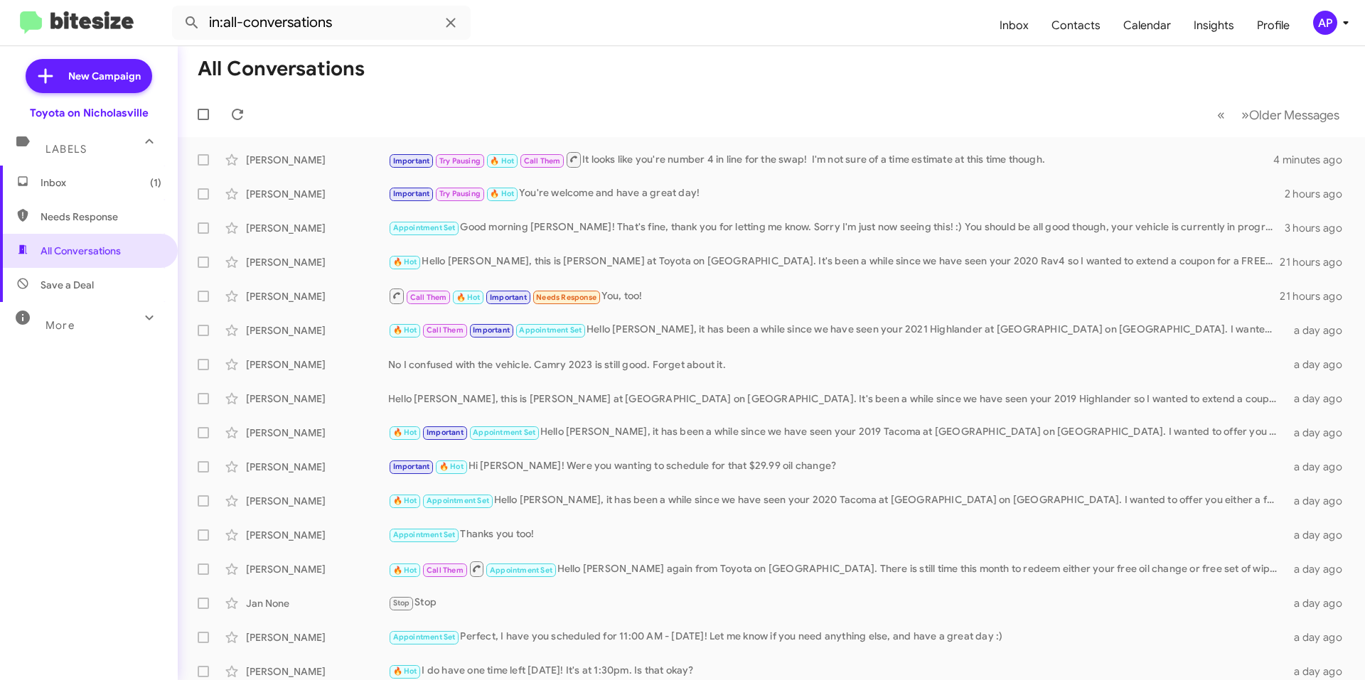
click at [644, 82] on mat-toolbar-row "All Conversations" at bounding box center [771, 68] width 1187 height 45
click at [68, 186] on span "Inbox (1)" at bounding box center [101, 183] width 121 height 14
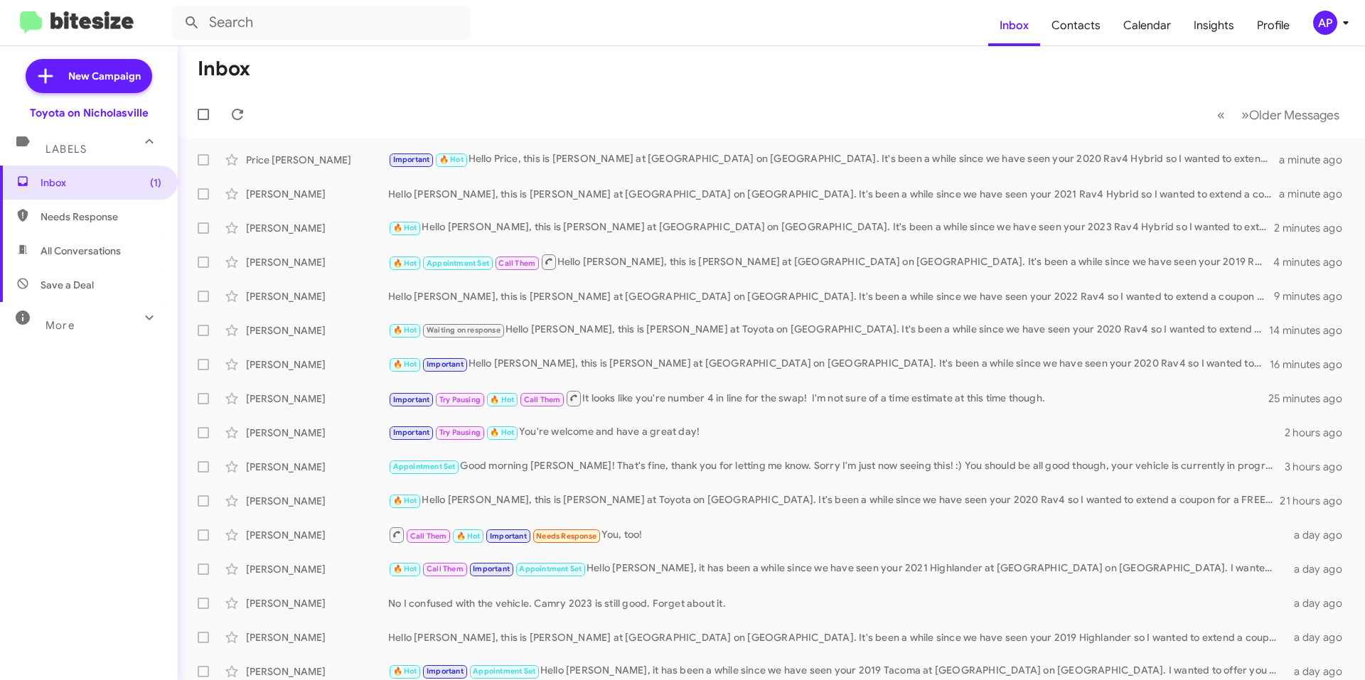
click at [93, 260] on span "All Conversations" at bounding box center [89, 251] width 178 height 34
type input "in:all-conversations"
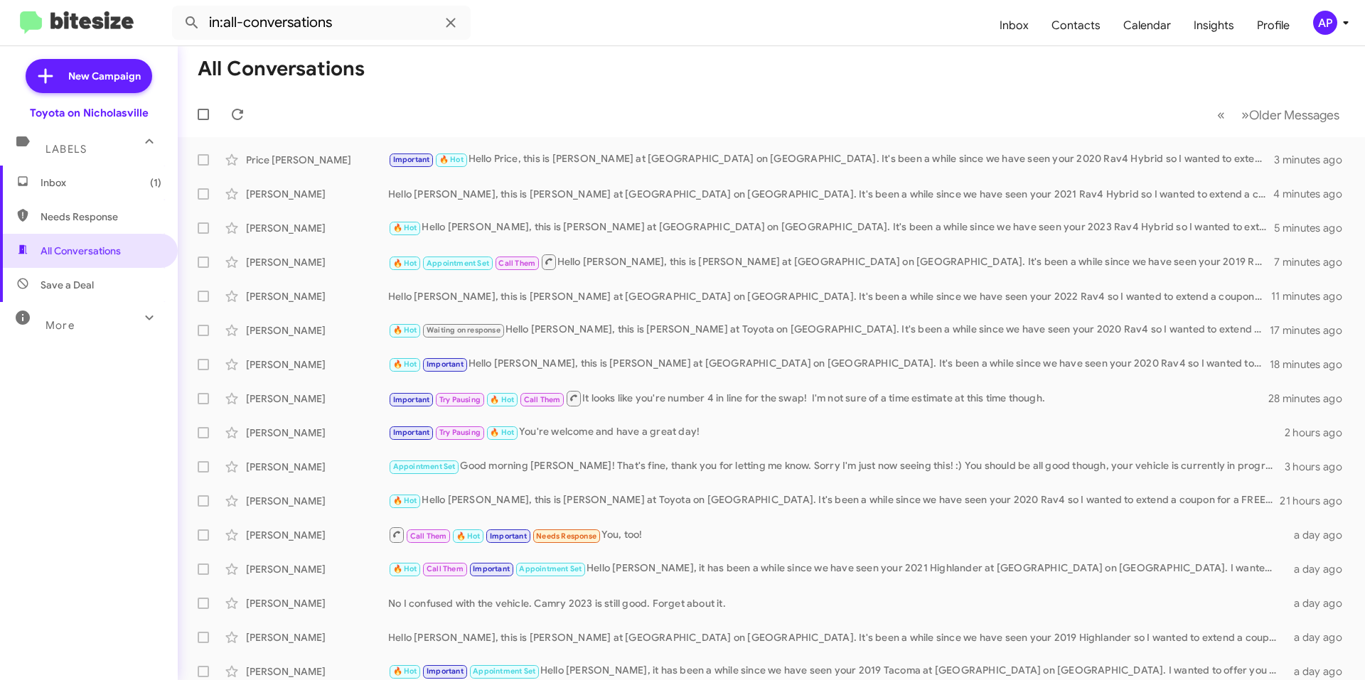
click at [102, 188] on span "Inbox (1)" at bounding box center [101, 183] width 121 height 14
